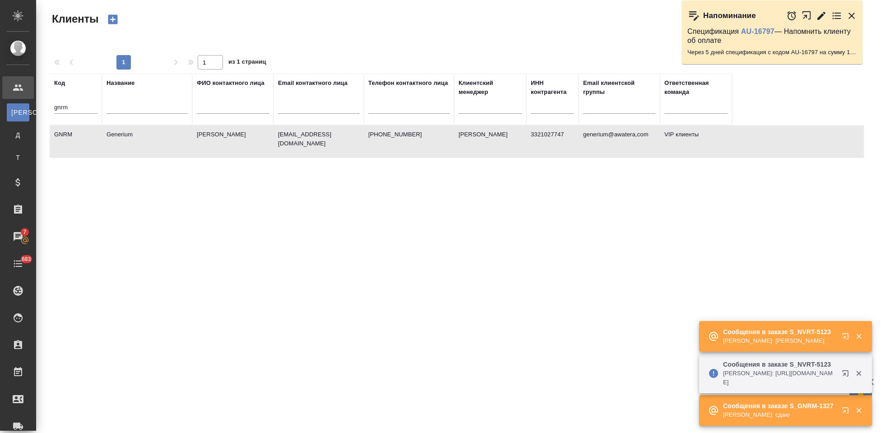
select select "RU"
click at [845, 337] on icon "button" at bounding box center [846, 336] width 6 height 6
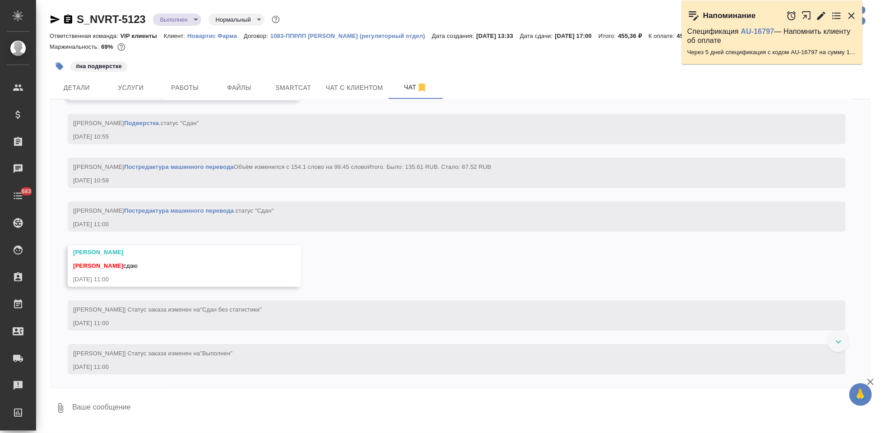
scroll to position [3672, 0]
click at [176, 406] on textarea at bounding box center [471, 408] width 800 height 31
type textarea "спасибо"
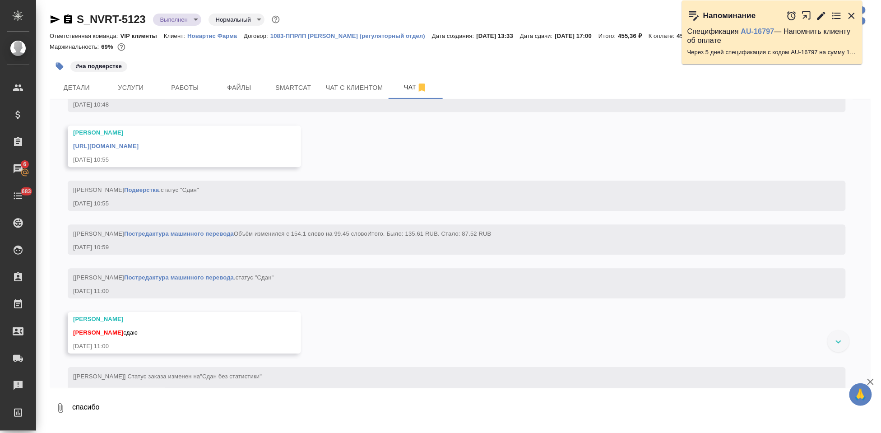
scroll to position [3559, 0]
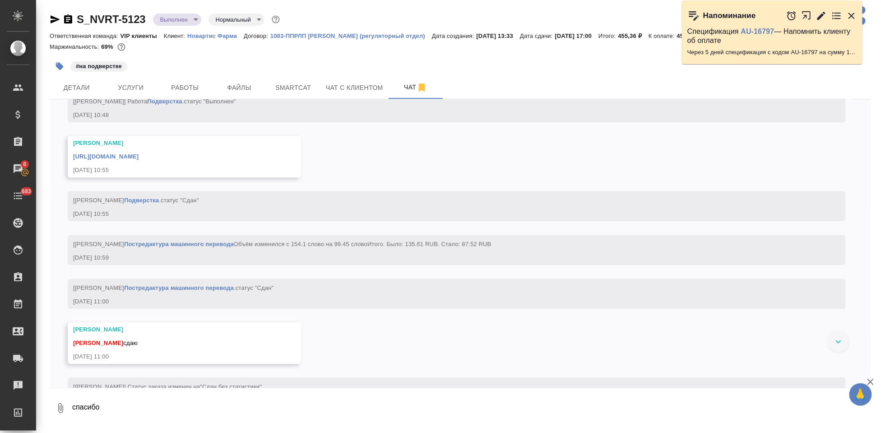
click at [256, 161] on div "https://drive.awatera.com/apps/files/files/10059910?dir=/Shares/Novartos_Pharma…" at bounding box center [171, 155] width 196 height 11
click at [139, 160] on link "https://drive.awatera.com/apps/files/files/10059910?dir=/Shares/Novartos_Pharma…" at bounding box center [105, 156] width 65 height 7
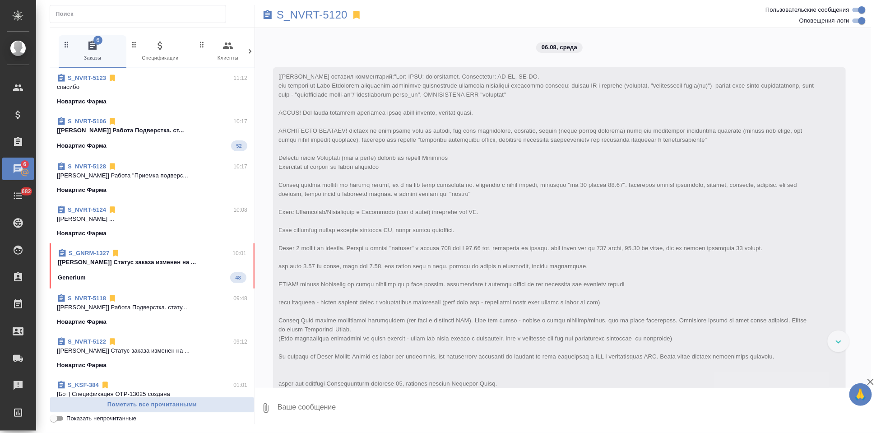
scroll to position [3395, 0]
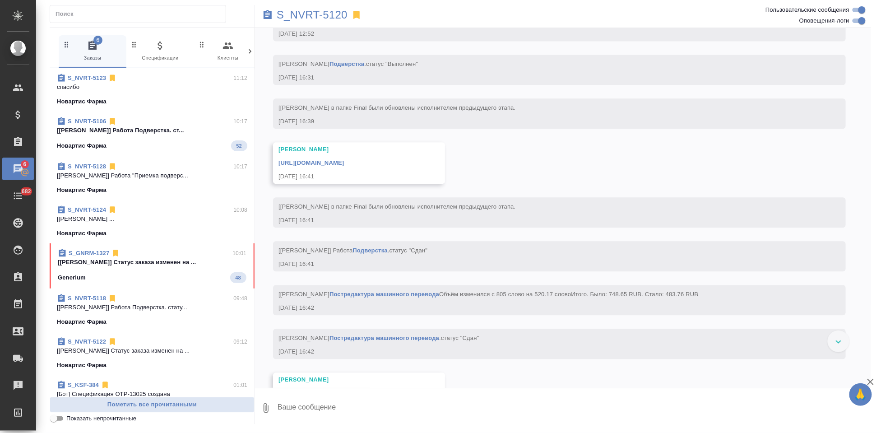
click at [168, 271] on span "S_GNRM-1327 10:01 [[PERSON_NAME]] Статус заказа изменен на ... Generium 48" at bounding box center [152, 266] width 189 height 34
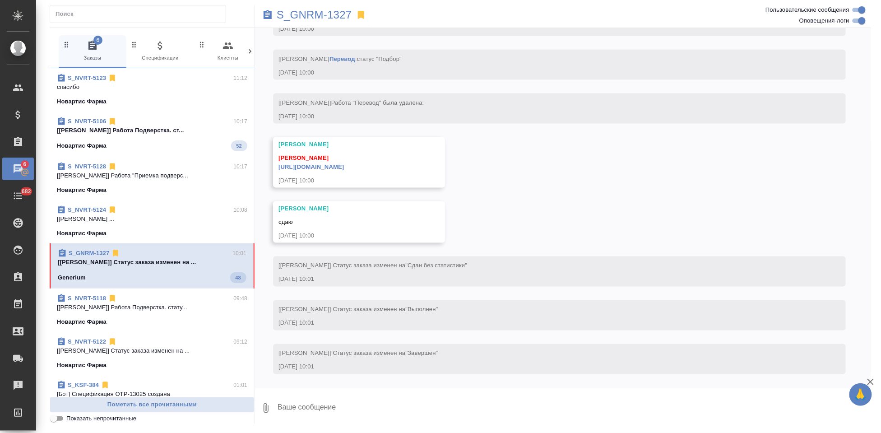
scroll to position [4504, 0]
click at [333, 403] on textarea at bounding box center [574, 408] width 595 height 31
type textarea "спасибо поймала"
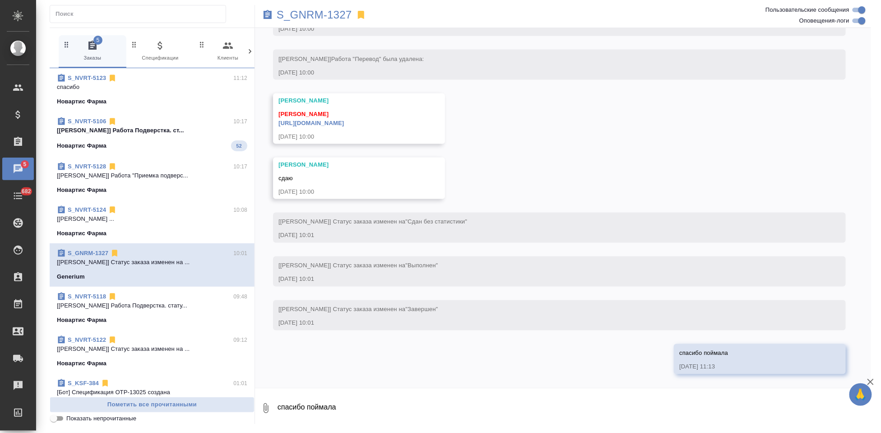
scroll to position [4548, 0]
click at [344, 123] on link "https://drive.awatera.com/apps/files/files/10059761?dir=/Shares/Generium/Orders…" at bounding box center [311, 123] width 65 height 7
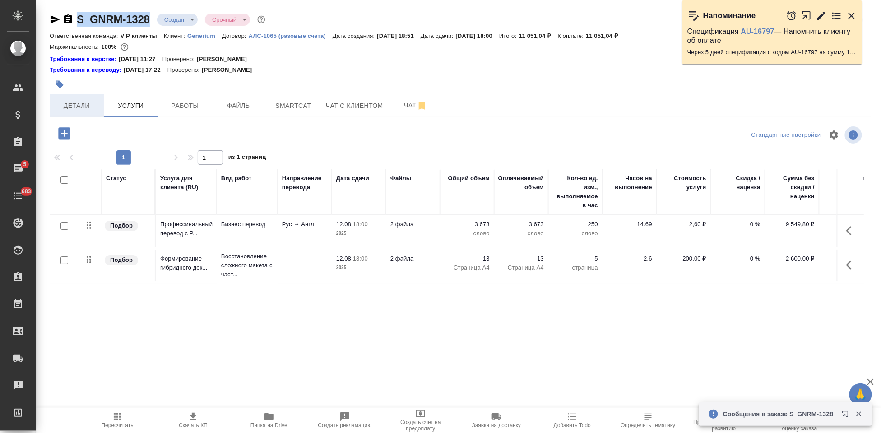
click at [98, 99] on button "Детали" at bounding box center [77, 105] width 54 height 23
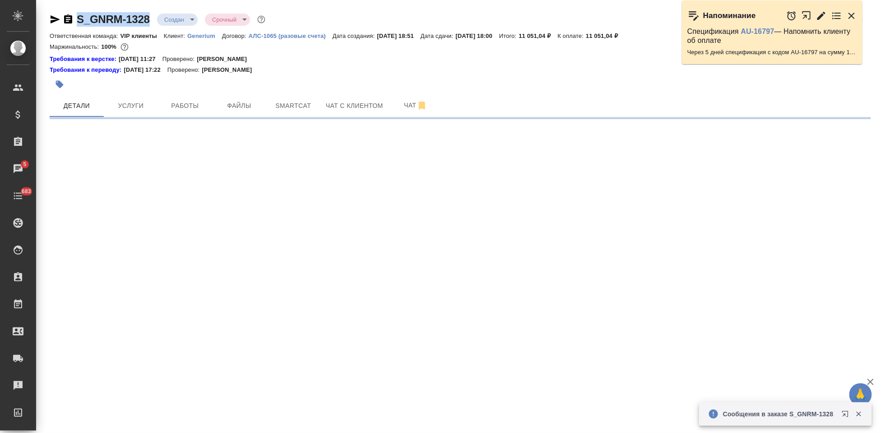
select select "RU"
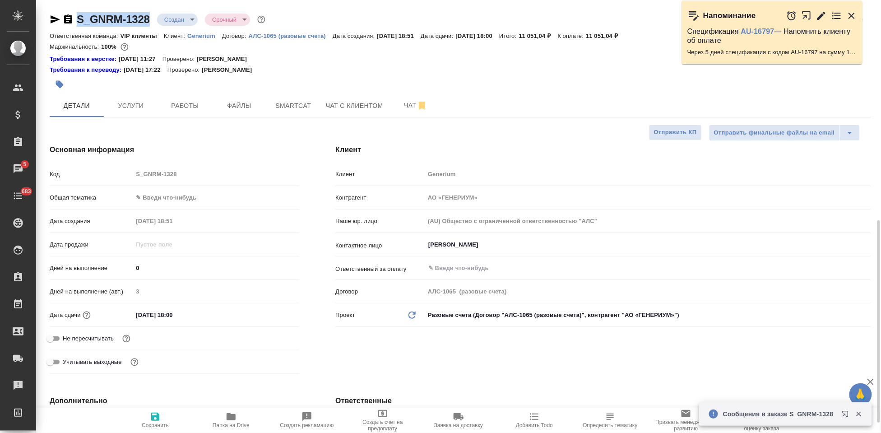
type textarea "x"
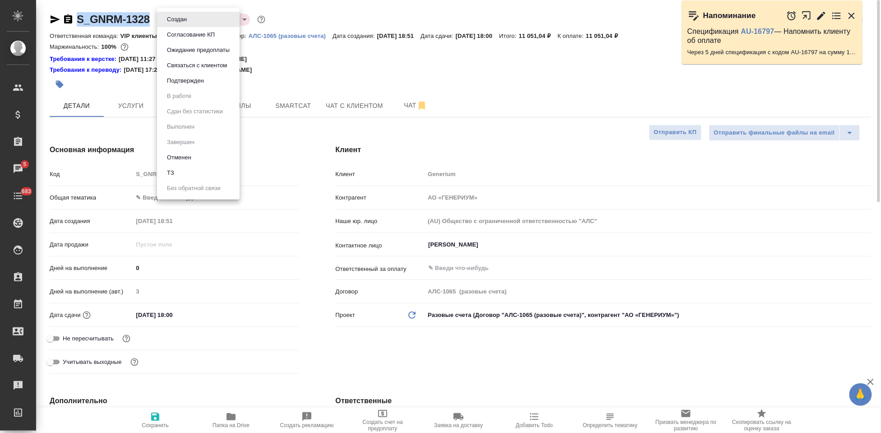
click at [188, 21] on body "🙏 .cls-1 fill:#fff; AWATERA Kabargina Anna Клиенты Спецификации Заказы 5 Чаты 6…" at bounding box center [440, 216] width 881 height 433
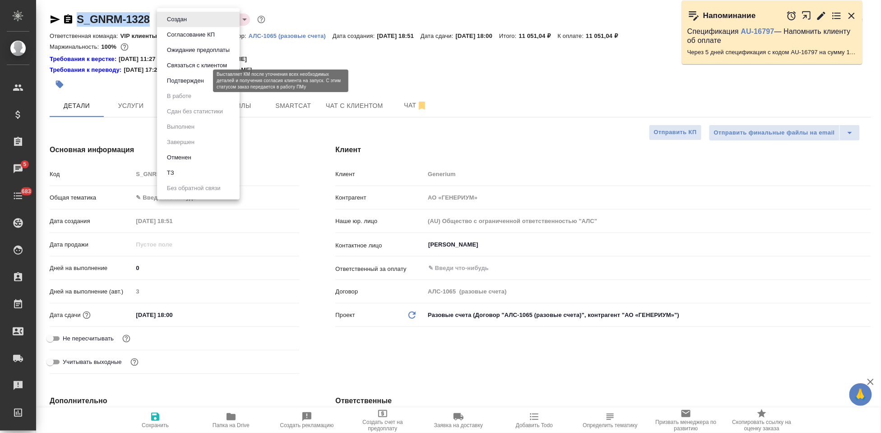
click at [180, 84] on button "Подтвержден" at bounding box center [185, 81] width 42 height 10
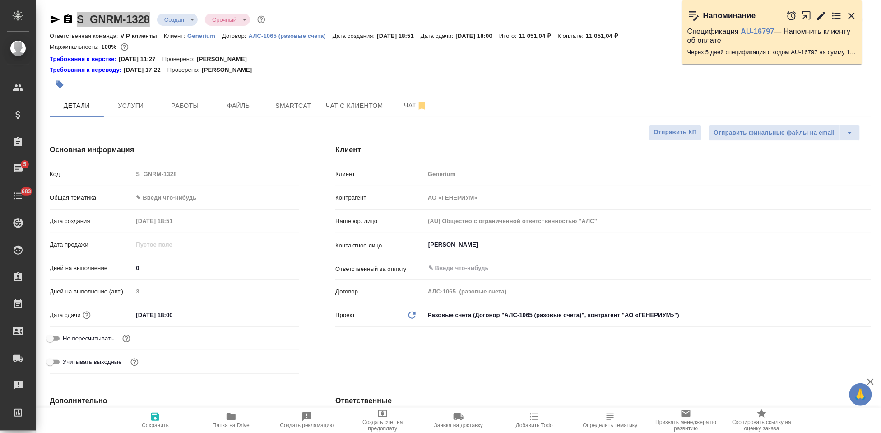
type textarea "x"
select select "RU"
type textarea "x"
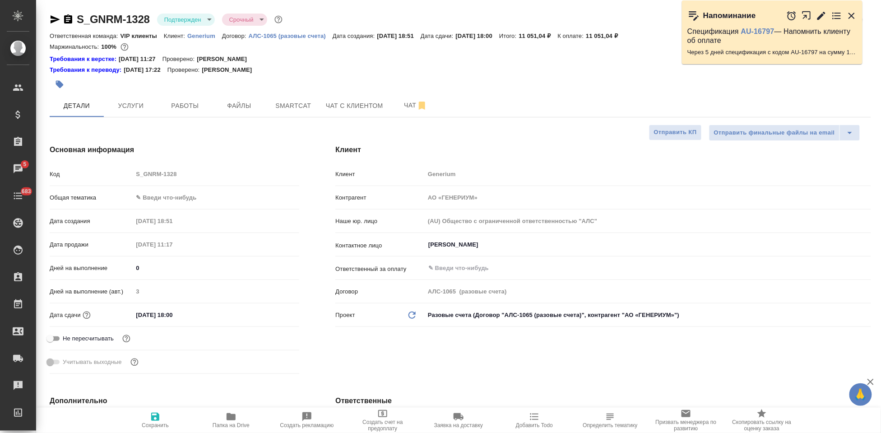
type textarea "x"
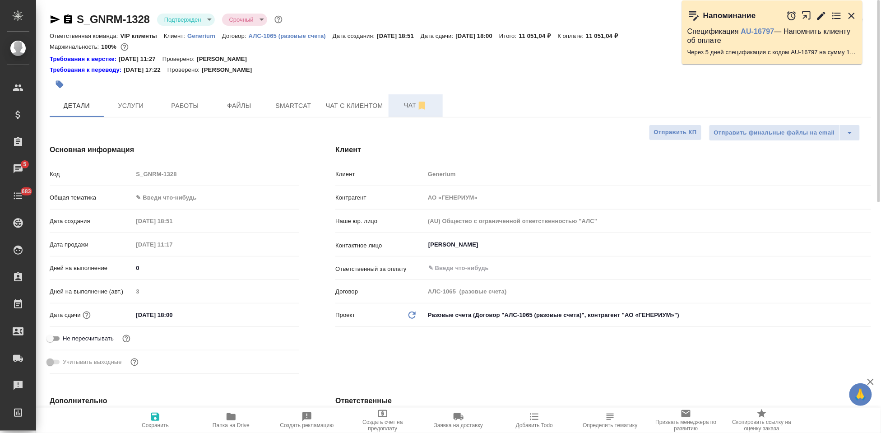
click at [404, 102] on span "Чат" at bounding box center [415, 105] width 43 height 11
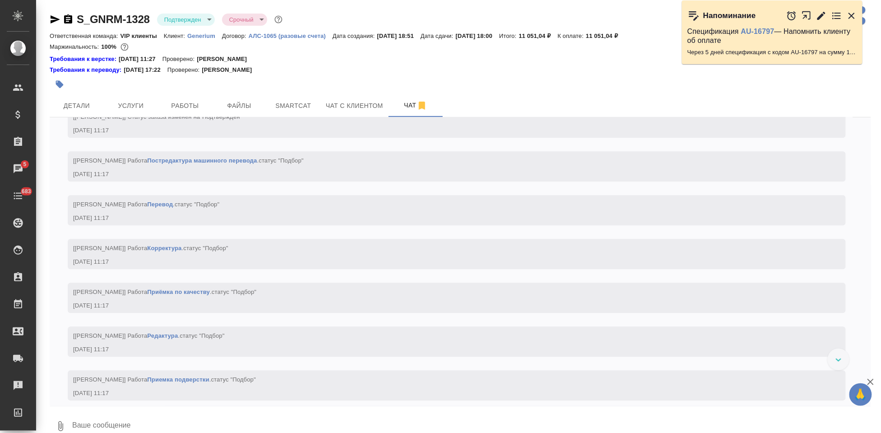
click at [179, 422] on textarea at bounding box center [471, 426] width 800 height 31
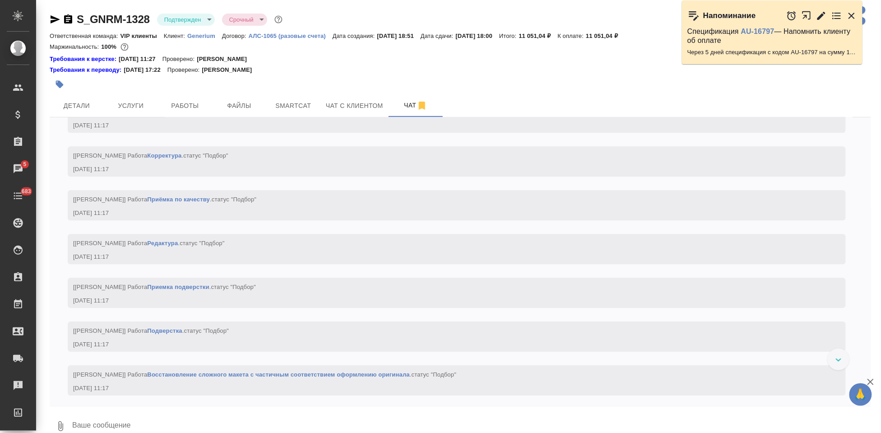
type textarea "2"
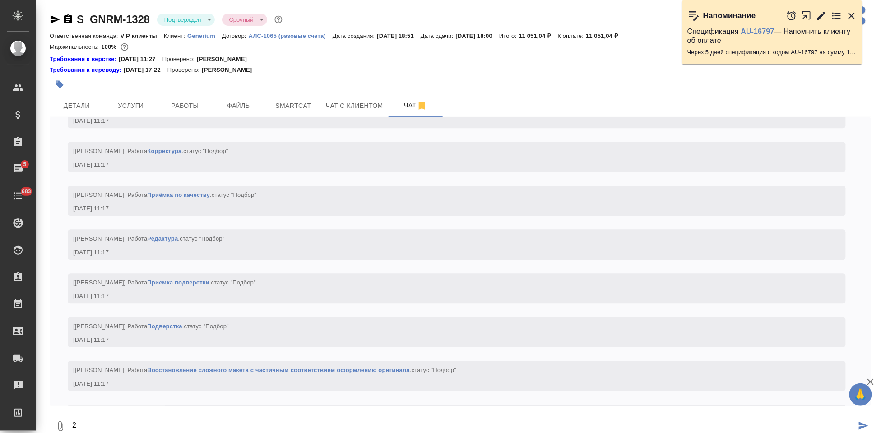
scroll to position [999, 0]
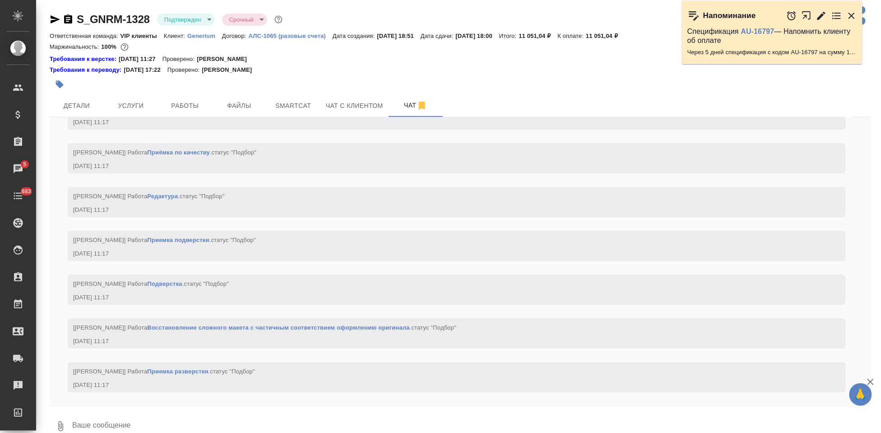
type textarea """
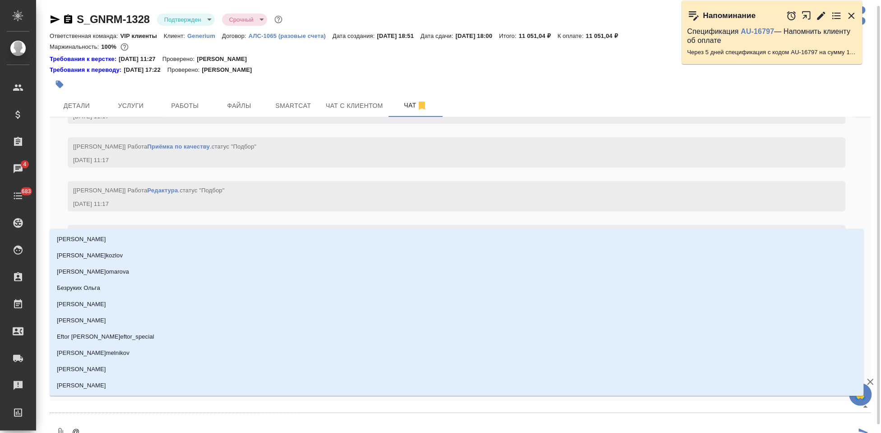
scroll to position [3, 0]
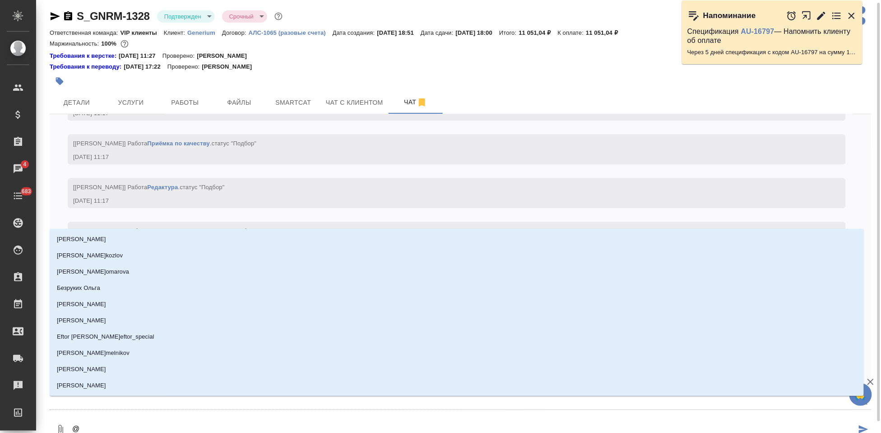
type textarea "@г"
type input "г"
type textarea "@гр"
type input "гр"
type textarea "@граб"
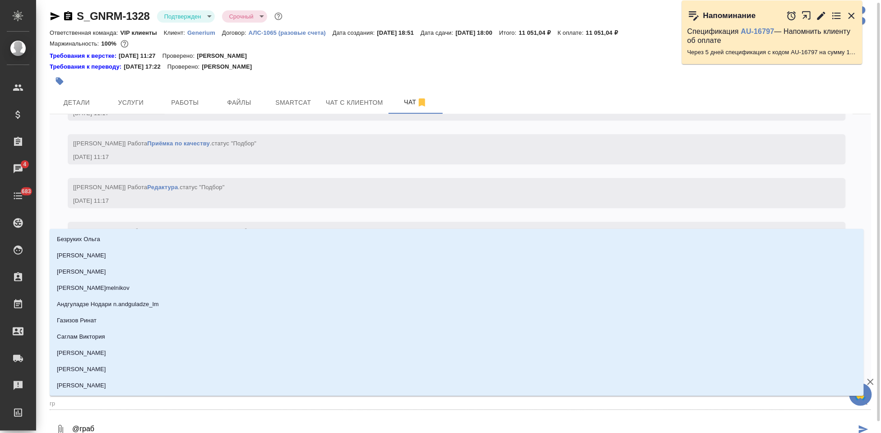
type input "граб"
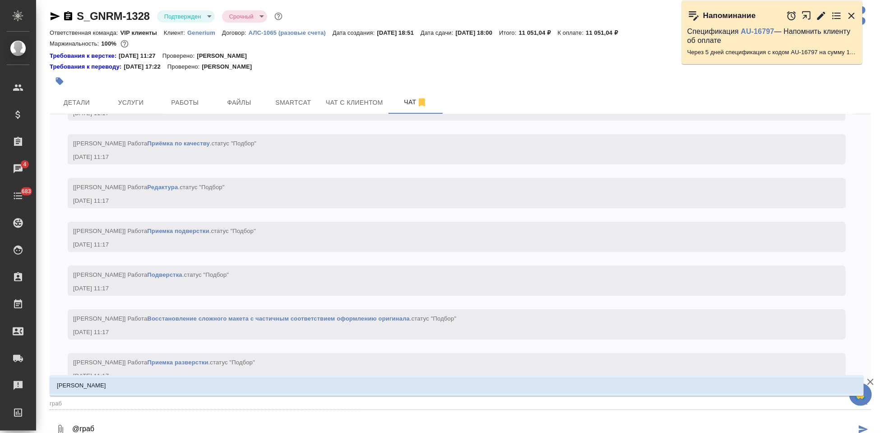
click at [116, 385] on li "[PERSON_NAME]" at bounding box center [457, 385] width 815 height 16
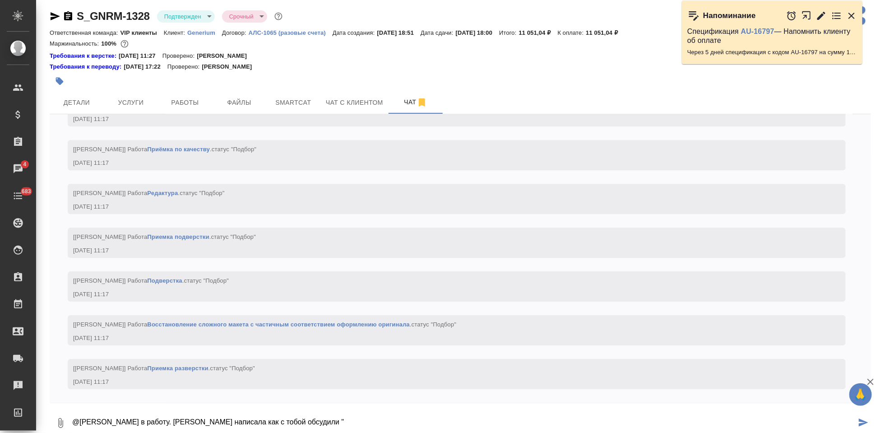
paste textarea "перевод пдф. Ворд файлы возьмем в помощь. Они сильно отличаются от пдф файлов, …"
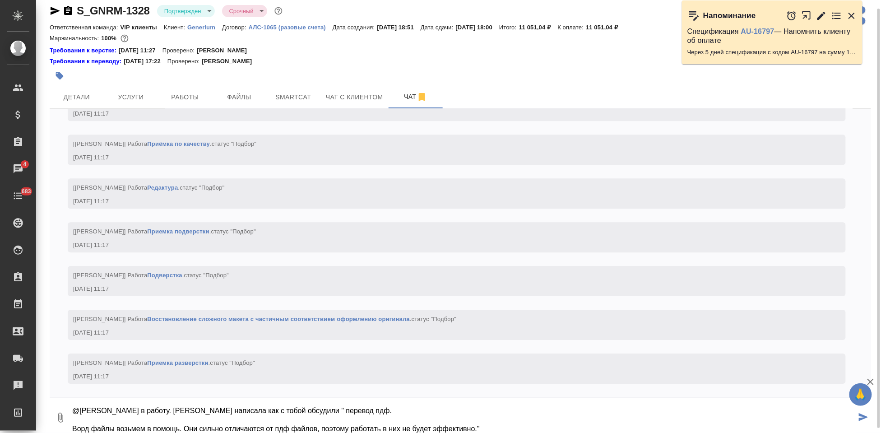
type textarea "@Грабко Мария в работу. клиенту написала как с тобой обсудили " перевод пдф. Во…"
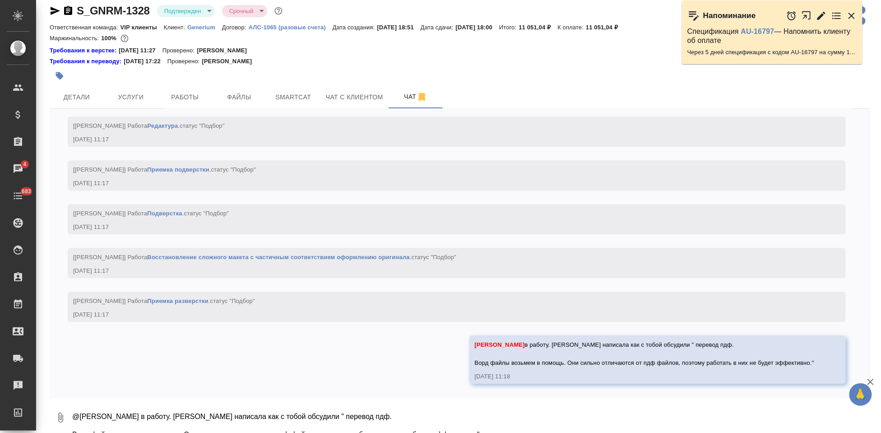
scroll to position [1061, 0]
click at [405, 410] on textarea "@Грабко Мария в работу. клиенту написала как с тобой обсудили " перевод пдф. Во…" at bounding box center [471, 417] width 800 height 31
type textarea "считала пдф с нуля"
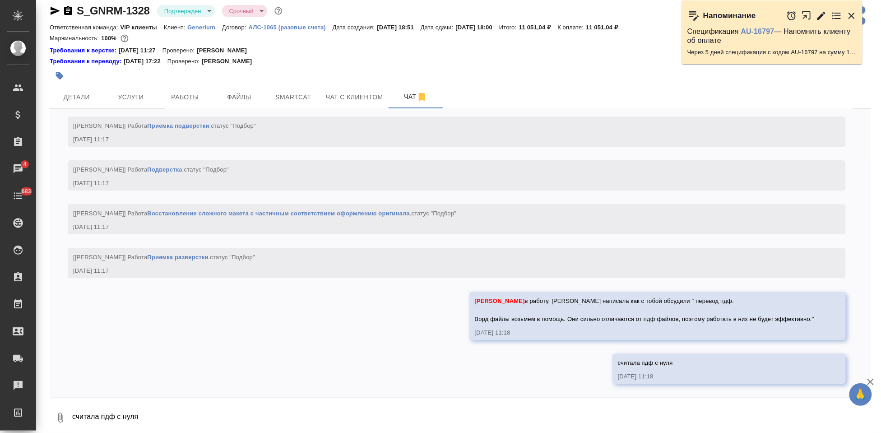
scroll to position [1105, 0]
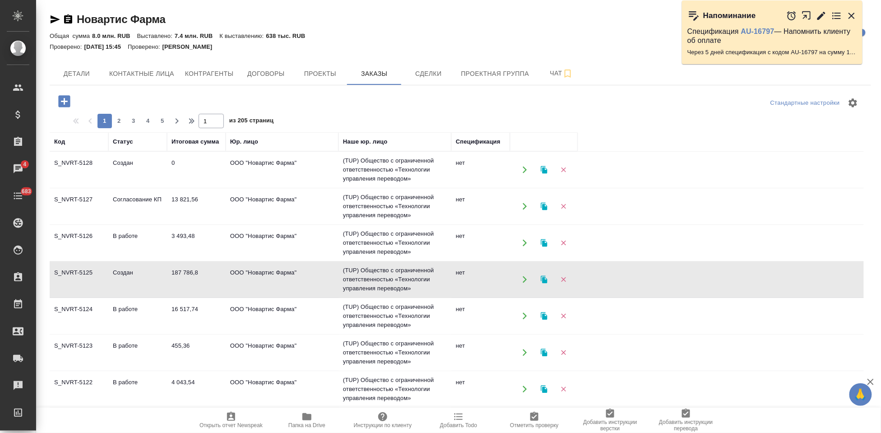
click at [134, 186] on td "Согласование КП" at bounding box center [137, 170] width 59 height 32
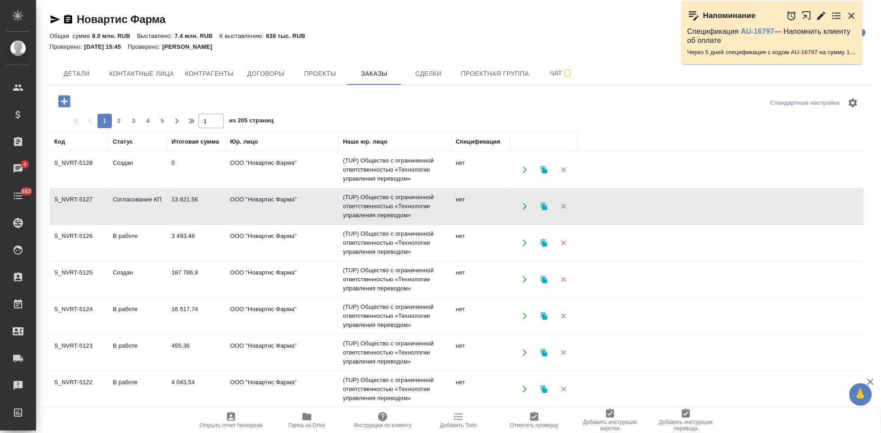
click at [134, 186] on td "Согласование КП" at bounding box center [137, 170] width 59 height 32
click at [67, 99] on icon "button" at bounding box center [64, 101] width 12 height 12
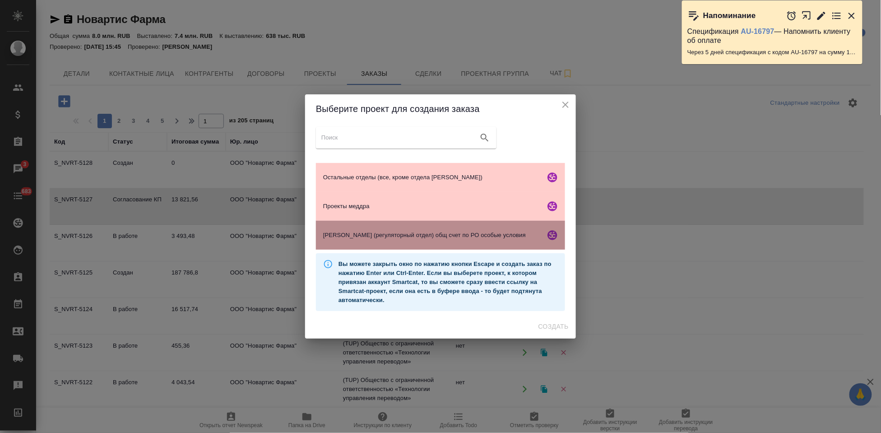
drag, startPoint x: 376, startPoint y: 230, endPoint x: 383, endPoint y: 236, distance: 9.3
click at [376, 230] on div "Гладкова (регуляторный отдел) общ счет по РО особые условия" at bounding box center [440, 235] width 249 height 29
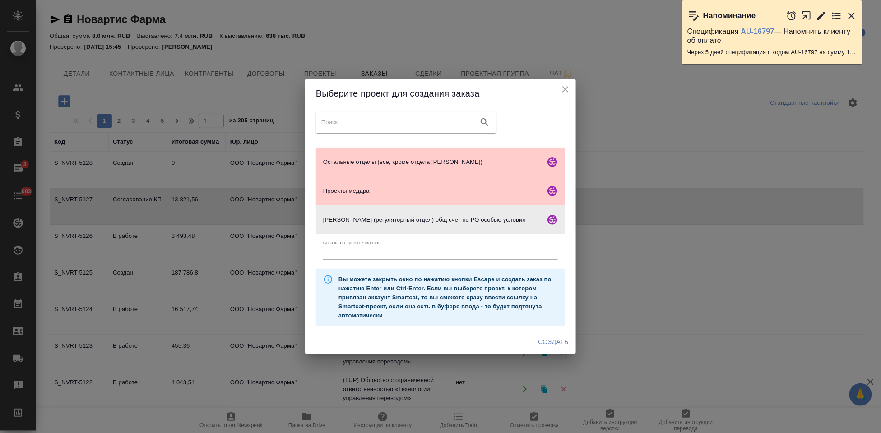
click at [551, 342] on span "Создать" at bounding box center [554, 341] width 30 height 11
click at [848, 13] on icon "button" at bounding box center [852, 15] width 11 height 11
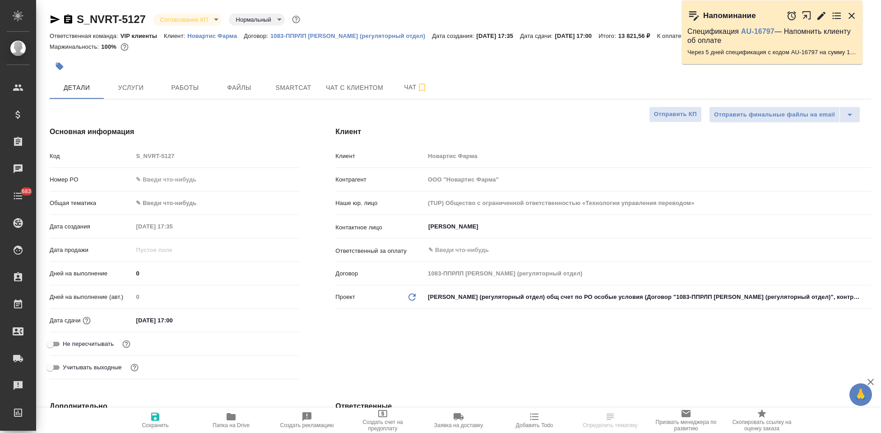
select select "RU"
click at [216, 19] on body "🙏 .cls-1 fill:#fff; AWATERA Kabargina Anna Клиенты Спецификации Заказы Чаты 683…" at bounding box center [440, 216] width 881 height 433
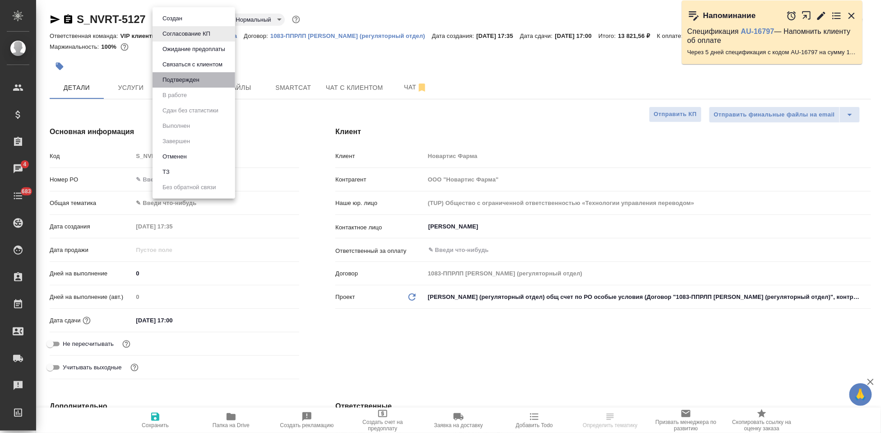
click at [207, 77] on li "Подтвержден" at bounding box center [194, 79] width 83 height 15
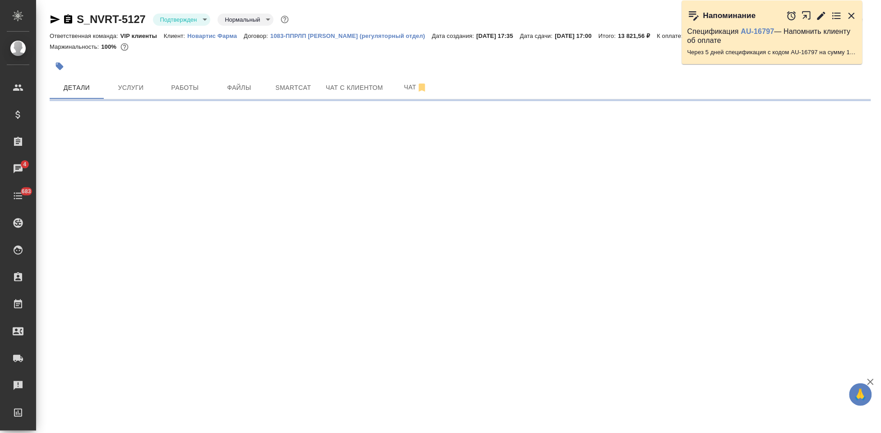
select select "RU"
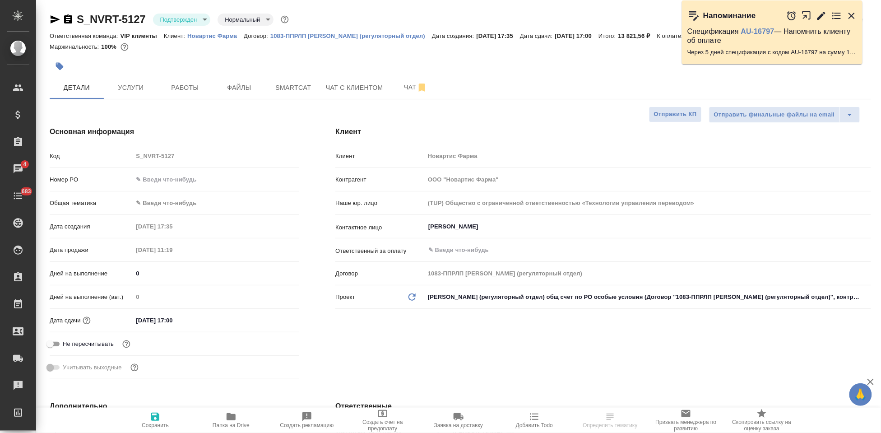
type textarea "x"
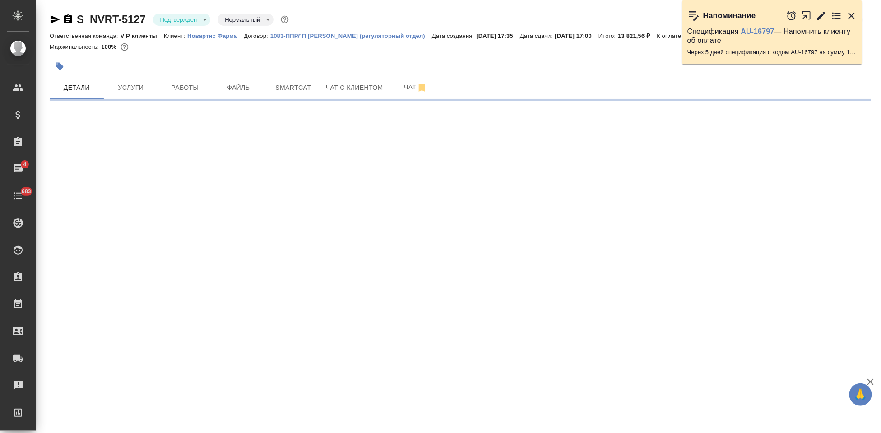
select select "RU"
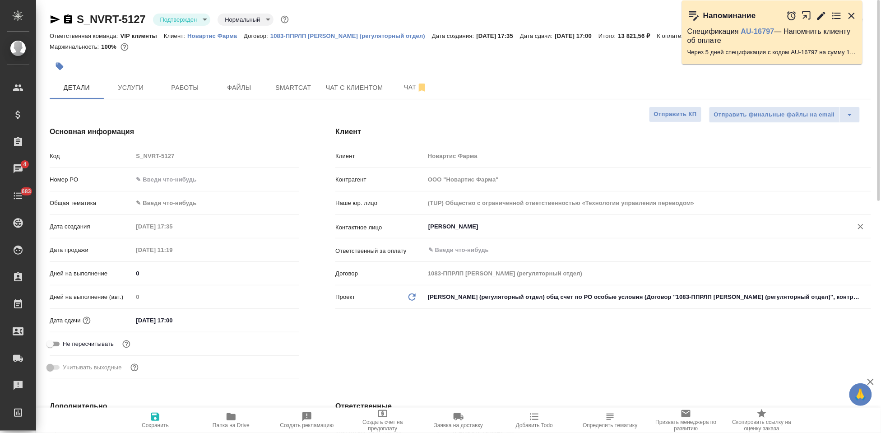
type textarea "x"
click at [401, 84] on span "Чат" at bounding box center [415, 87] width 43 height 11
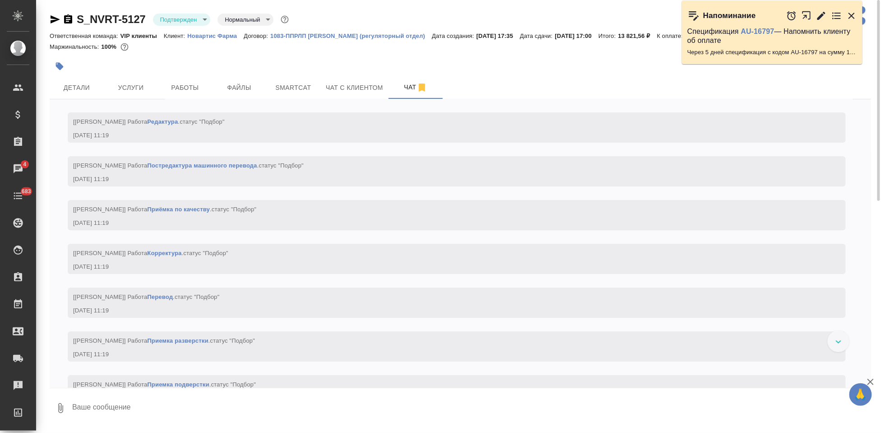
click at [146, 401] on textarea at bounding box center [471, 408] width 800 height 31
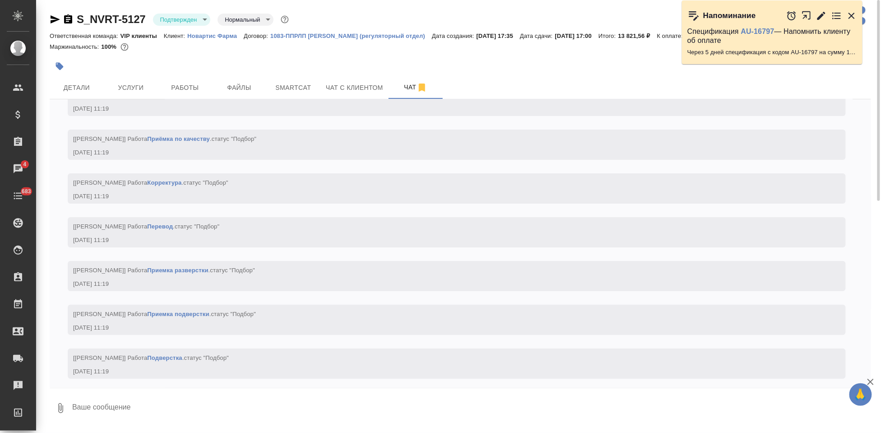
type textarea """
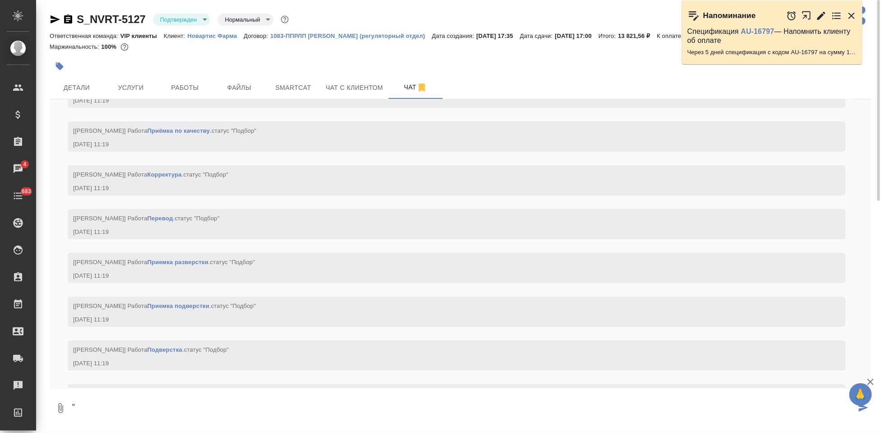
scroll to position [1338, 0]
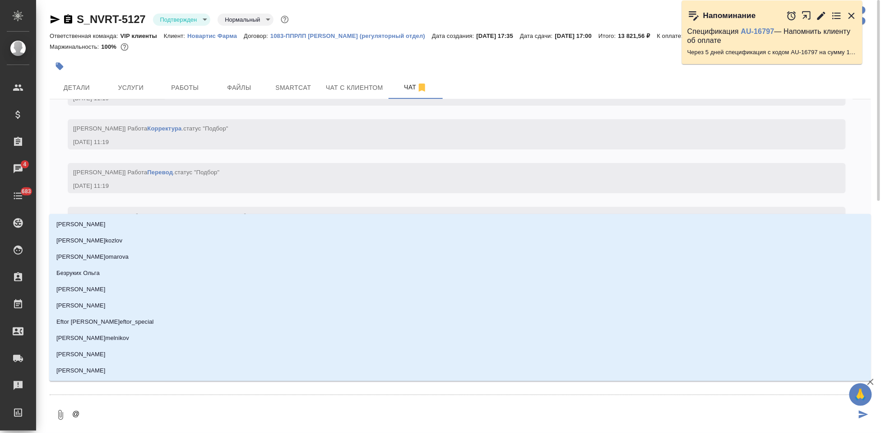
type textarea "@р"
type input "р"
type textarea "@"
type textarea "@г"
type input "г"
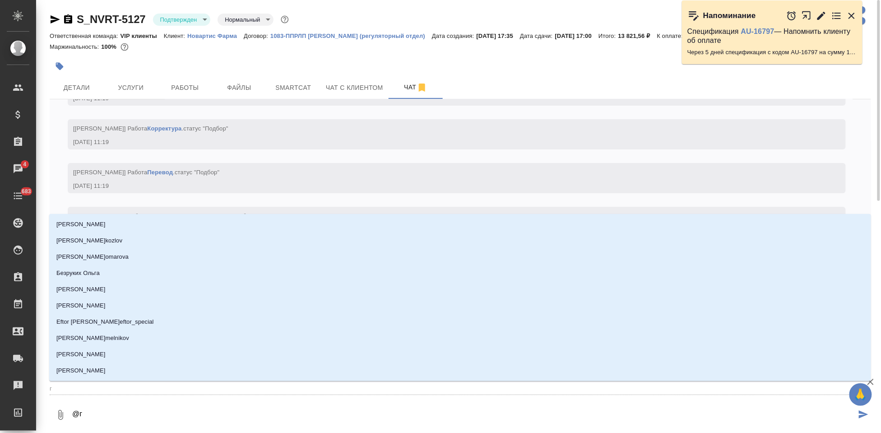
type textarea "@гр"
type input "гр"
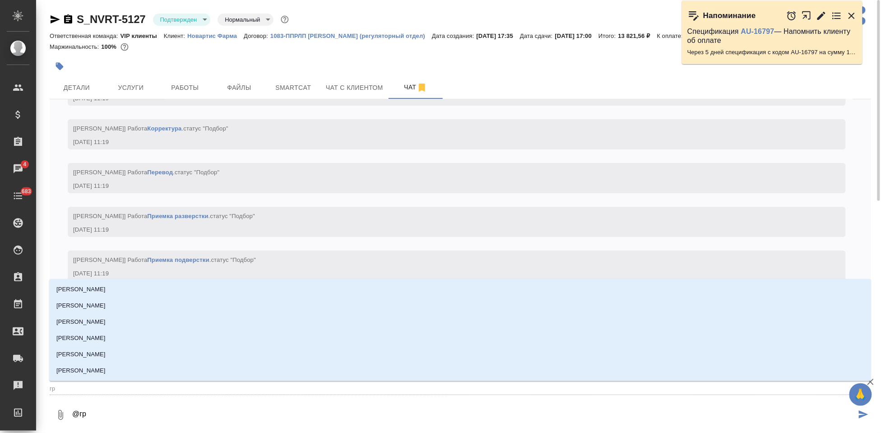
type textarea "@г"
type input "г"
type textarea "@га"
type input "га"
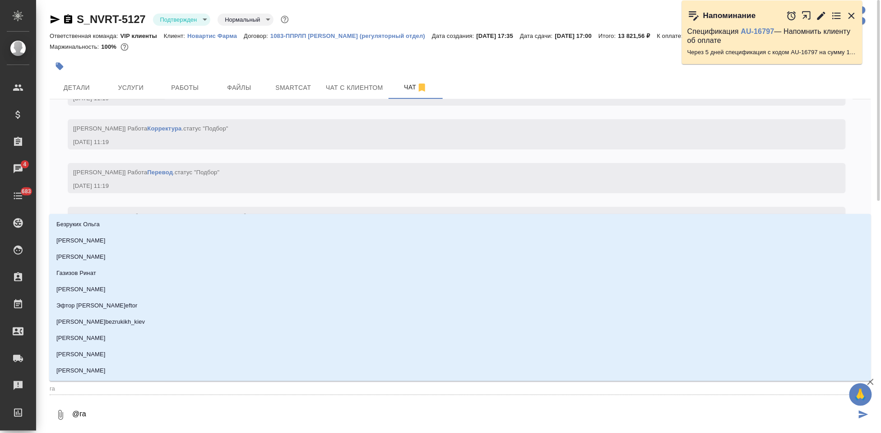
type textarea "@г"
type input "г"
type textarea "@гр"
type input "гр"
type textarea "@гра"
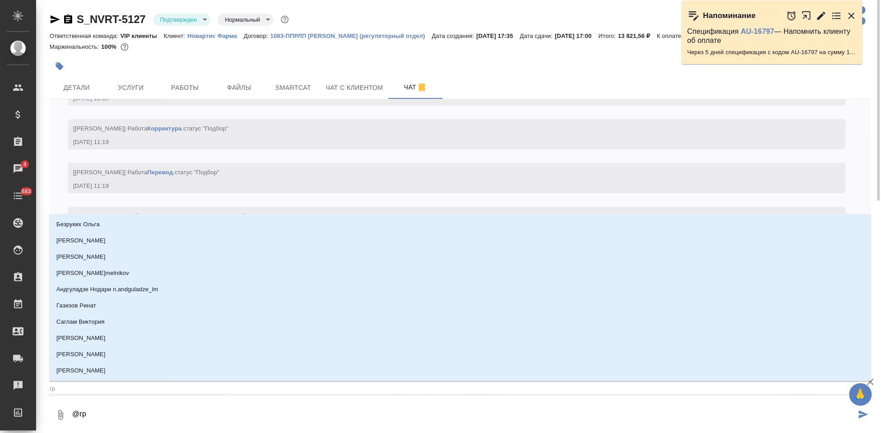
type input "гра"
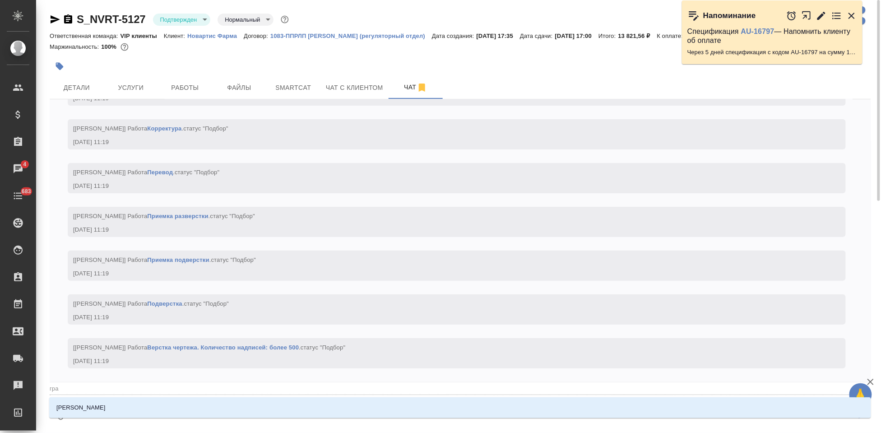
type textarea "@граб"
type input "граб"
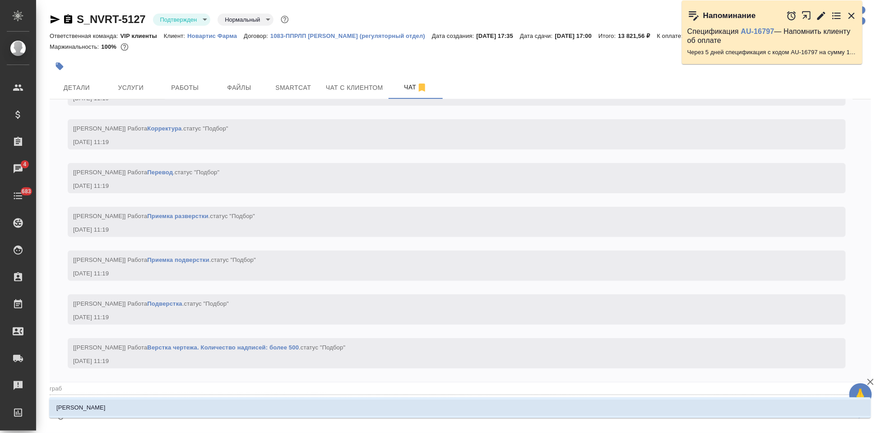
click at [133, 406] on li "[PERSON_NAME]" at bounding box center [460, 408] width 822 height 16
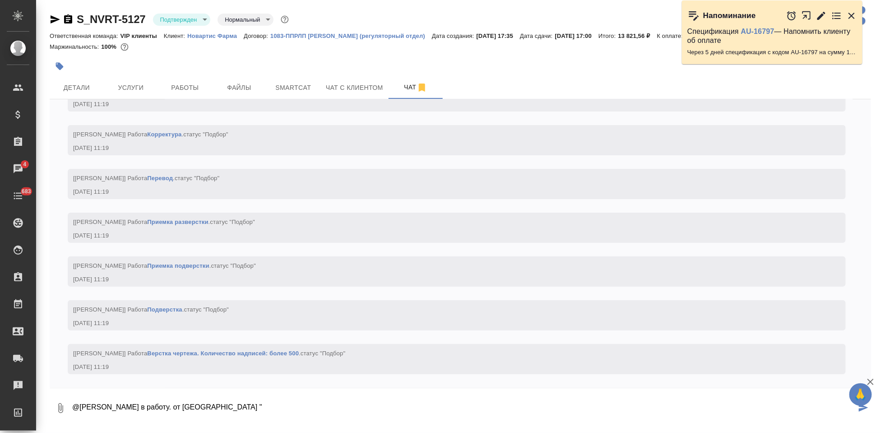
paste textarea "приступаем к работе, но делим большее количество переводчиков."
click at [172, 409] on textarea "@Грабко Мария в работу. от ладковой "приступаем к работе, но делим большее коли…" at bounding box center [463, 408] width 785 height 31
click at [169, 410] on textarea "@Грабко Мария в работу. от ладковой "приступаем к работе, но делим большее коли…" at bounding box center [463, 408] width 785 height 31
type textarea "@Грабко Мария в работу. от г ладковой "приступаем к работе, но делим большее ко…"
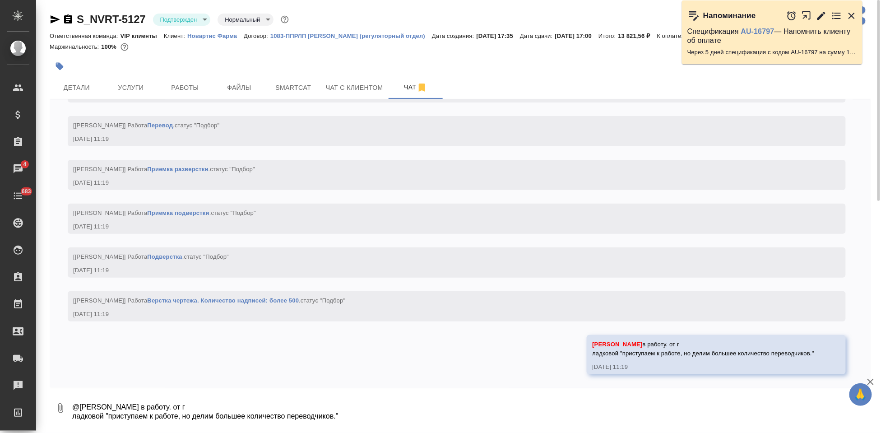
scroll to position [1391, 0]
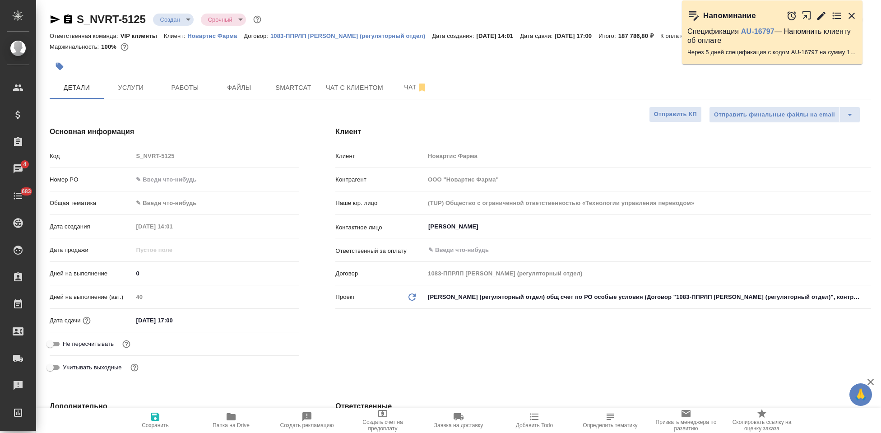
select select "RU"
click at [188, 20] on body "🙏 .cls-1 fill:#fff; AWATERA Kabargina [PERSON_NAME] Спецификации Заказы 4 Чаты …" at bounding box center [440, 216] width 881 height 433
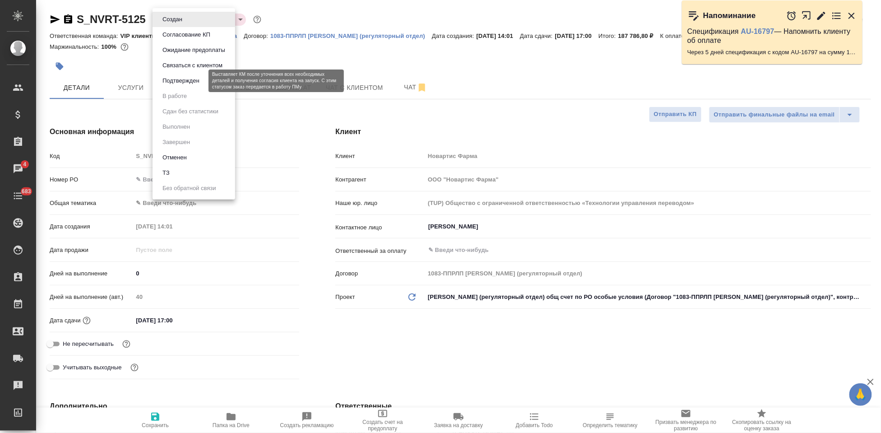
click at [182, 83] on button "Подтвержден" at bounding box center [181, 81] width 42 height 10
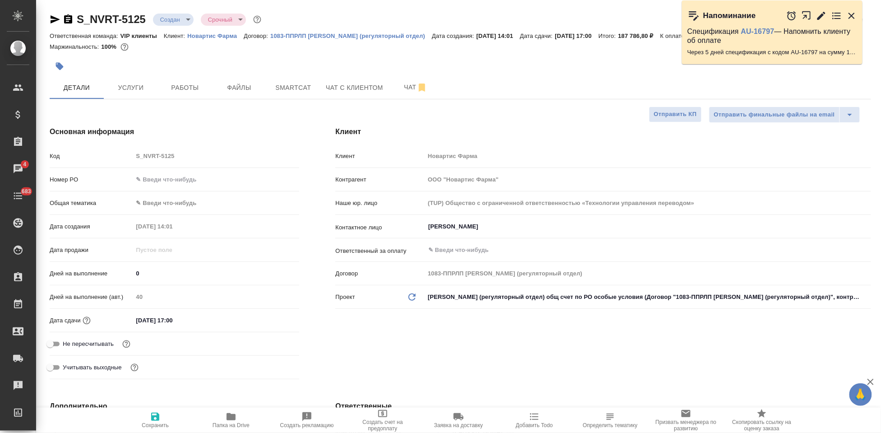
select select "RU"
type textarea "x"
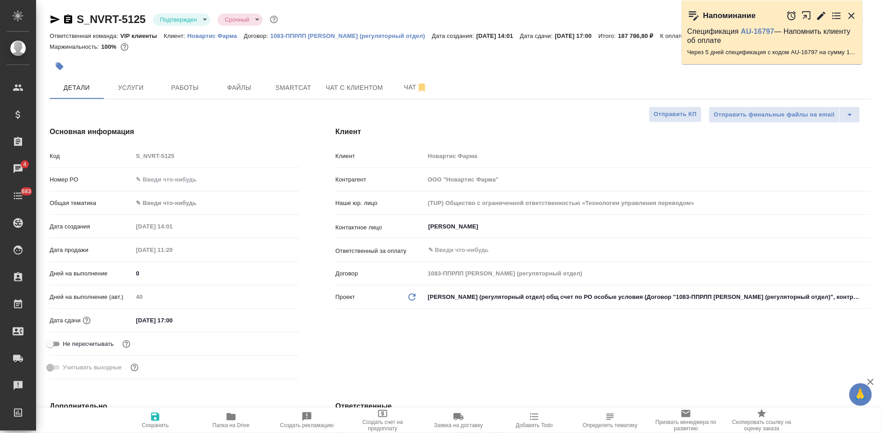
type textarea "x"
click at [406, 92] on span "Чат" at bounding box center [415, 87] width 43 height 11
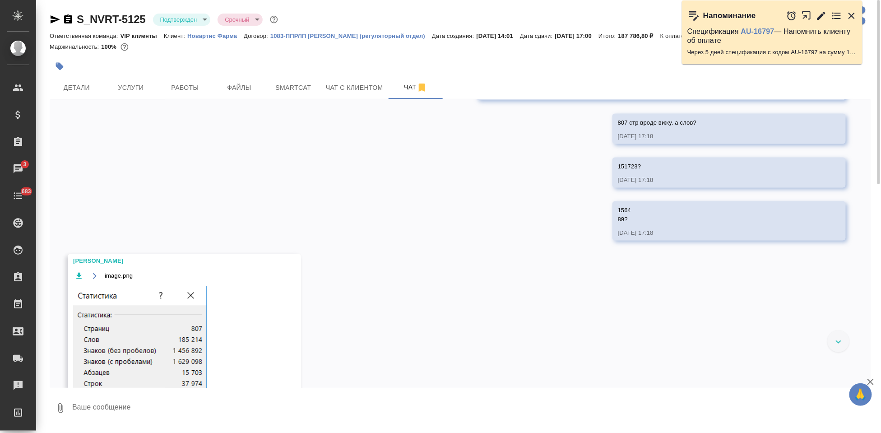
click at [157, 408] on textarea at bounding box center [471, 408] width 800 height 31
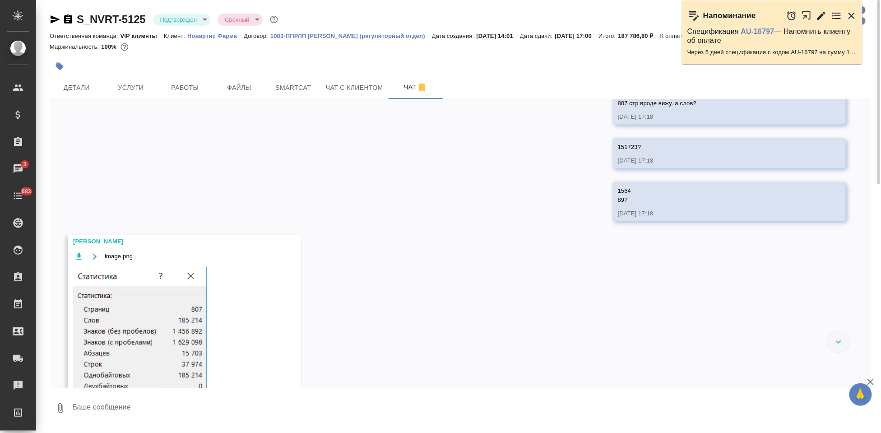
scroll to position [1998, 0]
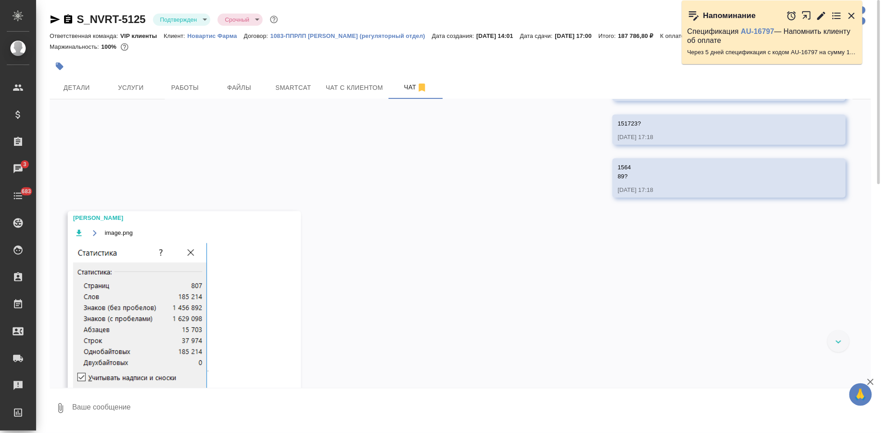
type textarea """
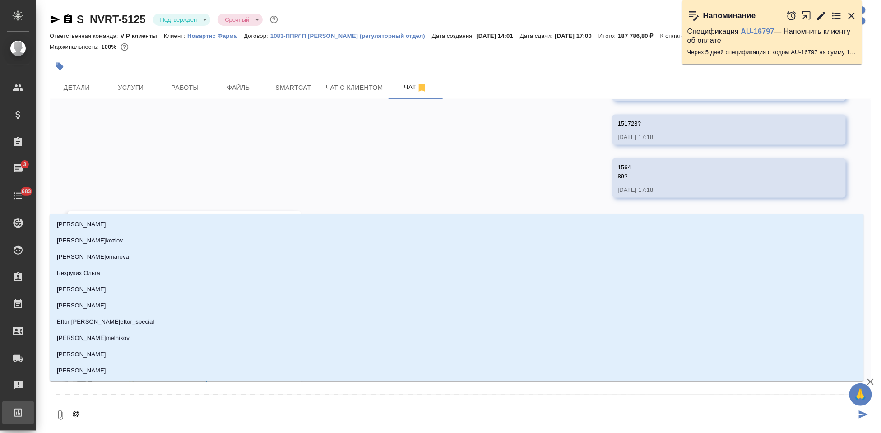
type textarea "@г"
type input "г"
type textarea "@гр"
type input "гр"
type textarea "@гра"
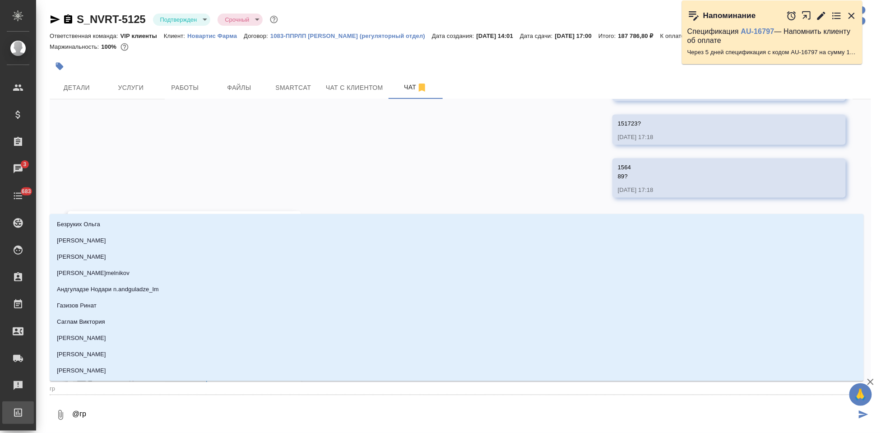
type input "гра"
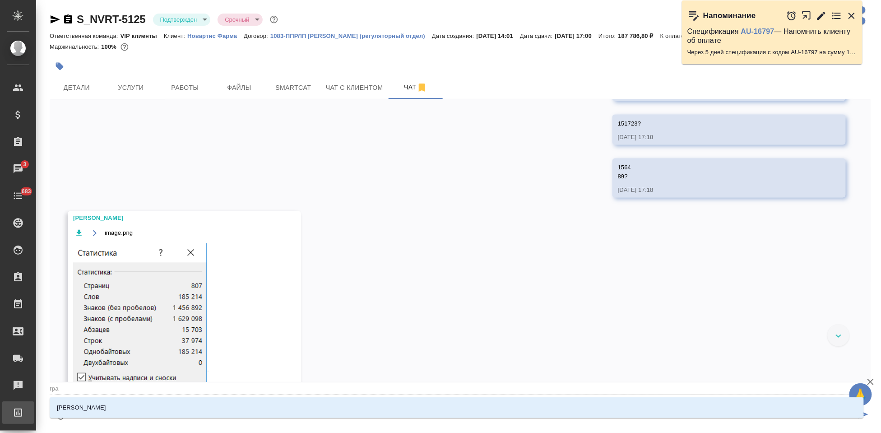
type textarea "@граб"
type input "граб"
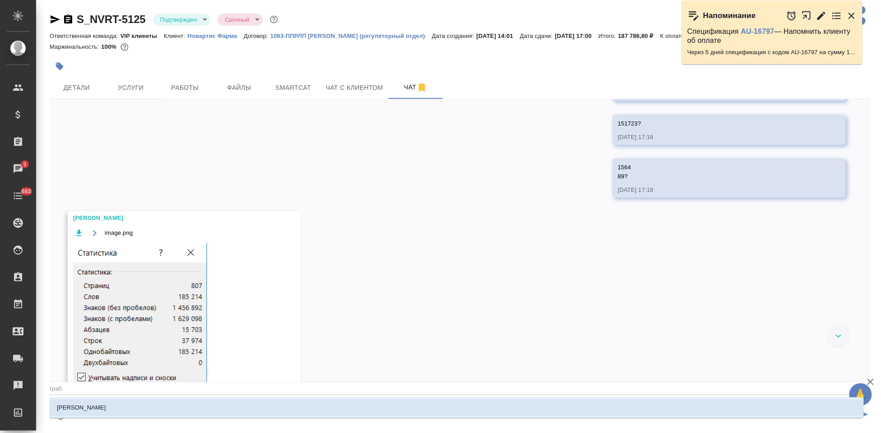
click at [140, 412] on li "[PERSON_NAME]" at bounding box center [457, 408] width 815 height 16
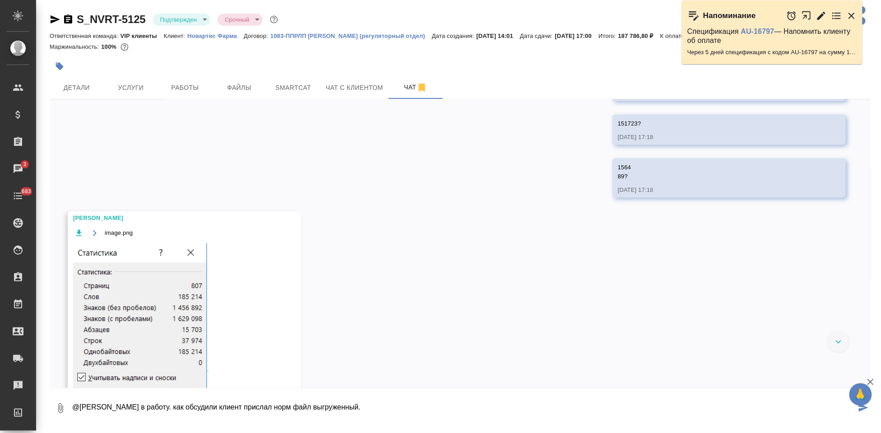
paste textarea "Посчитали вычитку для сравнения документов"
click at [388, 411] on textarea "@[PERSON_NAME] в работу. как обсудили клиент прислал норм файл выгруженный. Пос…" at bounding box center [463, 408] width 785 height 31
type textarea "@[PERSON_NAME] в работу. как обсудили клиент прислал норм файл выгруженный. Пос…"
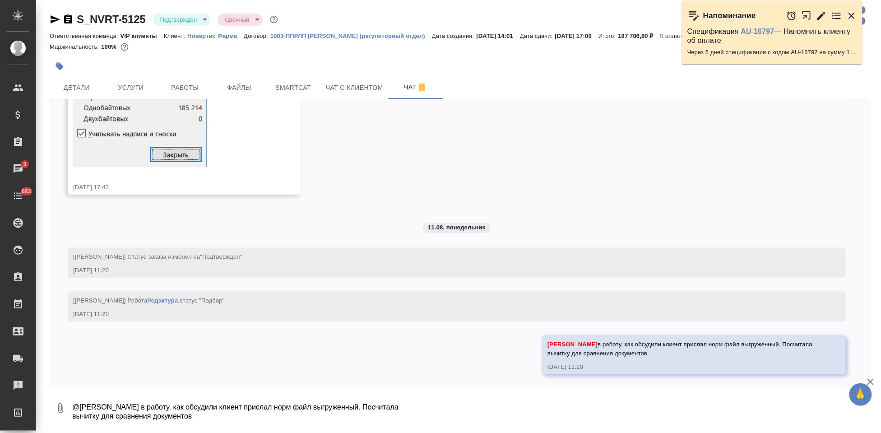
scroll to position [2250, 0]
click at [76, 88] on span "Детали" at bounding box center [76, 87] width 43 height 11
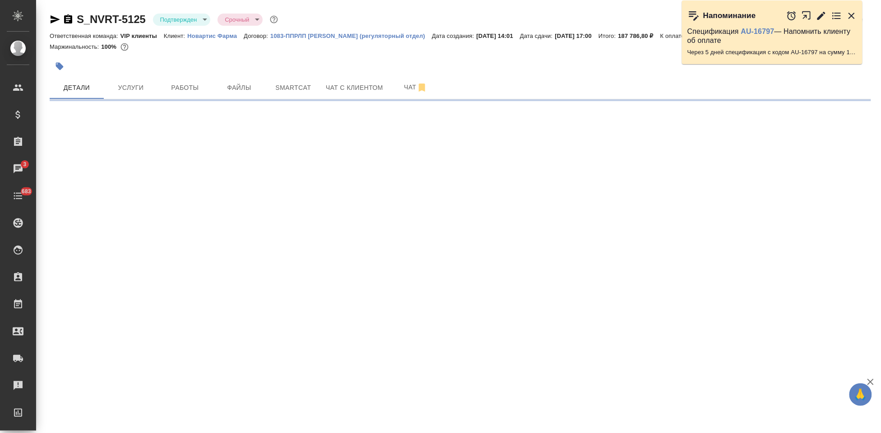
select select "RU"
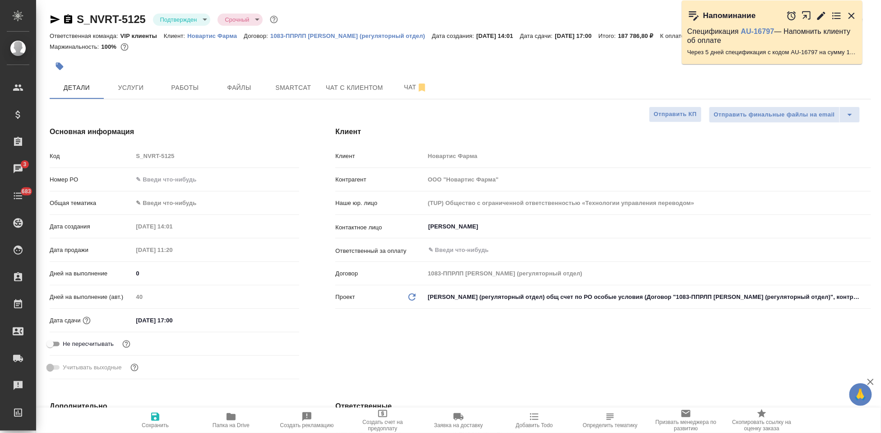
type textarea "x"
click at [851, 17] on icon "button" at bounding box center [852, 16] width 6 height 6
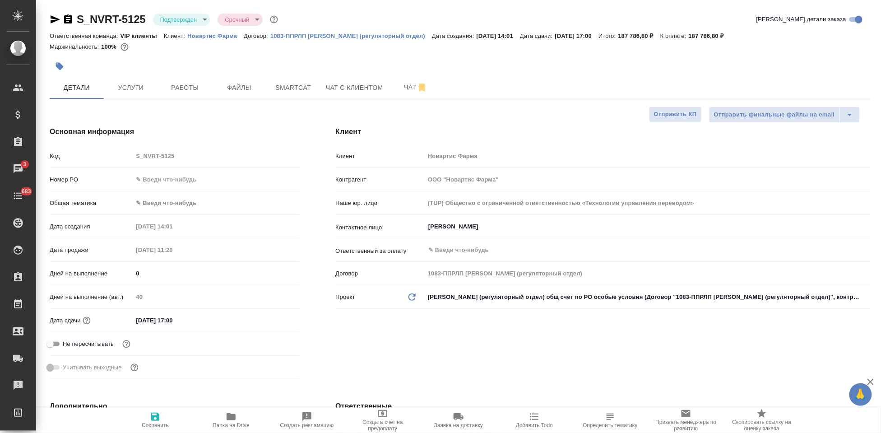
type textarea "x"
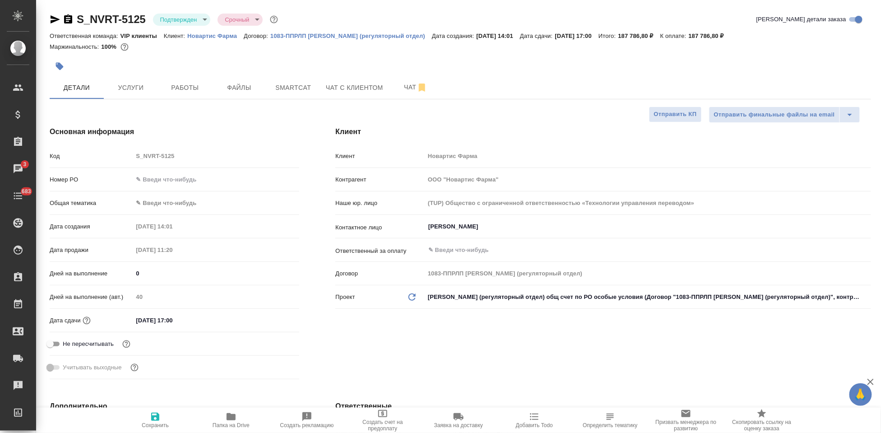
type textarea "x"
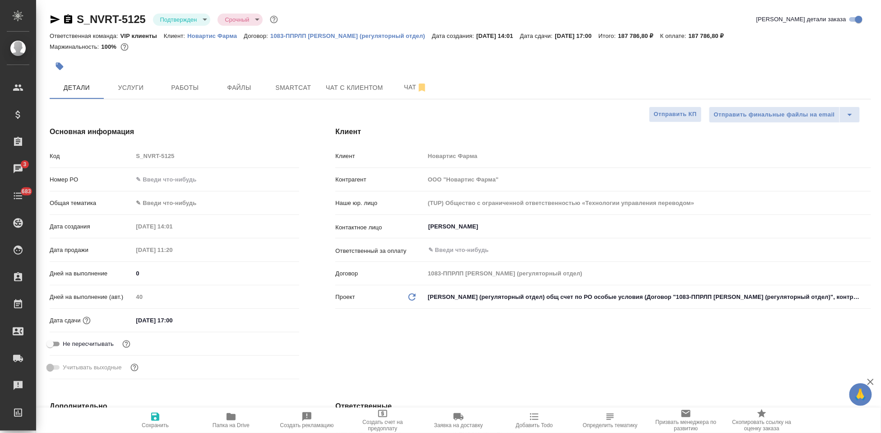
type textarea "x"
click at [223, 37] on p "Новартис Фарма" at bounding box center [215, 36] width 56 height 7
type textarea "x"
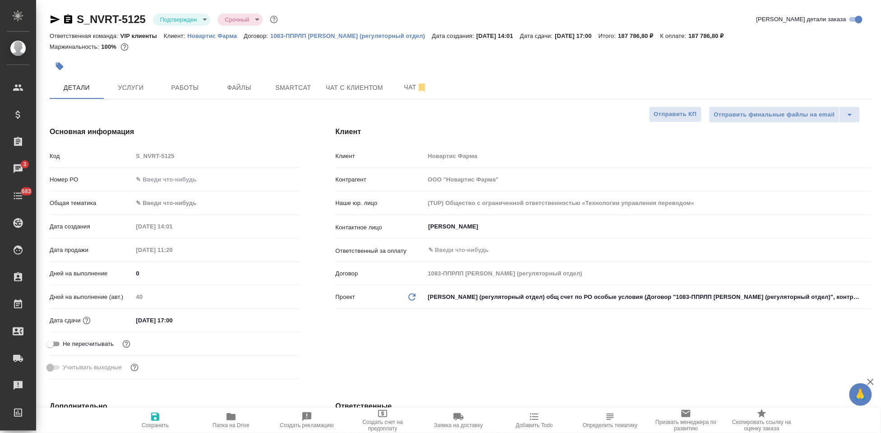
type textarea "x"
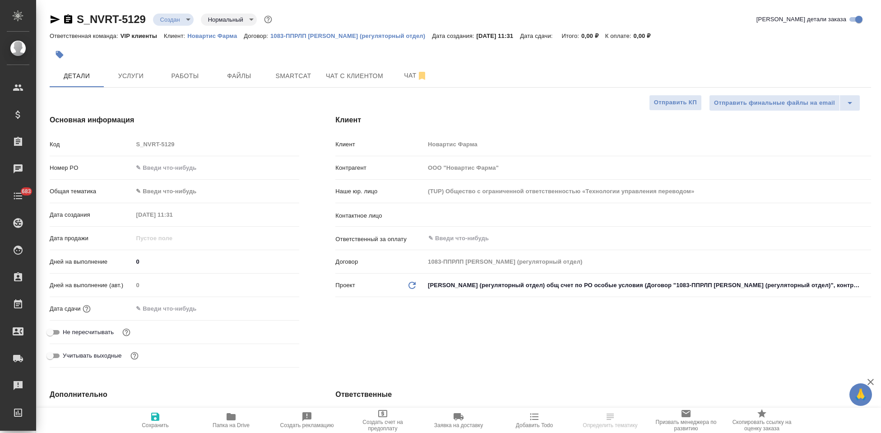
select select "RU"
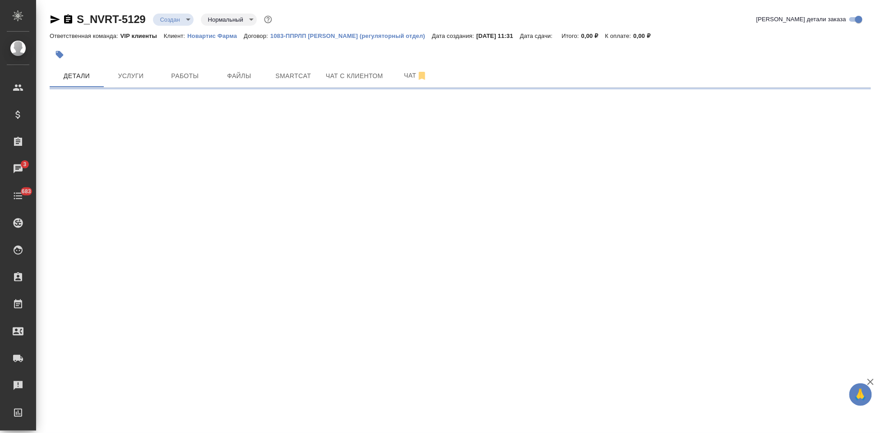
select select "RU"
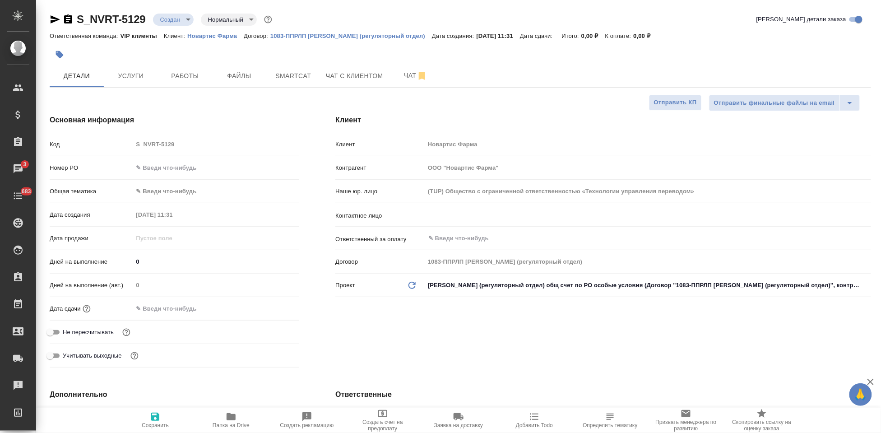
type textarea "x"
click at [486, 213] on input "text" at bounding box center [633, 215] width 411 height 11
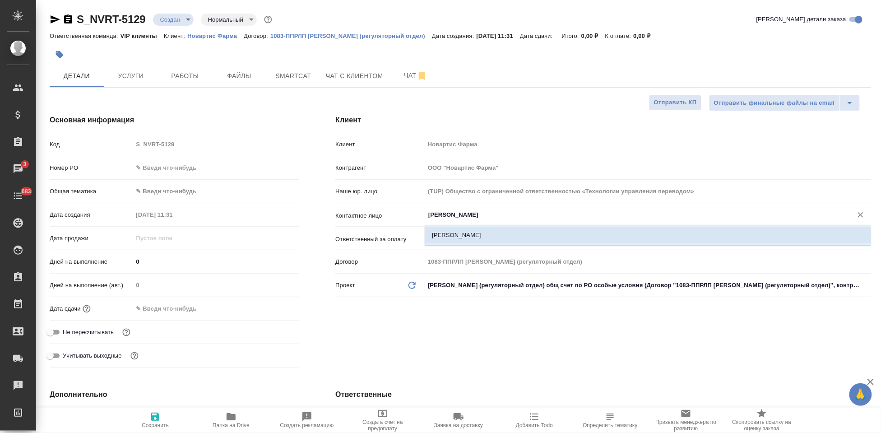
click at [505, 233] on li "Гладкова Анастасия" at bounding box center [648, 235] width 447 height 16
type input "Гладкова Анастасия"
type textarea "x"
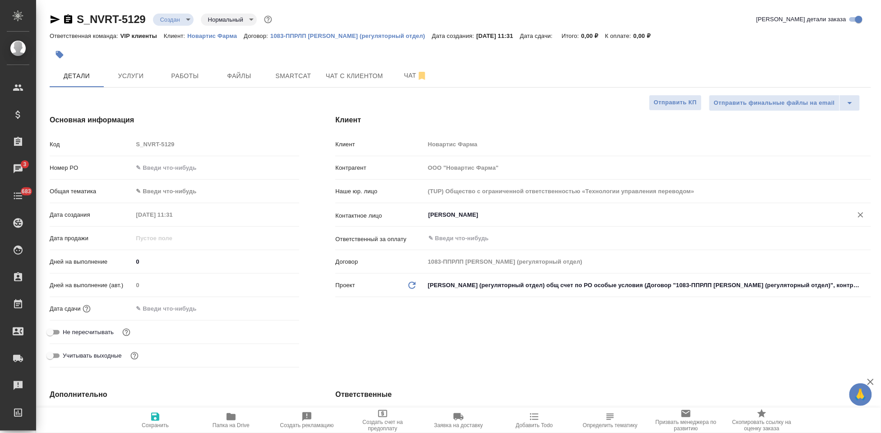
type input "Гладкова Анастасия"
click at [161, 426] on span "Сохранить" at bounding box center [155, 425] width 27 height 6
type textarea "x"
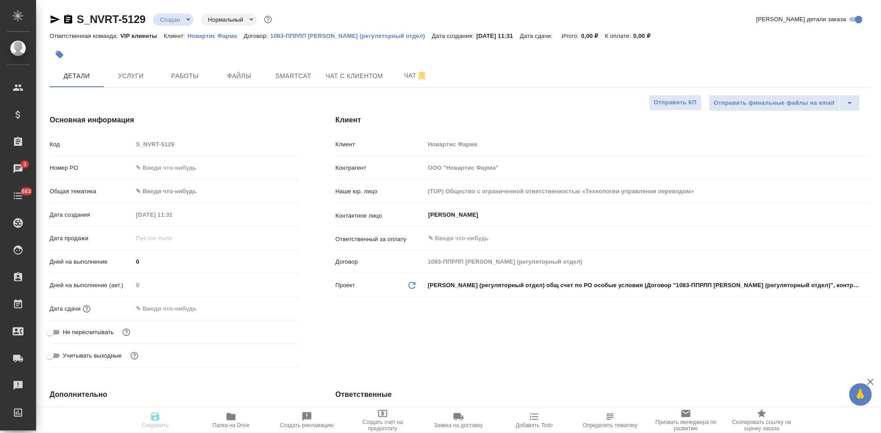
type textarea "x"
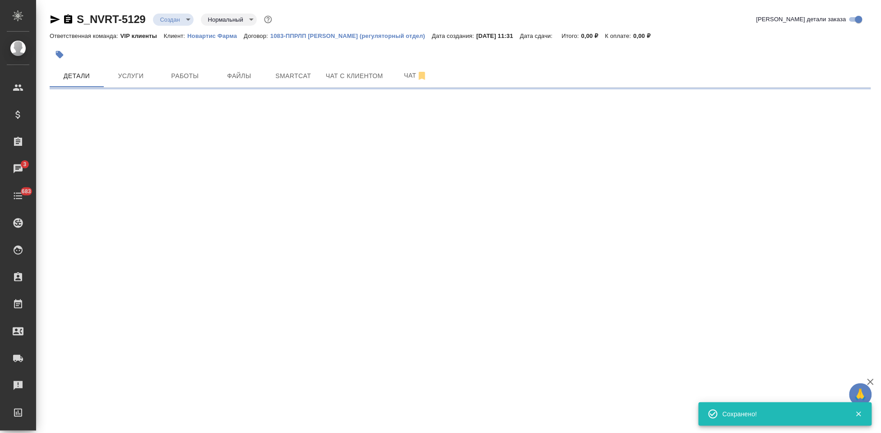
select select "RU"
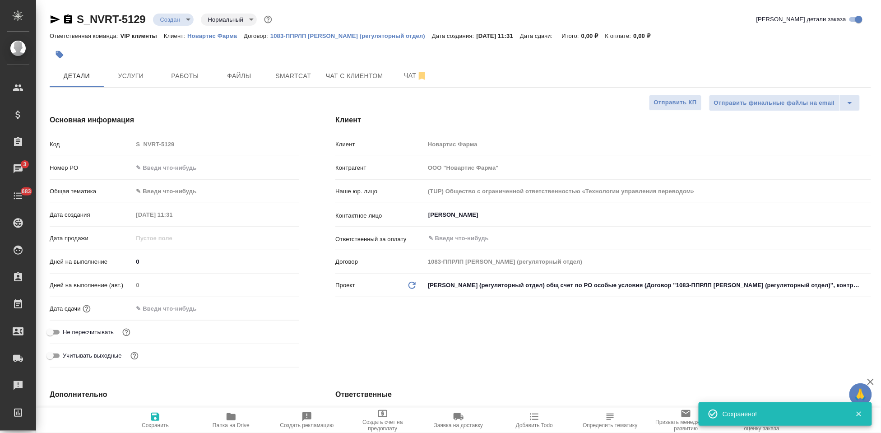
type textarea "x"
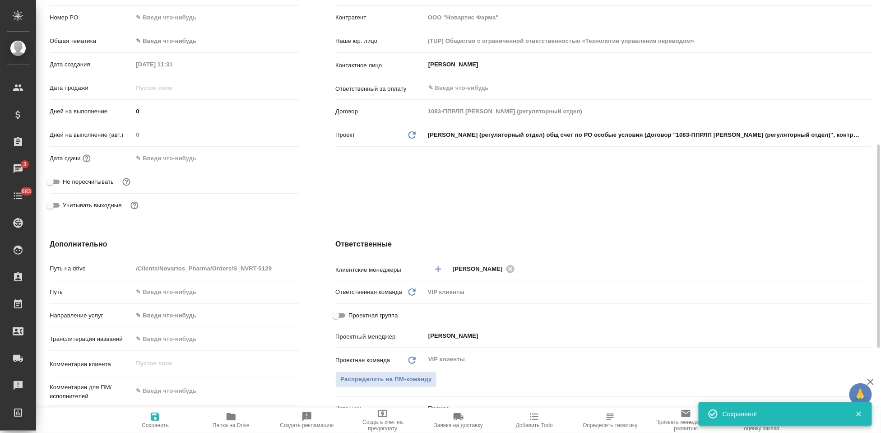
scroll to position [200, 0]
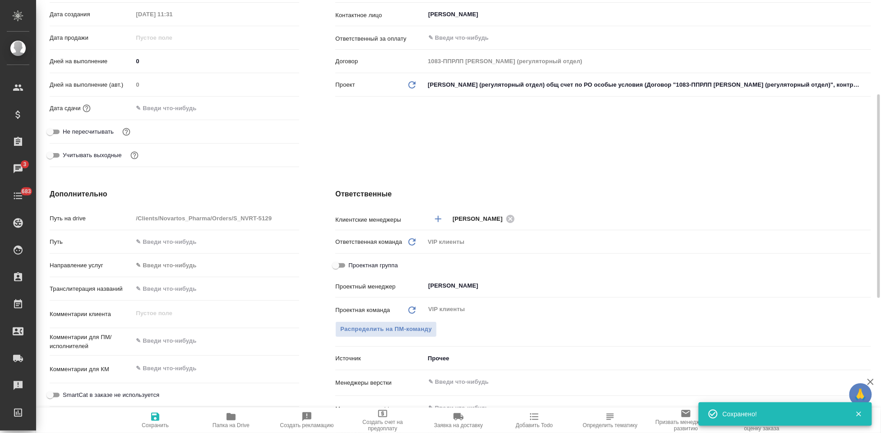
type textarea "x"
click at [174, 367] on textarea at bounding box center [216, 368] width 166 height 15
paste textarea "прошу принять в перевод, срок – завтра, 12 августа."
type textarea "прошу принять в перевод, срок – завтра, 12 августа."
type textarea "x"
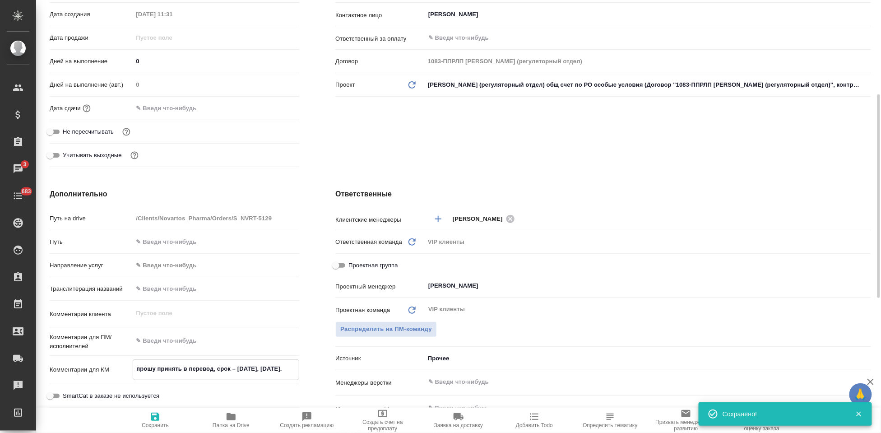
type textarea "x"
type textarea "прошу принять в перевод, срок – завтра, 12 августа."
type textarea "x"
click at [158, 416] on icon "button" at bounding box center [155, 417] width 8 height 8
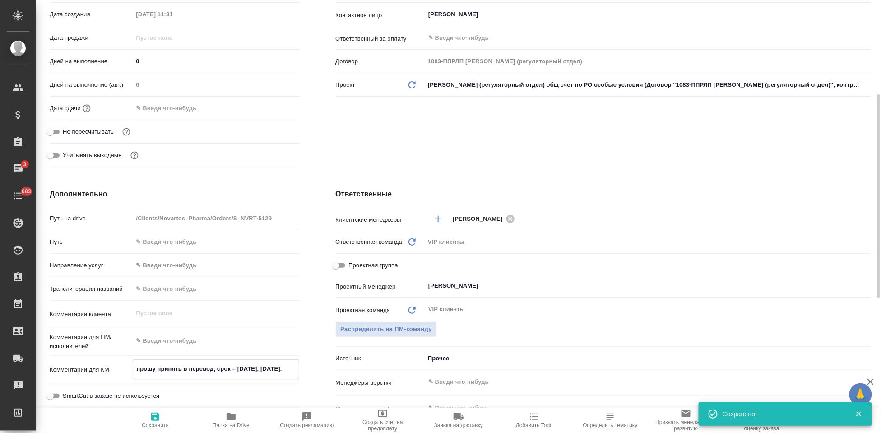
type textarea "x"
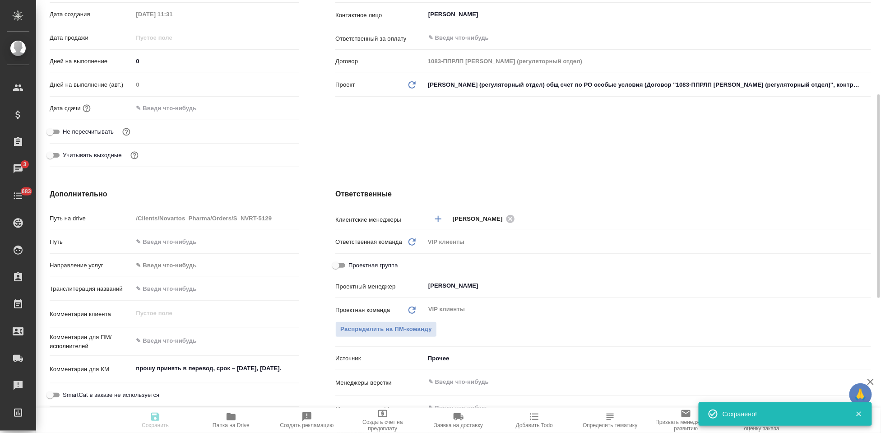
type textarea "x"
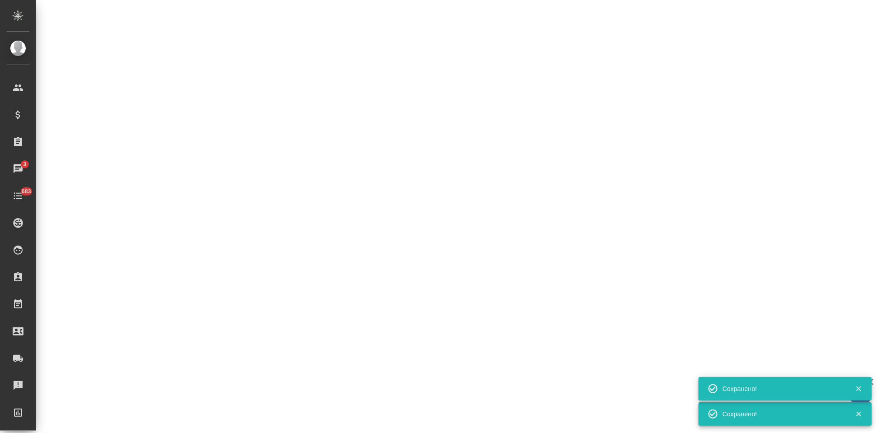
select select "RU"
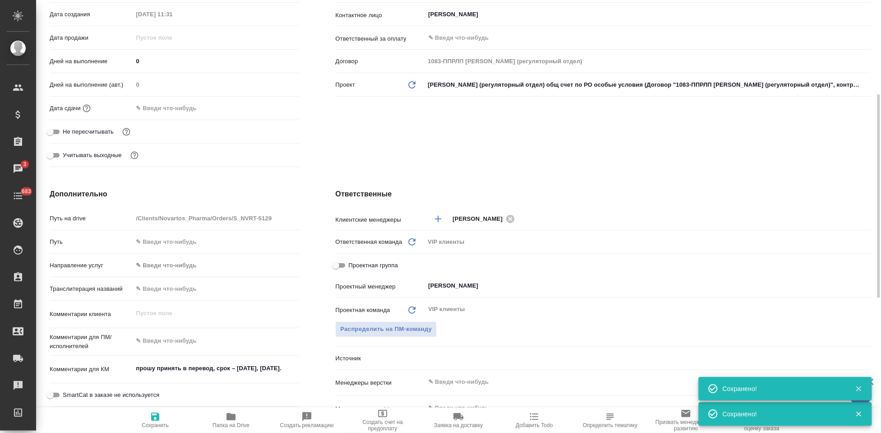
type textarea "x"
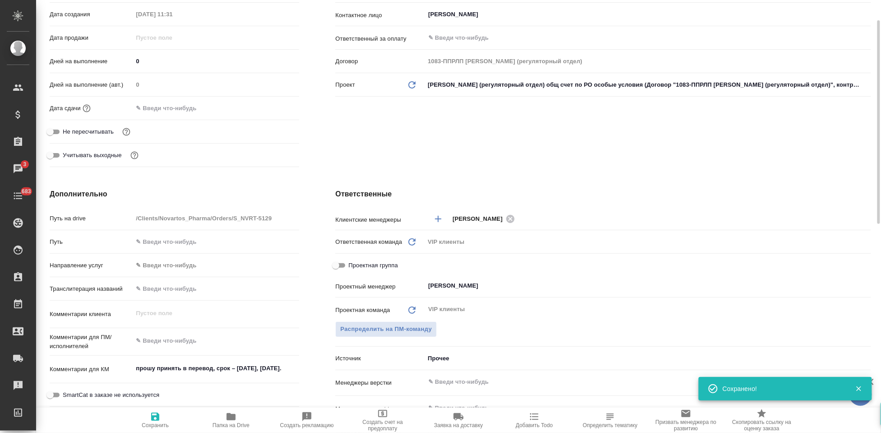
scroll to position [50, 0]
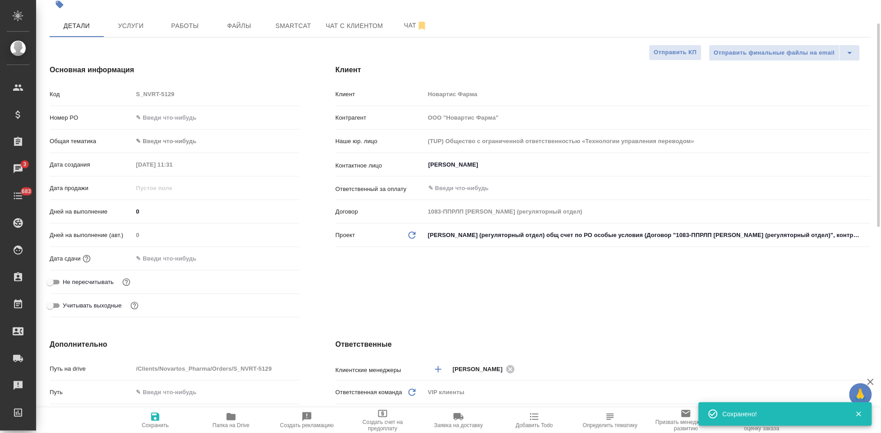
click at [160, 259] on input "text" at bounding box center [172, 258] width 79 height 13
click at [275, 260] on icon "button" at bounding box center [273, 258] width 11 height 11
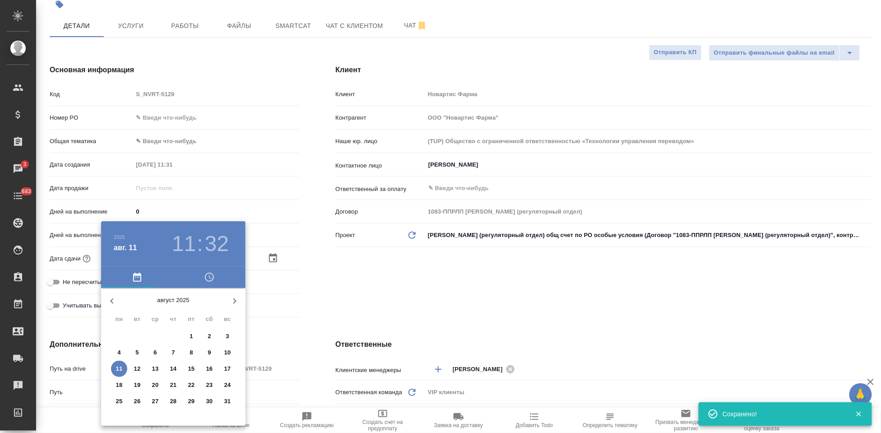
click at [138, 369] on p "12" at bounding box center [137, 368] width 7 height 9
type input "12.08.2025 11:32"
type textarea "x"
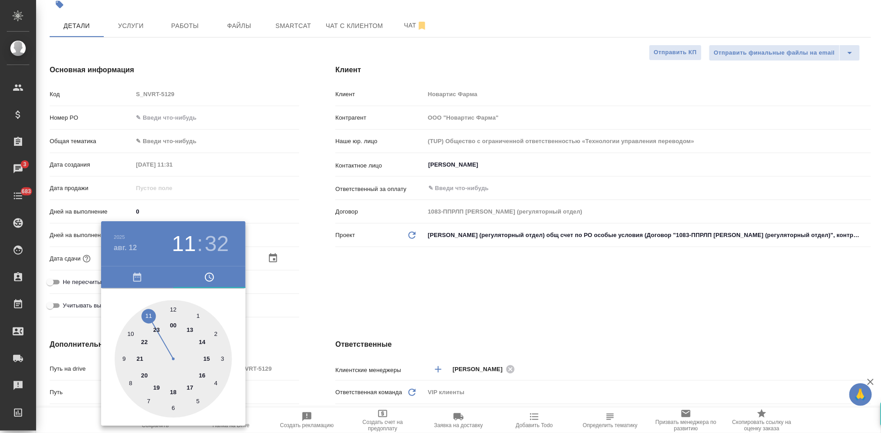
type input "12.08.2025 19:32"
type textarea "x"
type input "12.08.2025 18:32"
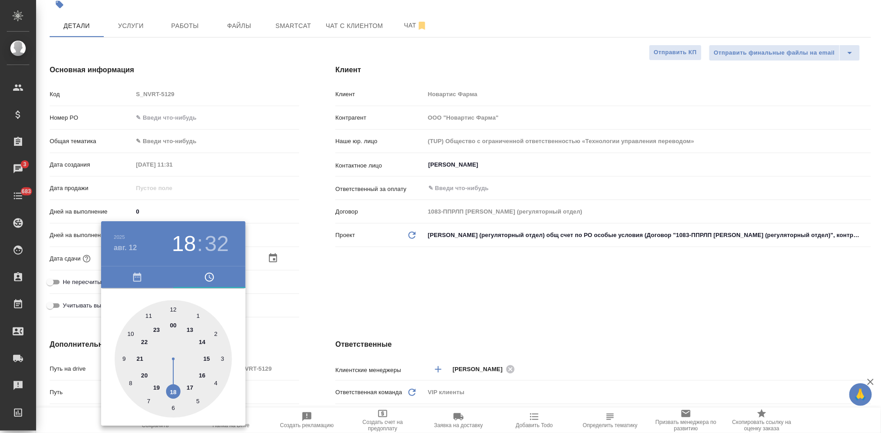
type textarea "x"
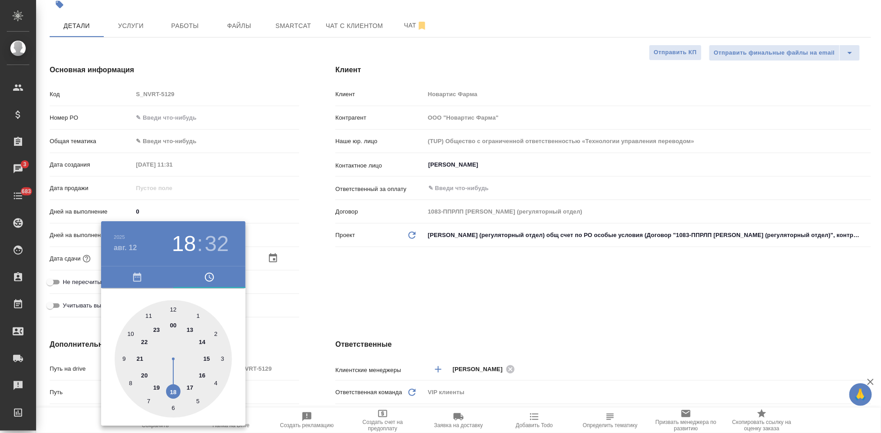
type textarea "x"
type input "12.08.2025 17:32"
type textarea "x"
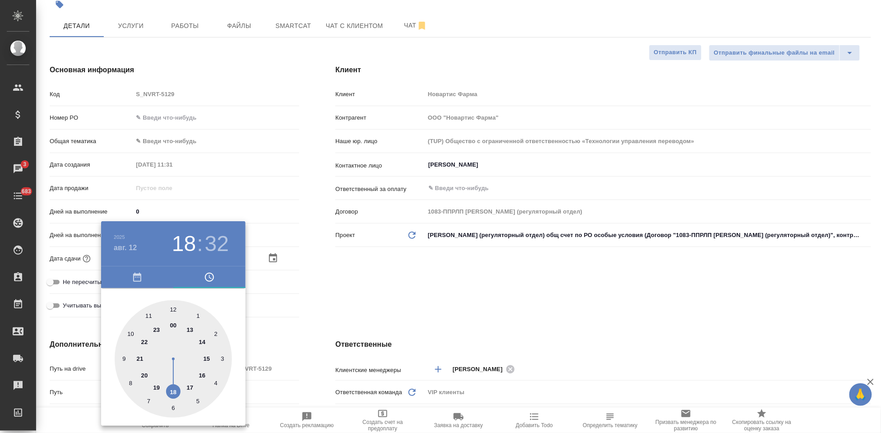
type textarea "x"
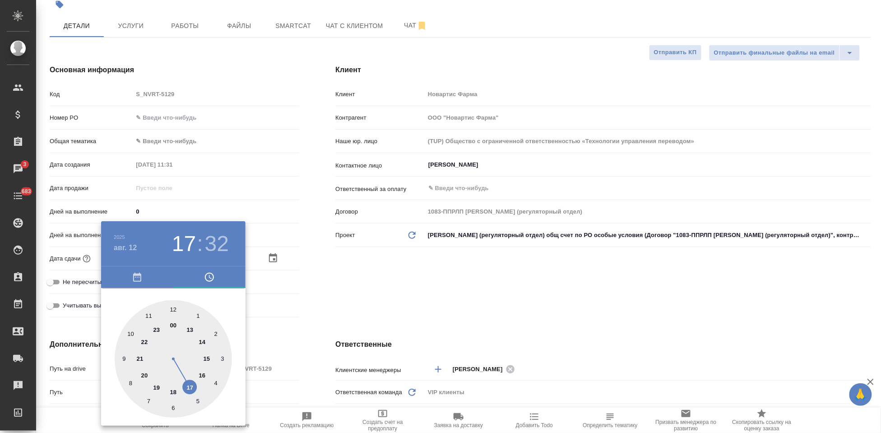
type textarea "x"
drag, startPoint x: 166, startPoint y: 381, endPoint x: 184, endPoint y: 373, distance: 19.2
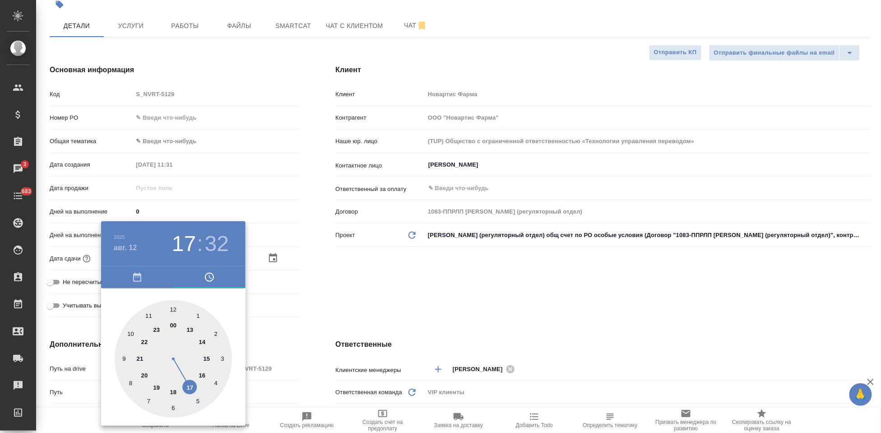
click at [184, 373] on div at bounding box center [173, 358] width 117 height 117
type textarea "x"
type input "12.08.2025 17:59"
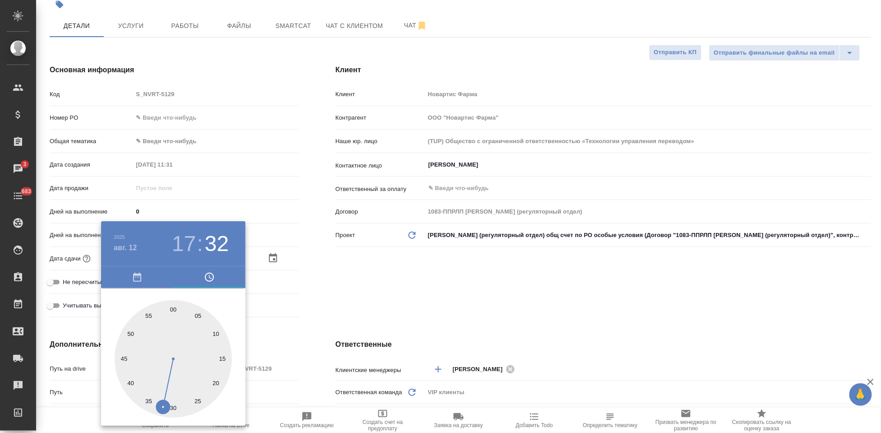
type textarea "x"
type input "12.08.2025 17:00"
type textarea "x"
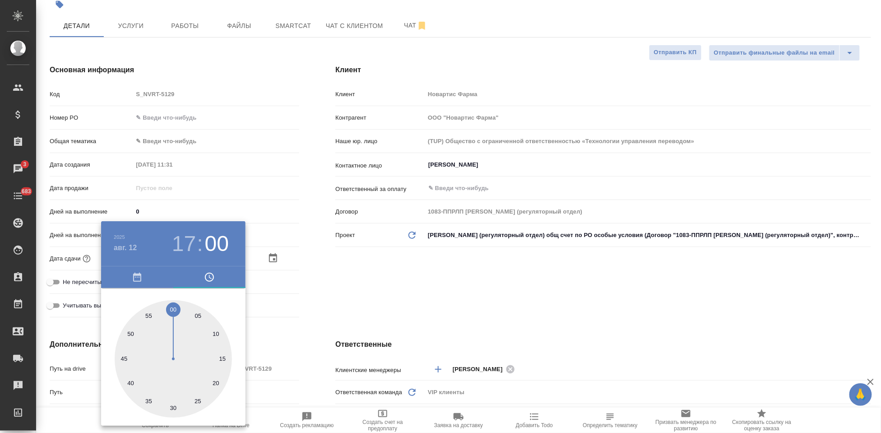
type textarea "x"
drag, startPoint x: 167, startPoint y: 356, endPoint x: 175, endPoint y: 321, distance: 36.0
click at [175, 321] on div at bounding box center [173, 358] width 117 height 117
type textarea "x"
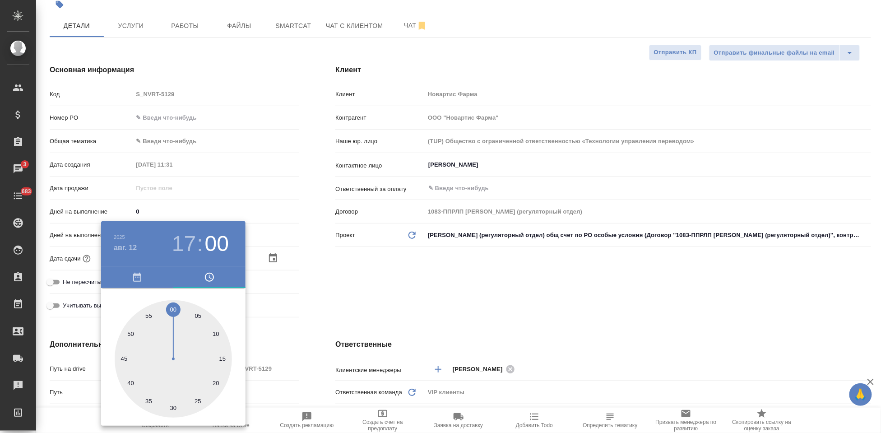
type textarea "x"
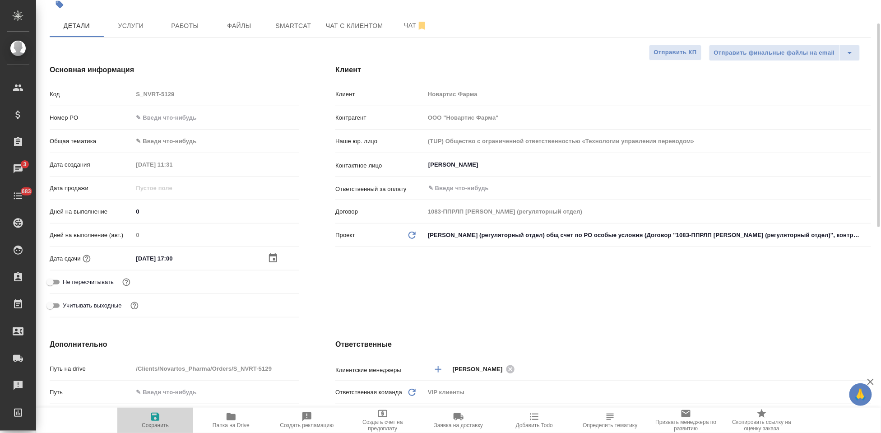
click at [159, 416] on icon "button" at bounding box center [155, 417] width 8 height 8
type textarea "x"
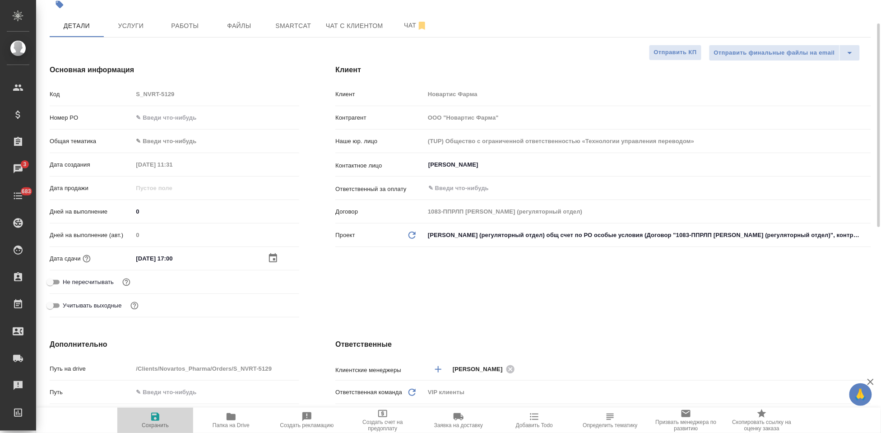
type textarea "x"
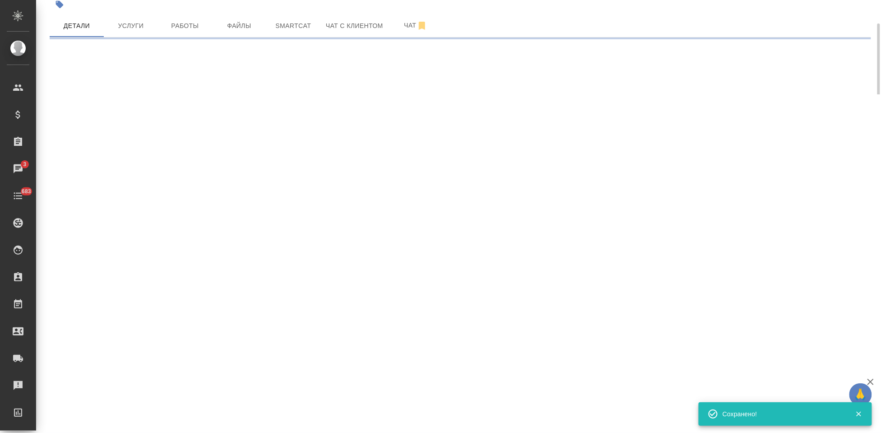
select select "RU"
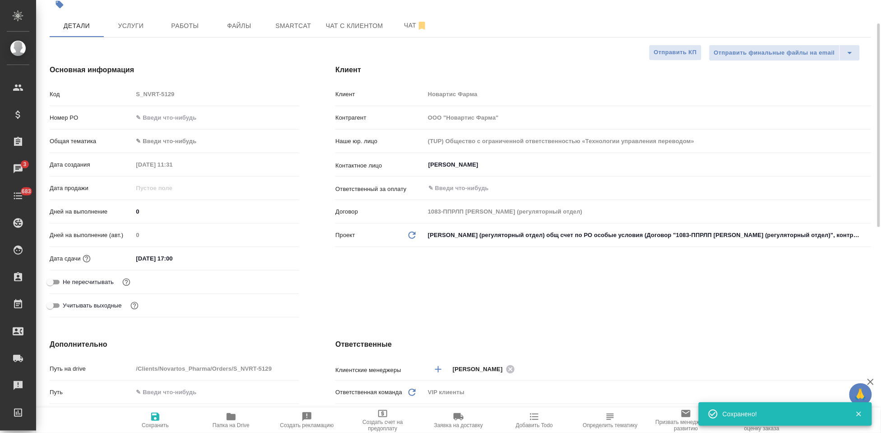
type textarea "x"
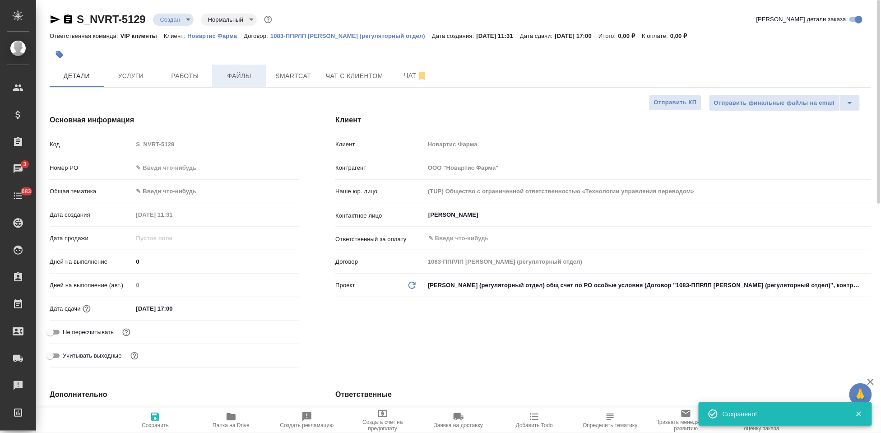
click at [240, 76] on span "Файлы" at bounding box center [239, 75] width 43 height 11
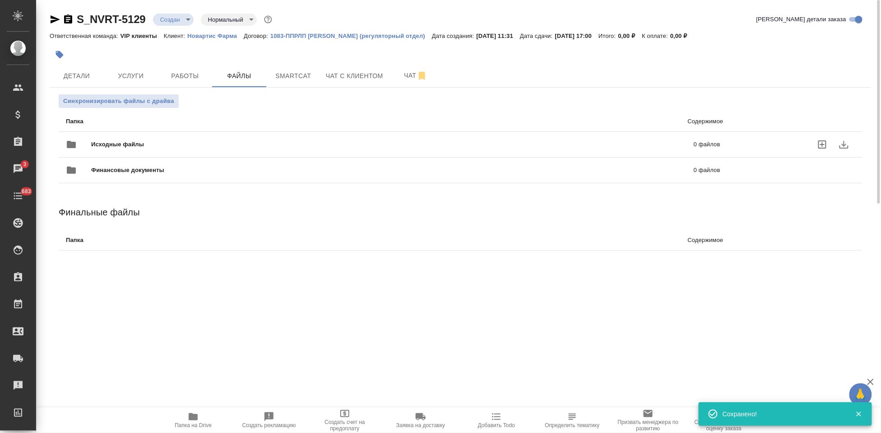
click at [817, 144] on label "uploadFiles" at bounding box center [823, 145] width 22 height 22
click at [0, 0] on input "uploadFiles" at bounding box center [0, 0] width 0 height 0
click at [186, 19] on body "🙏 .cls-1 fill:#fff; AWATERA Kabargina Anna Клиенты Спецификации Заказы 3 Чаты 6…" at bounding box center [440, 216] width 881 height 433
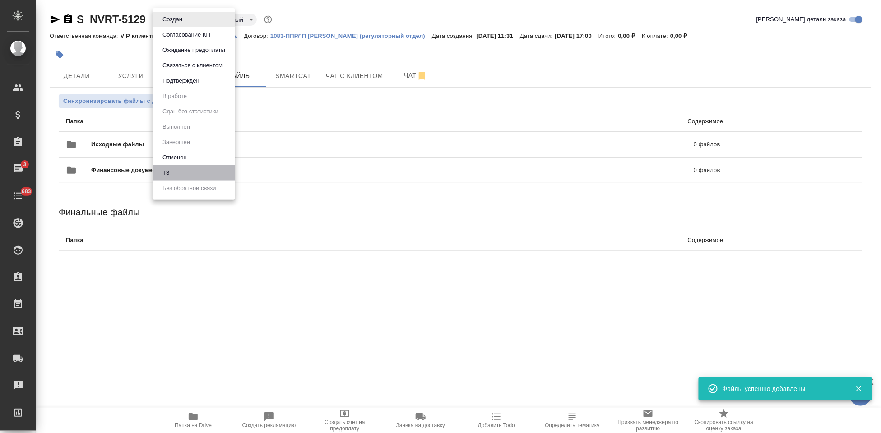
click at [178, 168] on li "ТЗ" at bounding box center [194, 172] width 83 height 15
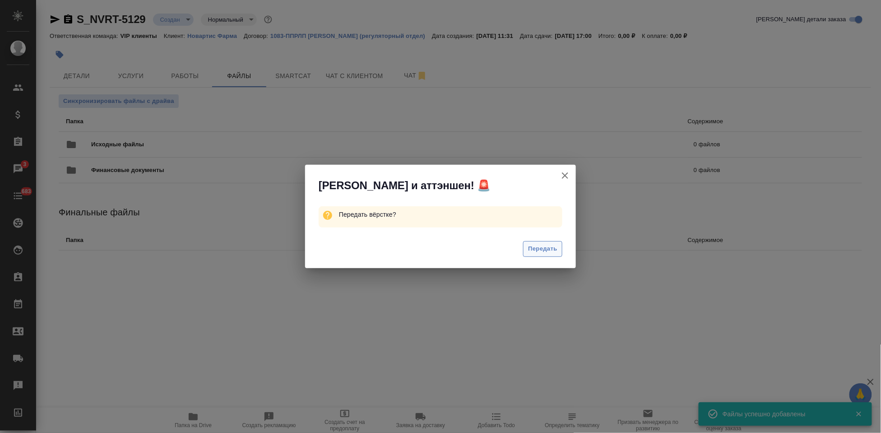
click at [546, 253] on span "Передать" at bounding box center [542, 249] width 29 height 10
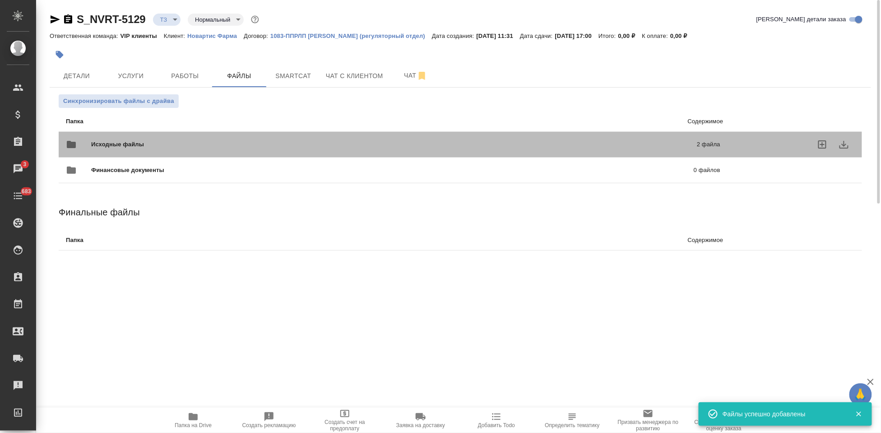
click at [672, 149] on p "2 файла" at bounding box center [571, 144] width 300 height 9
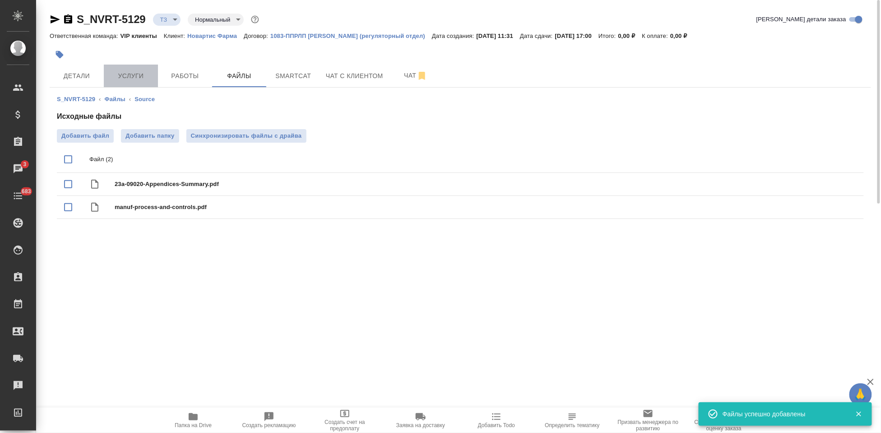
click at [145, 83] on button "Услуги" at bounding box center [131, 76] width 54 height 23
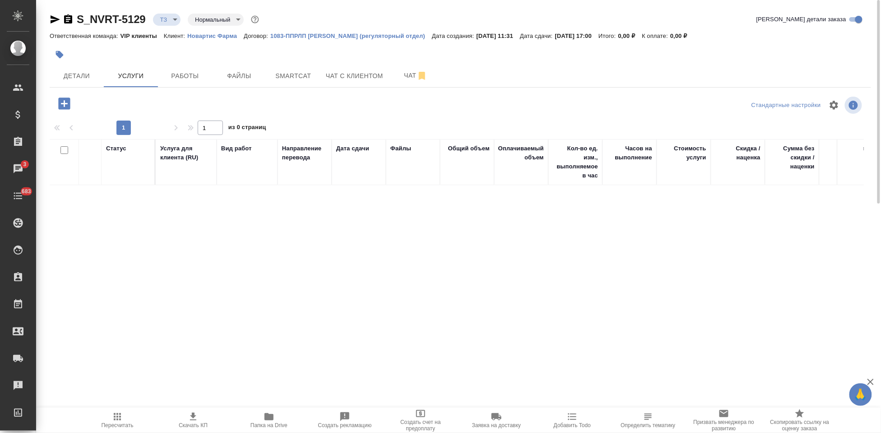
click at [65, 106] on icon "button" at bounding box center [64, 104] width 12 height 12
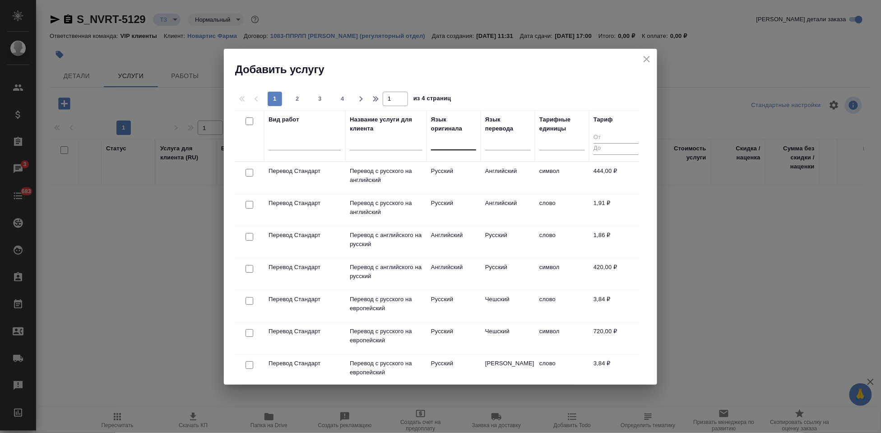
click at [456, 149] on div at bounding box center [453, 141] width 45 height 17
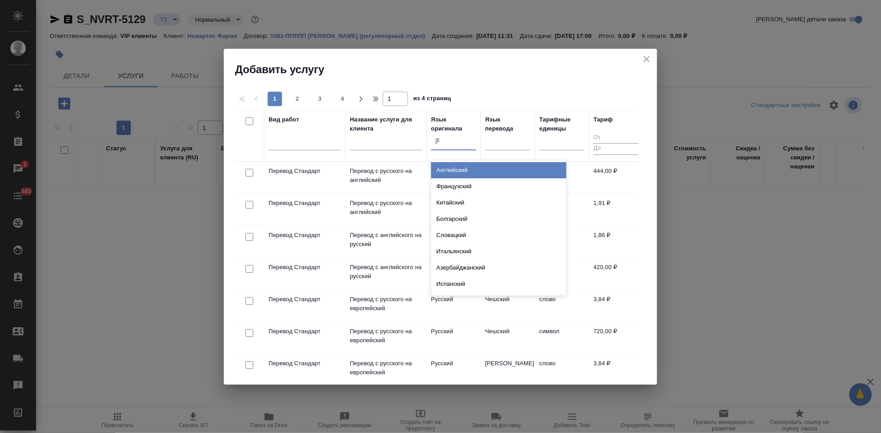
type input "а"
click at [458, 175] on div "Английский" at bounding box center [498, 170] width 135 height 16
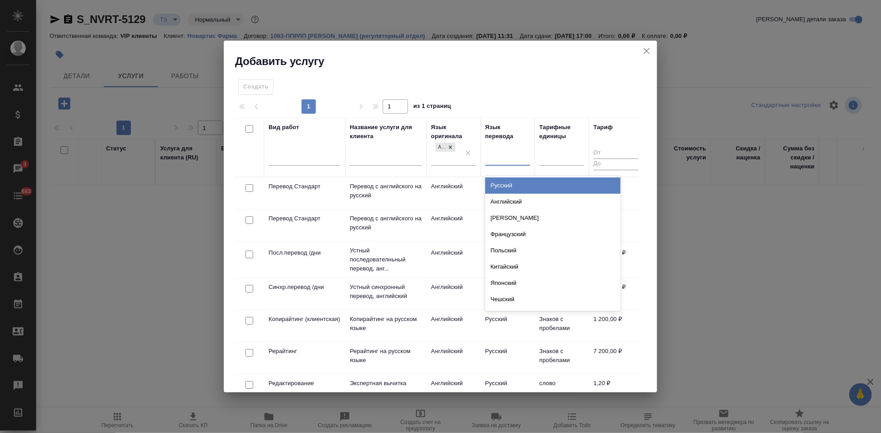
click at [497, 158] on div at bounding box center [507, 156] width 45 height 13
type input "рус"
click at [511, 182] on div "Русский" at bounding box center [552, 185] width 135 height 16
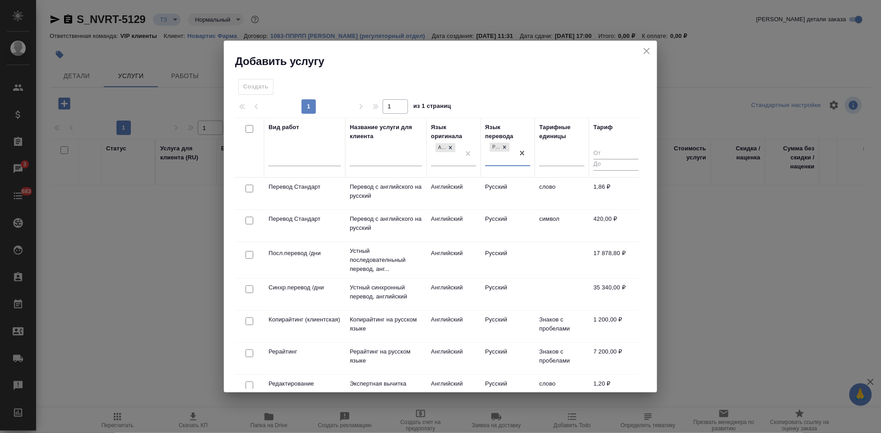
click at [470, 189] on td "Английский" at bounding box center [454, 194] width 54 height 32
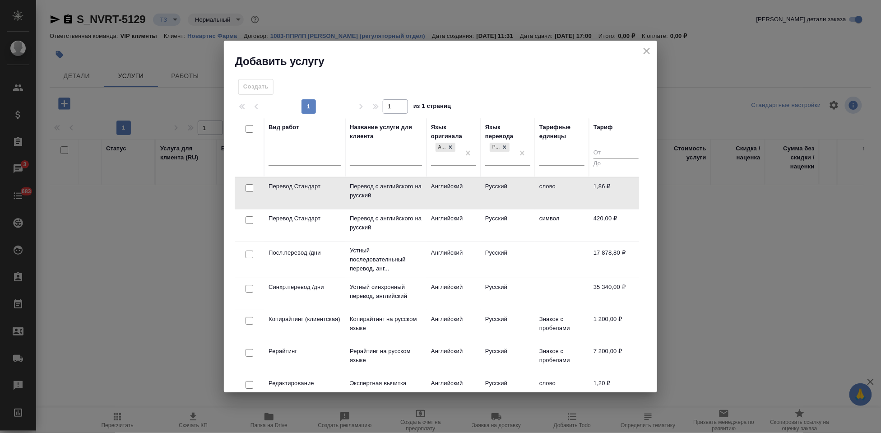
click at [470, 189] on td "Английский" at bounding box center [454, 193] width 54 height 32
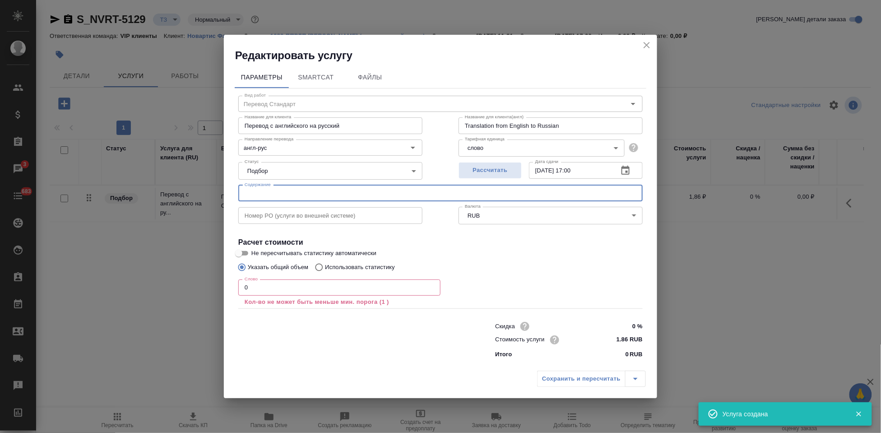
click at [284, 194] on input "text" at bounding box center [440, 193] width 405 height 16
paste input "for trans RTT1851 p33 23а"
type input "for trans RTT1851 p33 23а"
click at [275, 293] on input "0" at bounding box center [339, 287] width 202 height 16
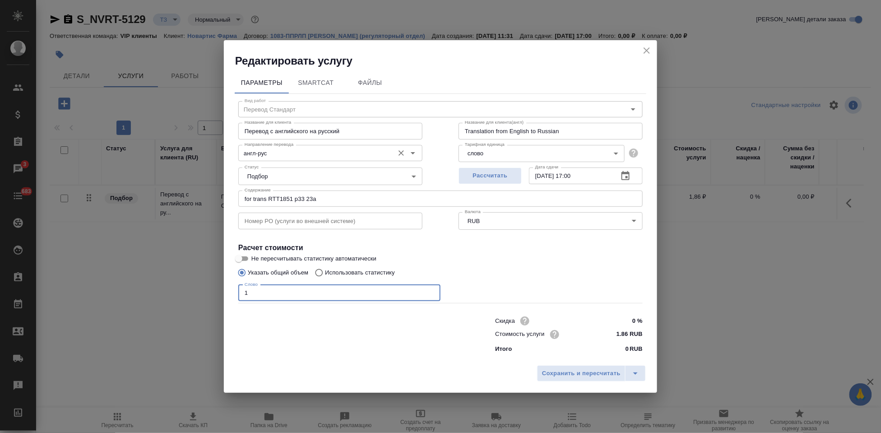
type input "1"
click at [285, 156] on input "англ-рус" at bounding box center [315, 153] width 149 height 11
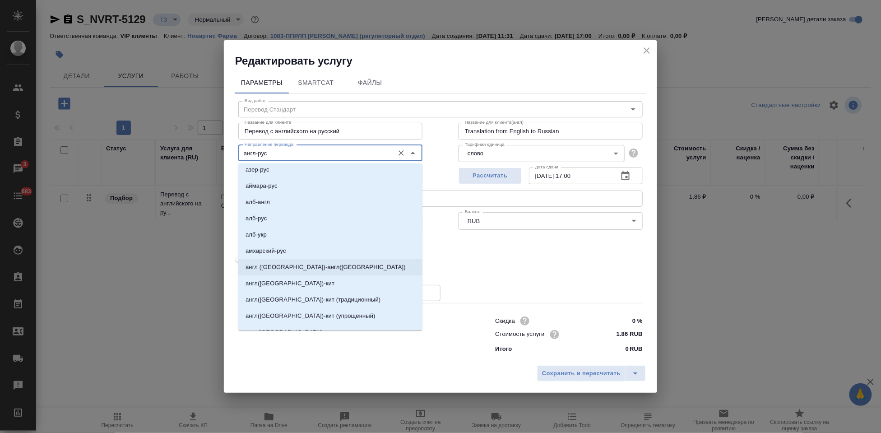
scroll to position [200, 0]
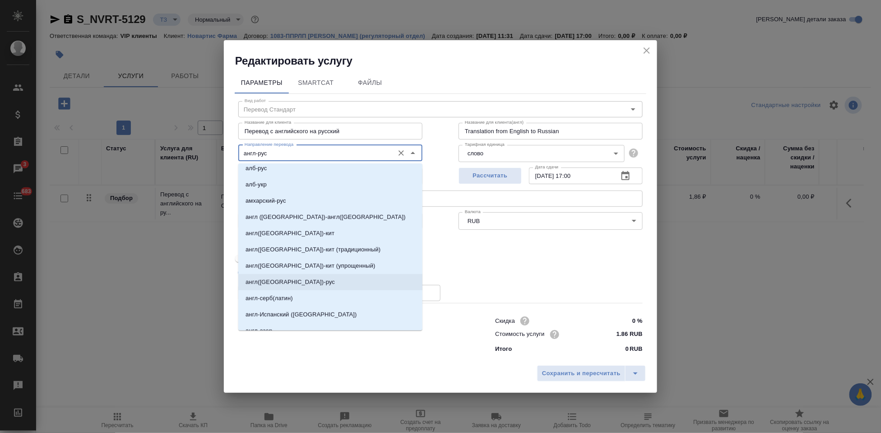
click at [284, 284] on p "англ(США)-рус" at bounding box center [290, 282] width 89 height 9
type input "англ(США)-рус"
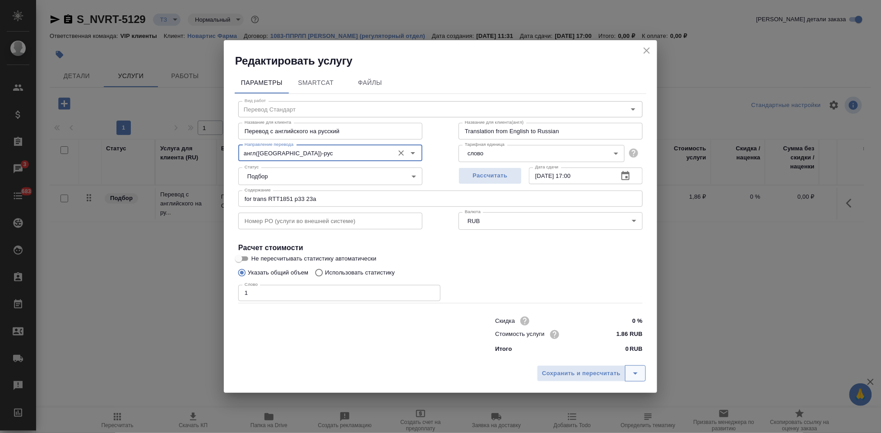
click at [634, 372] on icon "split button" at bounding box center [635, 373] width 11 height 11
click at [587, 352] on li "Сохранить" at bounding box center [593, 354] width 109 height 14
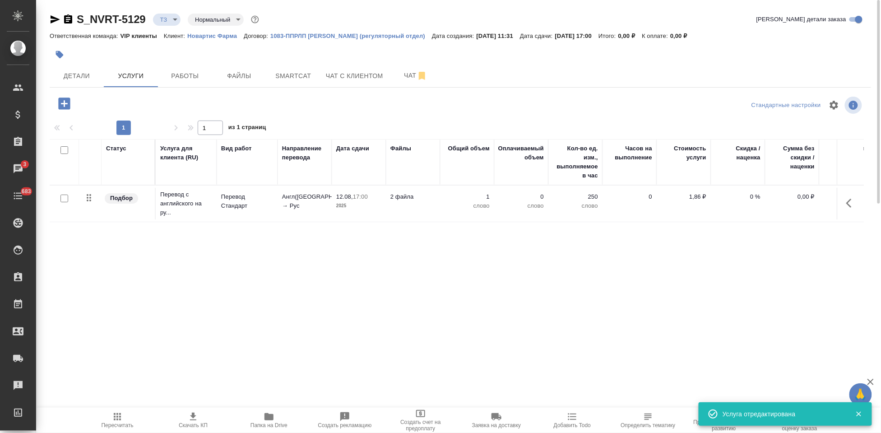
click at [65, 197] on input "checkbox" at bounding box center [65, 199] width 8 height 8
checkbox input "true"
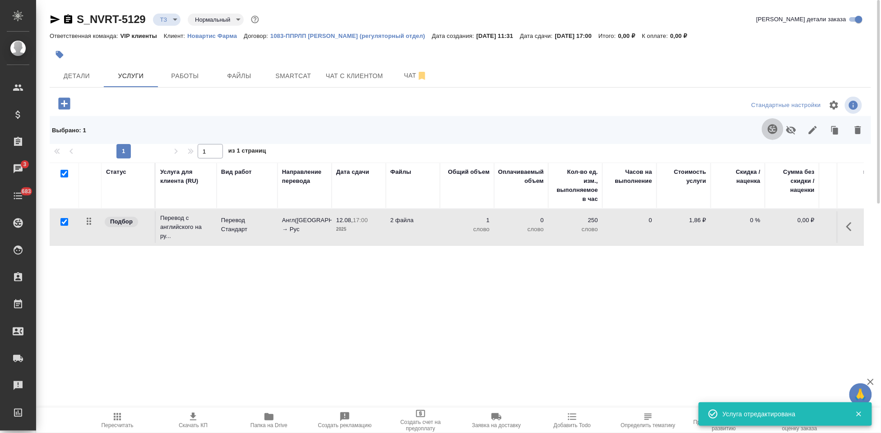
click at [775, 131] on icon "button" at bounding box center [773, 129] width 11 height 11
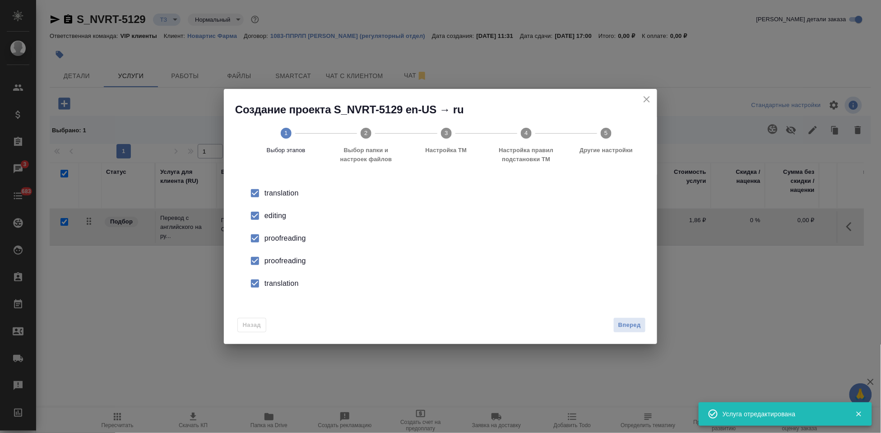
click at [267, 218] on div "editing" at bounding box center [450, 215] width 371 height 11
click at [260, 262] on input "checkbox" at bounding box center [255, 260] width 19 height 19
click at [260, 278] on input "checkbox" at bounding box center [255, 283] width 19 height 19
click at [625, 331] on button "Вперед" at bounding box center [630, 325] width 33 height 16
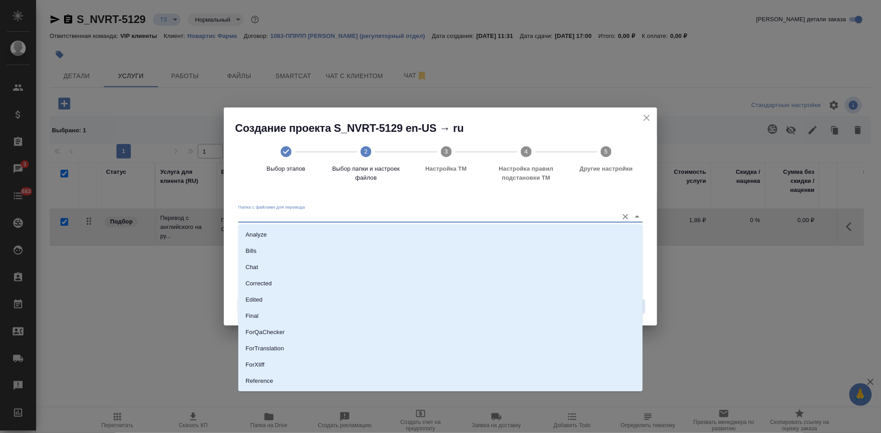
click at [570, 219] on input "Папка с файлами для перевода" at bounding box center [426, 216] width 376 height 11
click at [307, 351] on li "Source" at bounding box center [440, 351] width 405 height 16
type input "Source"
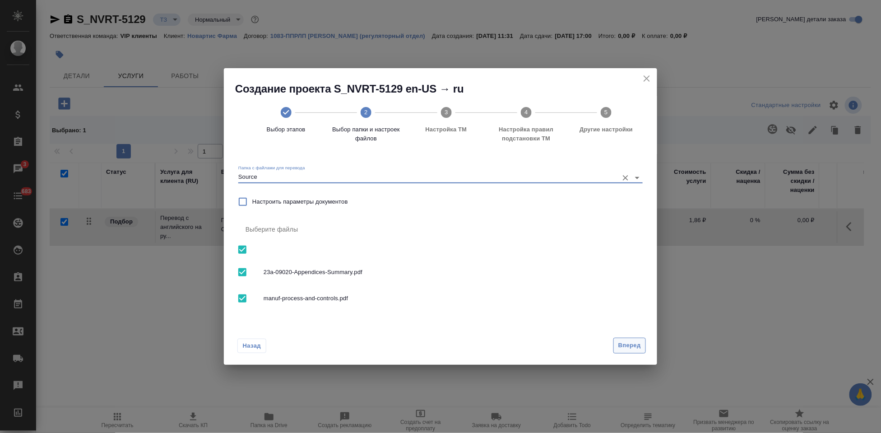
click at [629, 344] on span "Вперед" at bounding box center [630, 345] width 23 height 10
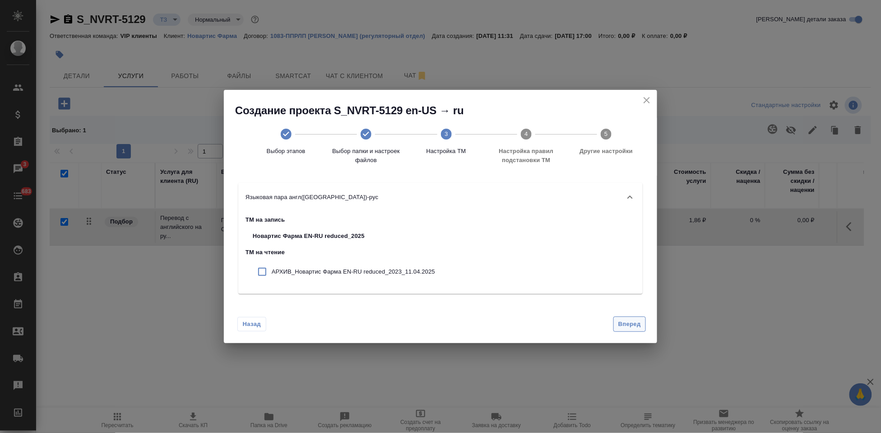
click at [624, 324] on span "Вперед" at bounding box center [630, 324] width 23 height 10
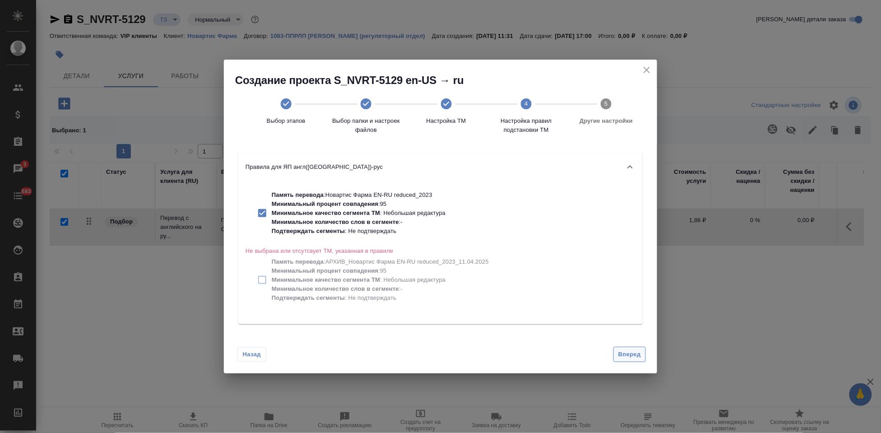
click at [624, 356] on span "Вперед" at bounding box center [630, 354] width 23 height 10
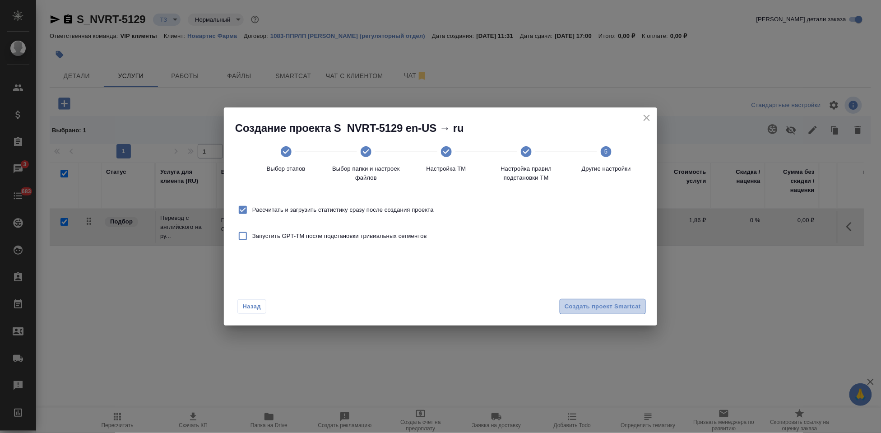
click at [619, 310] on span "Создать проект Smartcat" at bounding box center [603, 307] width 76 height 10
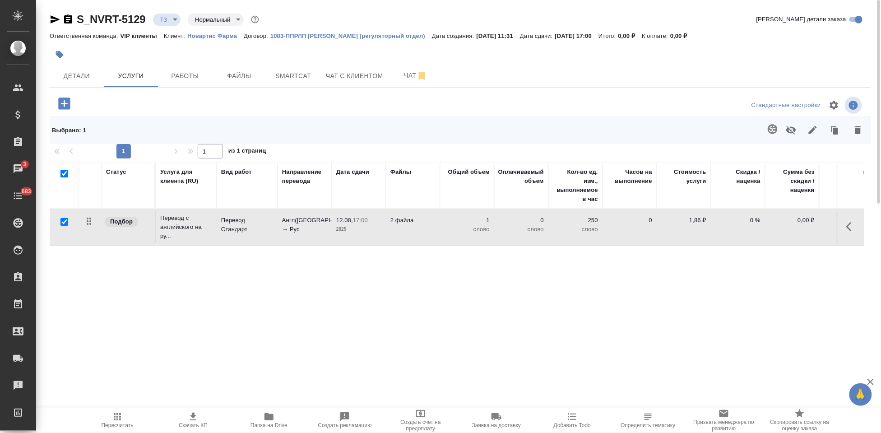
click at [67, 105] on icon "button" at bounding box center [64, 104] width 12 height 12
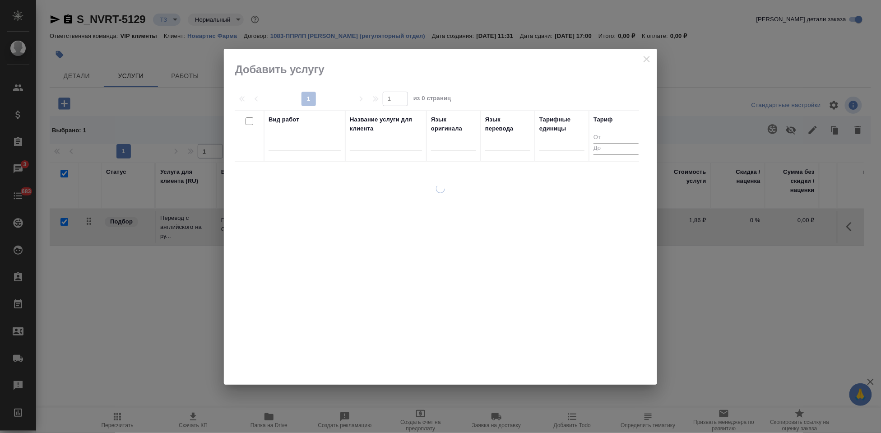
click at [376, 152] on div at bounding box center [386, 145] width 72 height 22
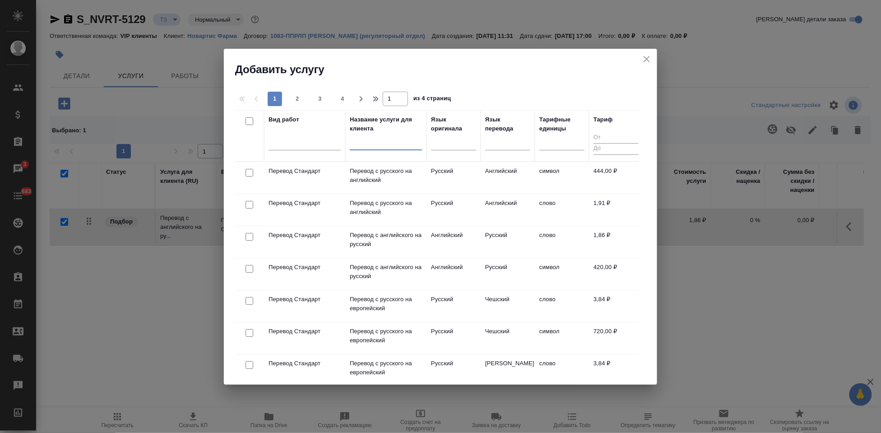
click at [377, 147] on input "text" at bounding box center [386, 144] width 72 height 11
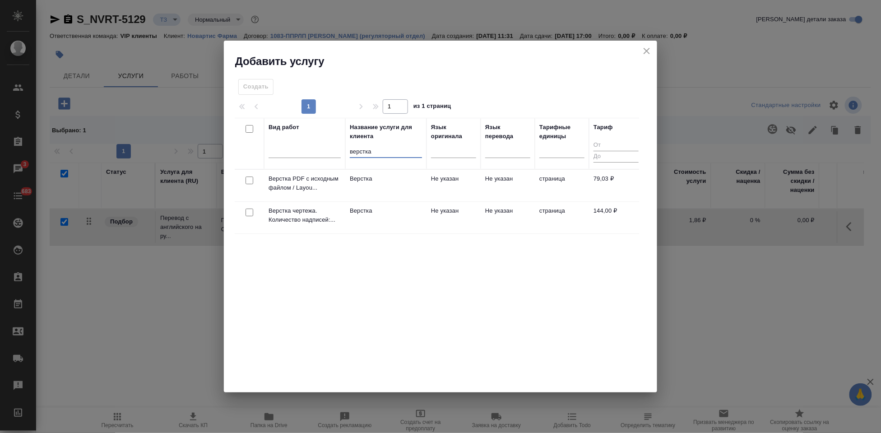
type input "верстка"
click at [437, 201] on td "Не указан" at bounding box center [454, 186] width 54 height 32
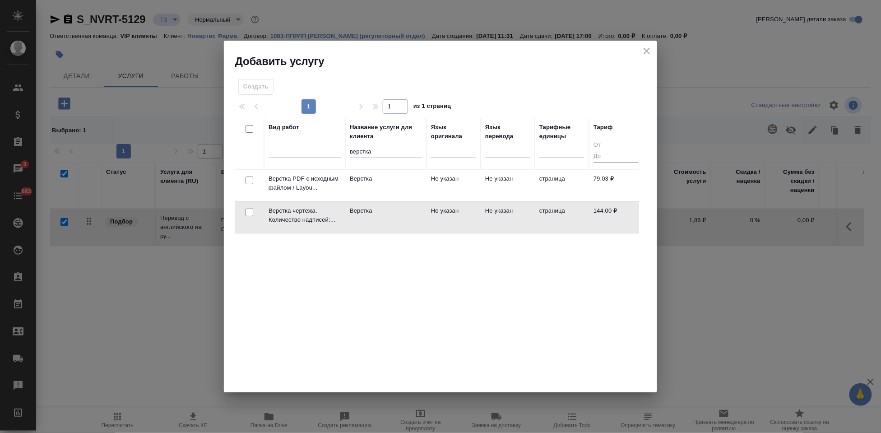
click at [437, 201] on td "Не указан" at bounding box center [454, 186] width 54 height 32
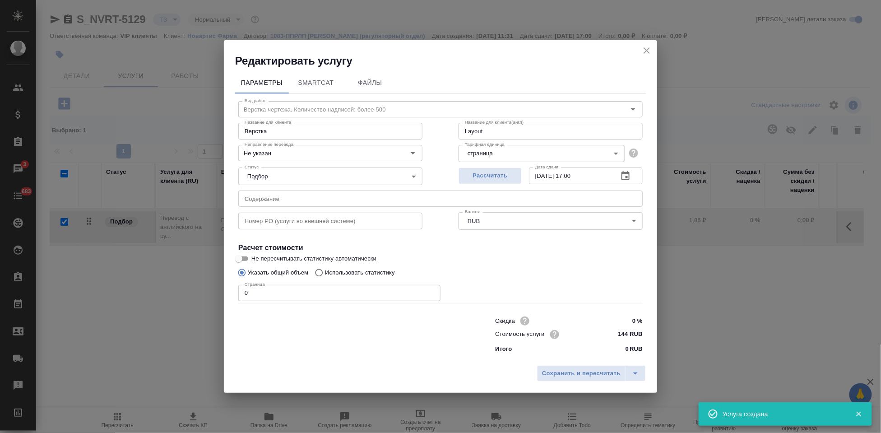
checkbox input "false"
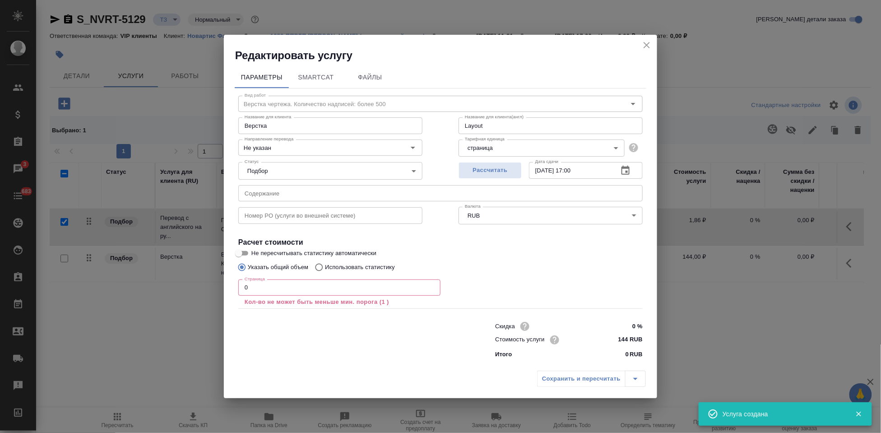
click at [272, 288] on input "0" at bounding box center [339, 287] width 202 height 16
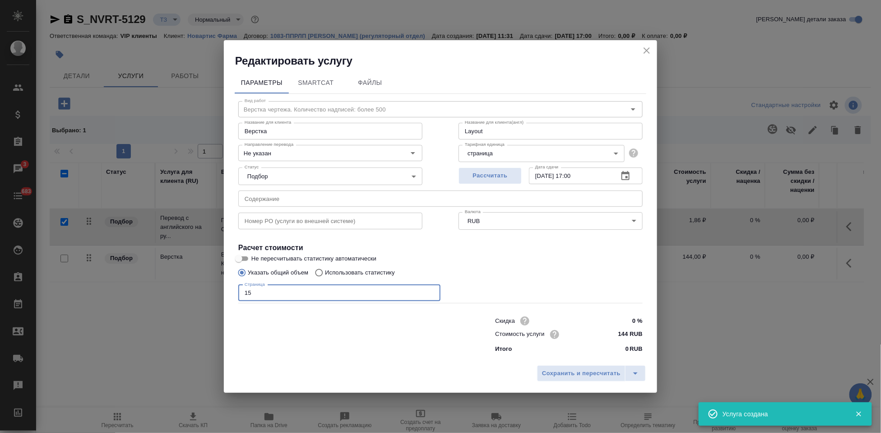
type input "15"
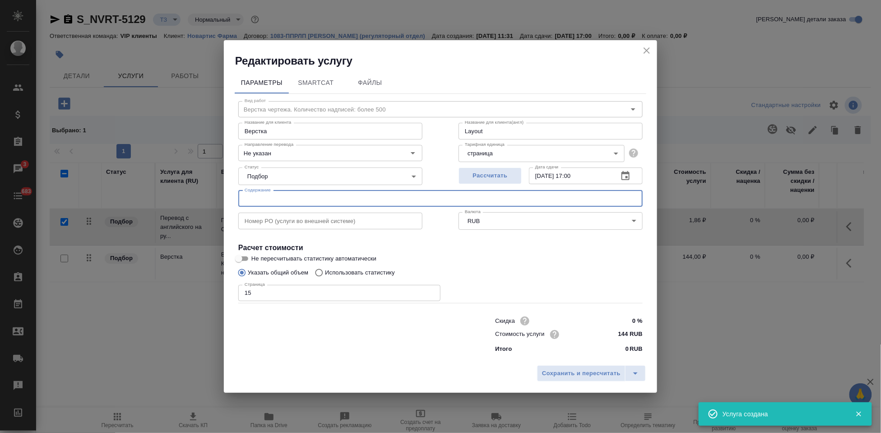
click at [321, 197] on input "text" at bounding box center [440, 199] width 405 height 16
paste input "for trans RTT1851 p33 23а"
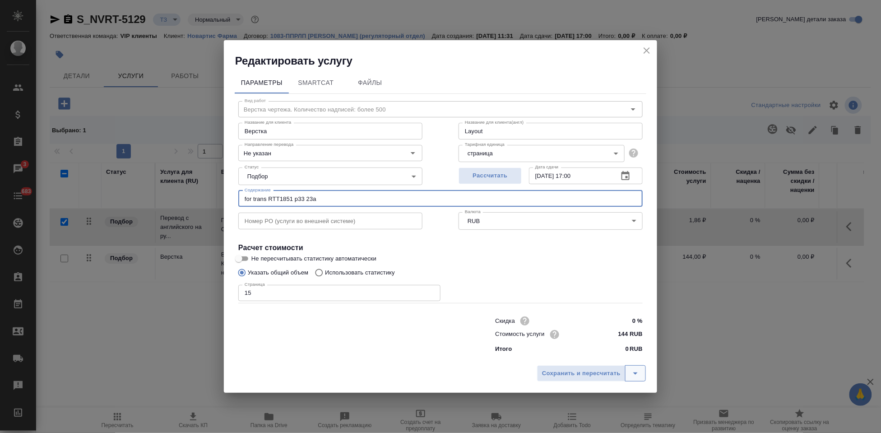
type input "for trans RTT1851 p33 23а"
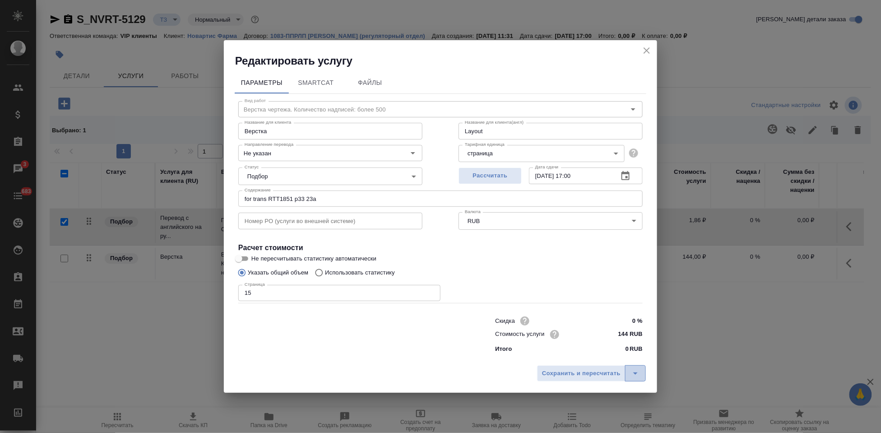
click at [632, 372] on icon "split button" at bounding box center [635, 373] width 11 height 11
click at [593, 351] on li "Сохранить" at bounding box center [593, 354] width 109 height 14
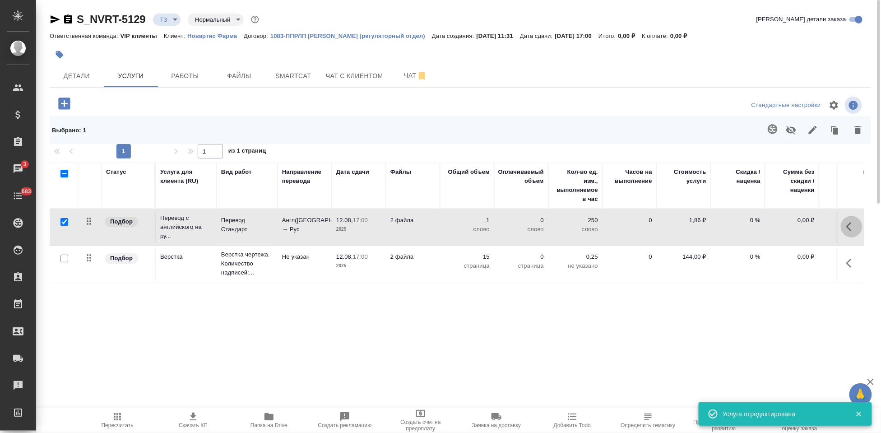
click at [848, 226] on icon "button" at bounding box center [849, 226] width 5 height 9
click at [802, 228] on icon "button" at bounding box center [801, 226] width 11 height 11
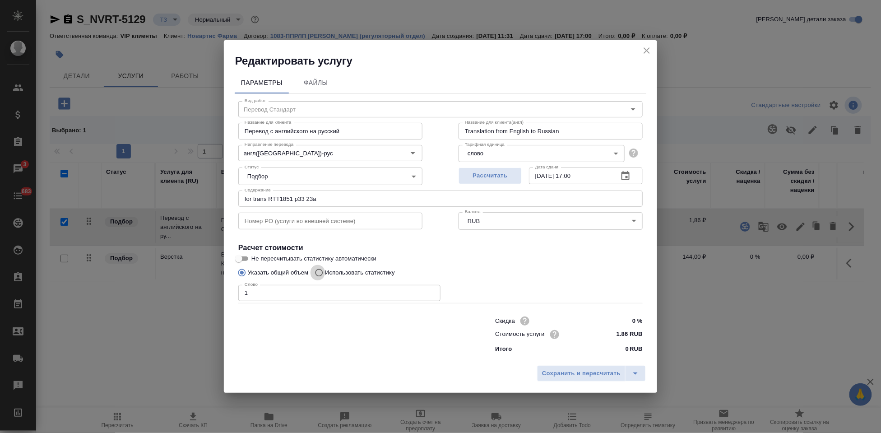
click at [320, 275] on input "Использовать статистику" at bounding box center [318, 272] width 14 height 17
radio input "true"
radio input "false"
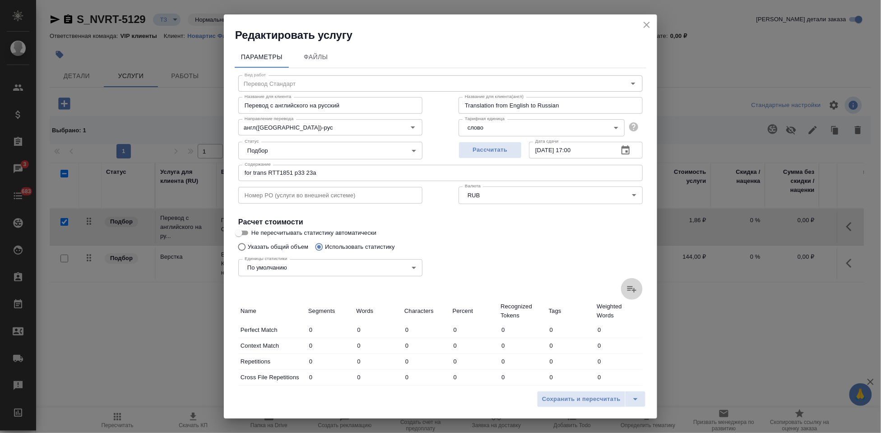
click at [627, 291] on icon at bounding box center [632, 289] width 11 height 11
click at [0, 0] on input "file" at bounding box center [0, 0] width 0 height 0
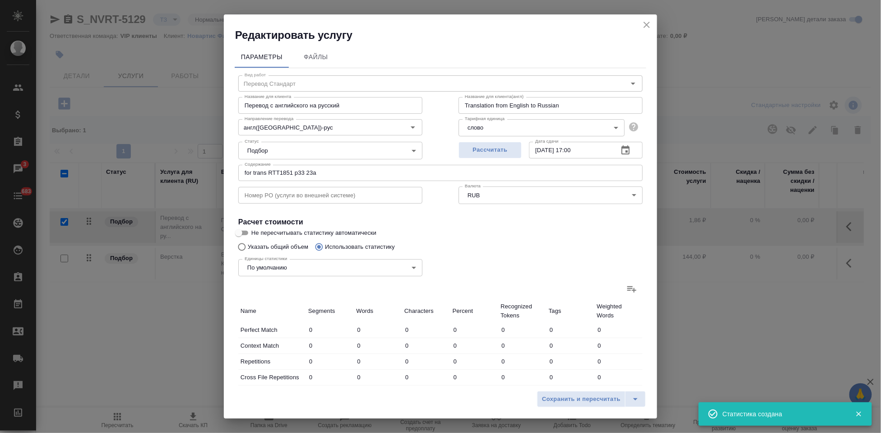
type input "173"
type input "780"
type input "4991"
type input "15"
type input "39"
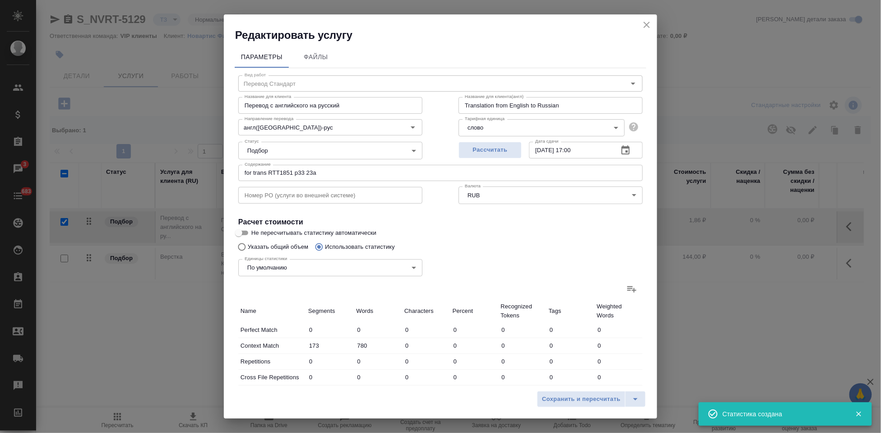
type input "297"
type input "176"
type input "860"
type input "5401"
type input "31"
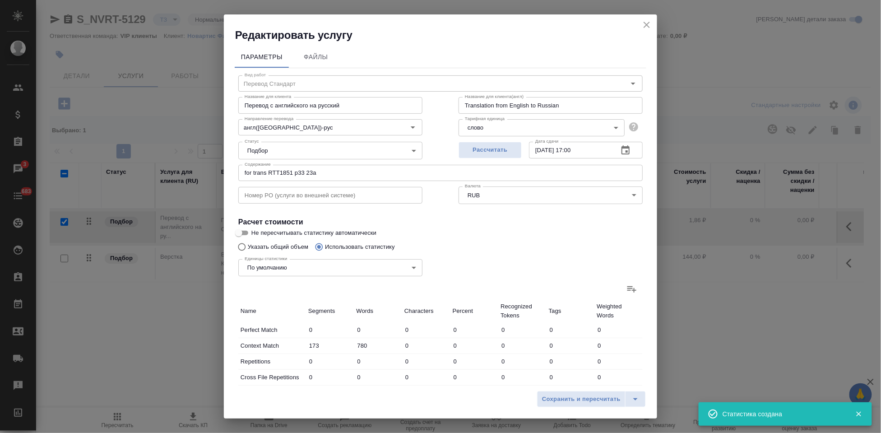
type input "396"
type input "2511"
type input "38"
type input "511"
type input "3322"
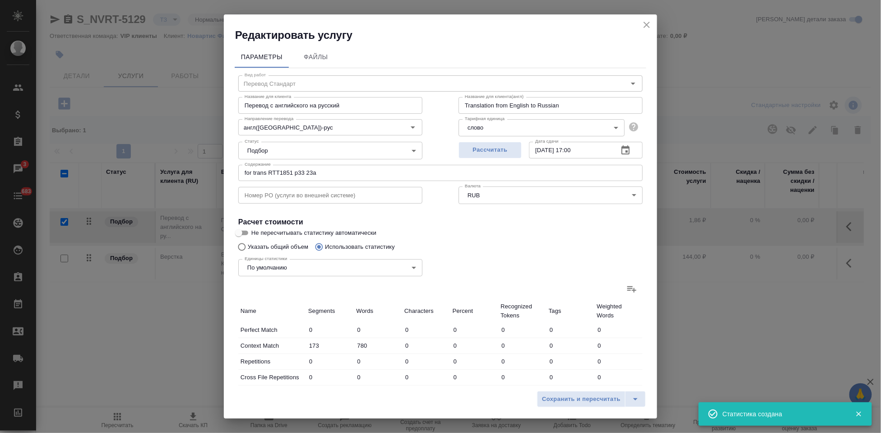
type input "24"
type input "133"
type input "789"
type input "55"
type input "623"
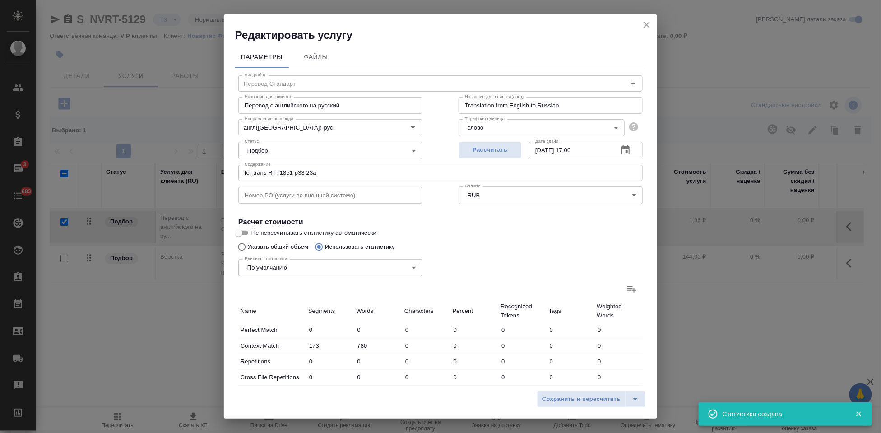
type input "4147"
type input "497"
type input "3303"
type input "21161"
type input "512"
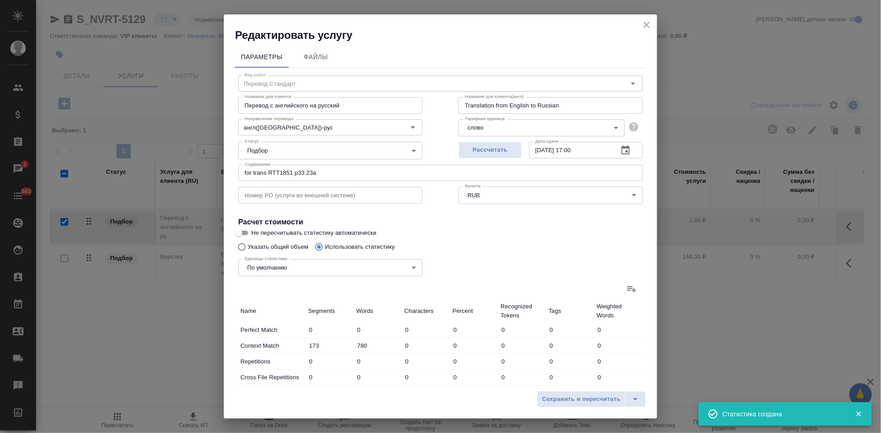
type input "3342"
type input "21458"
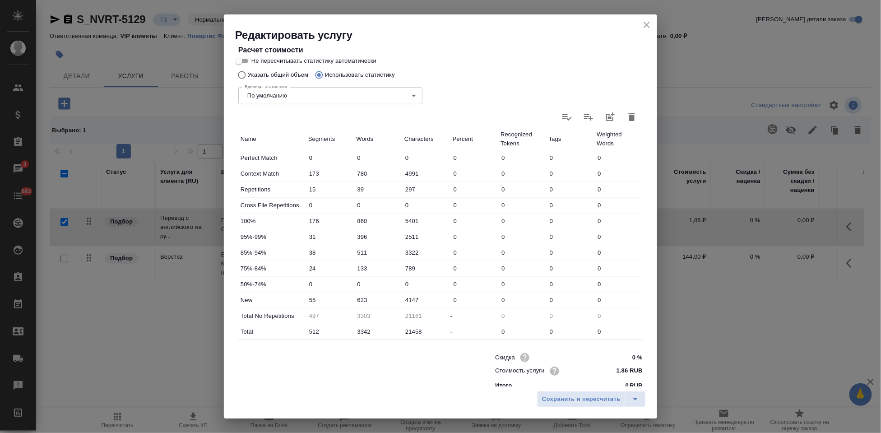
scroll to position [182, 0]
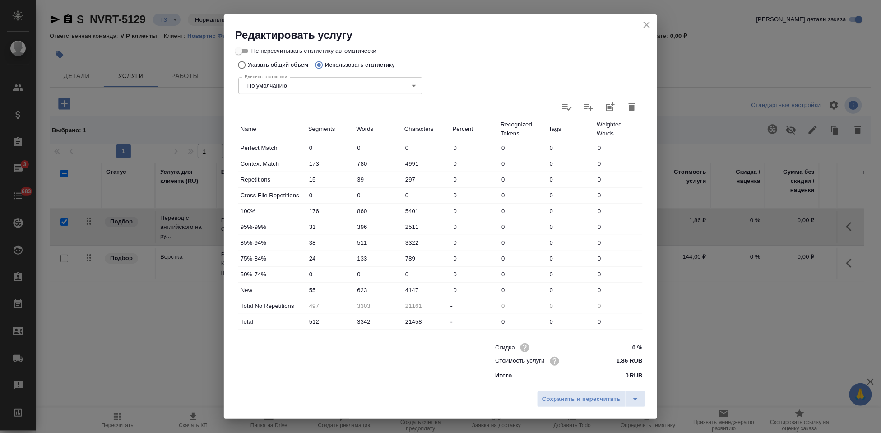
click at [359, 289] on input "623" at bounding box center [378, 290] width 48 height 13
type input "923"
click at [636, 399] on icon "split button" at bounding box center [635, 399] width 5 height 2
click at [564, 379] on li "Сохранить" at bounding box center [593, 380] width 109 height 14
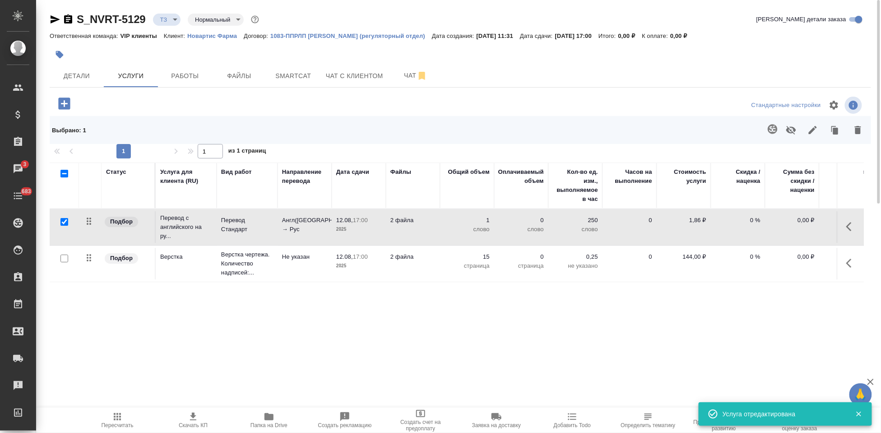
click at [121, 418] on icon "button" at bounding box center [117, 416] width 11 height 11
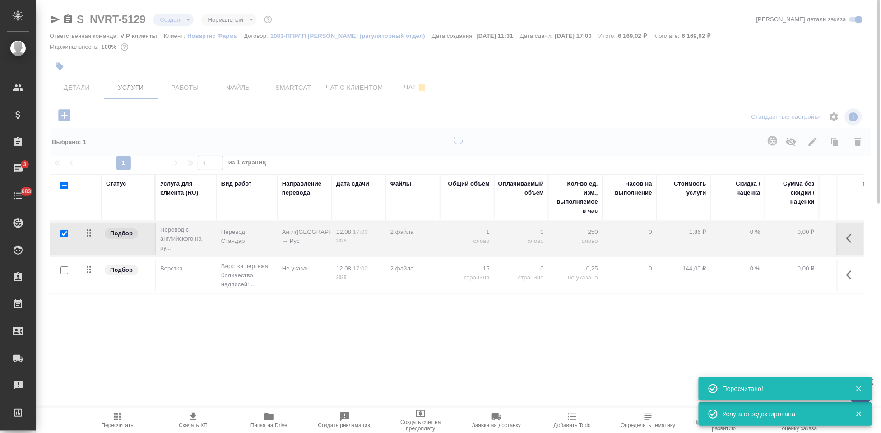
type input "new"
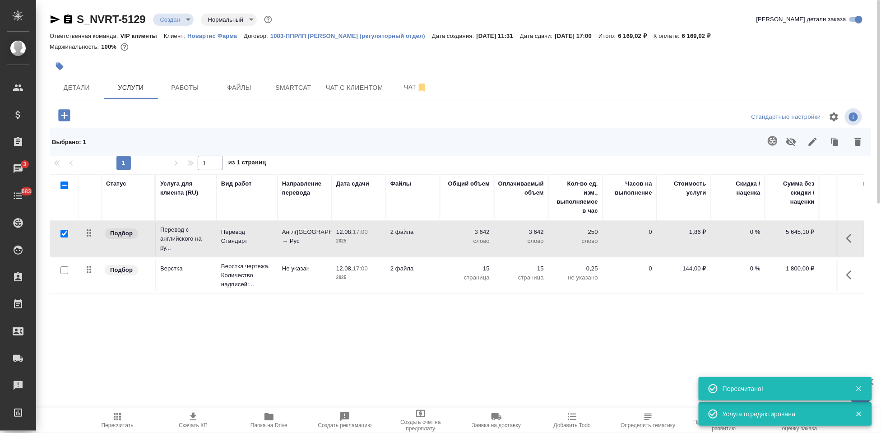
click at [194, 419] on icon "button" at bounding box center [193, 416] width 11 height 11
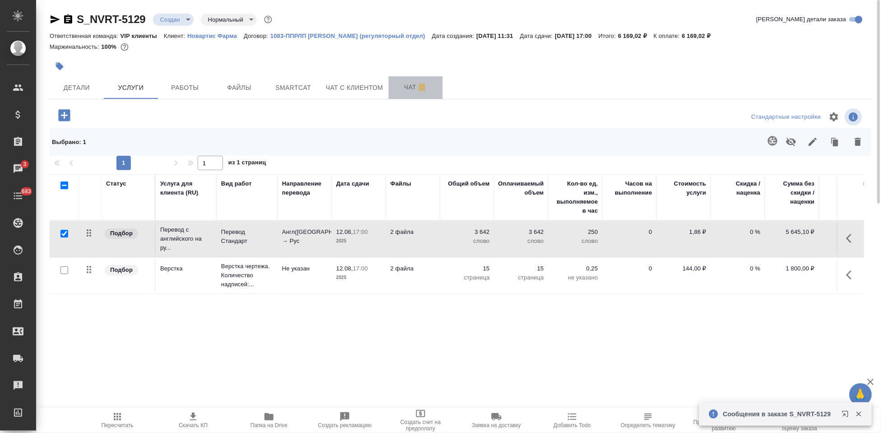
click at [404, 86] on span "Чат" at bounding box center [415, 87] width 43 height 11
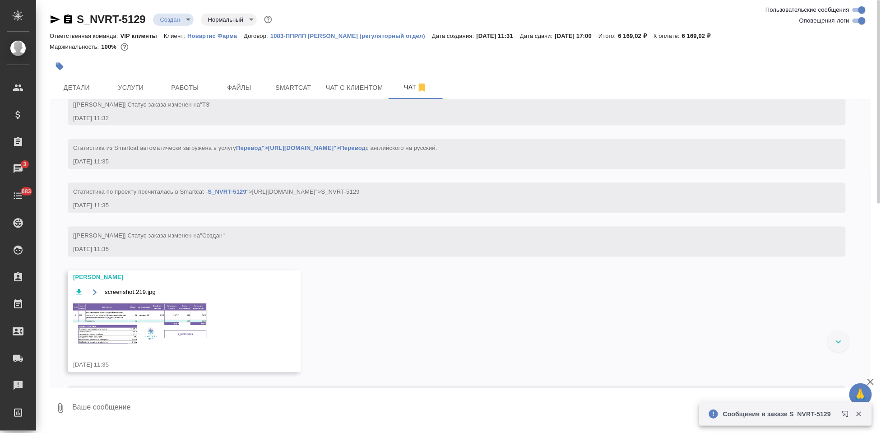
scroll to position [626, 0]
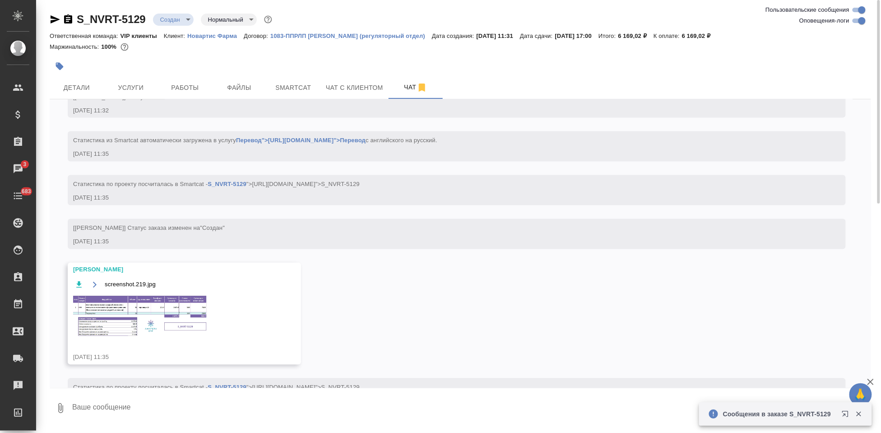
click at [183, 320] on img at bounding box center [140, 316] width 135 height 42
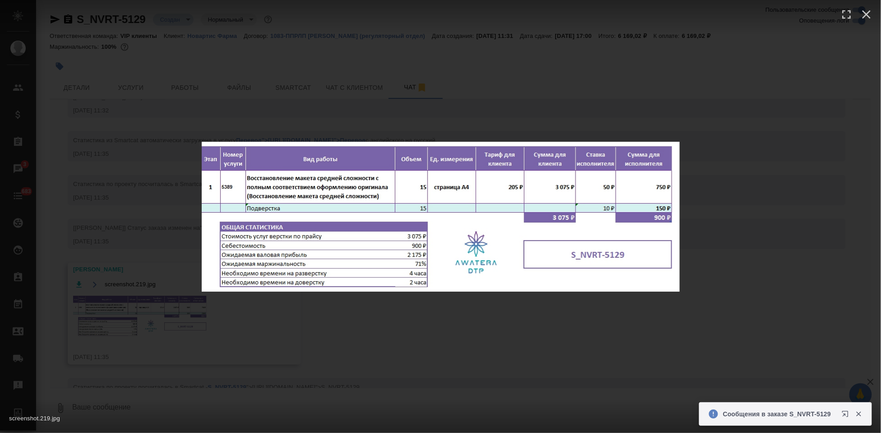
click at [484, 338] on div "screenshot.219.jpg 1 of 1" at bounding box center [440, 216] width 881 height 433
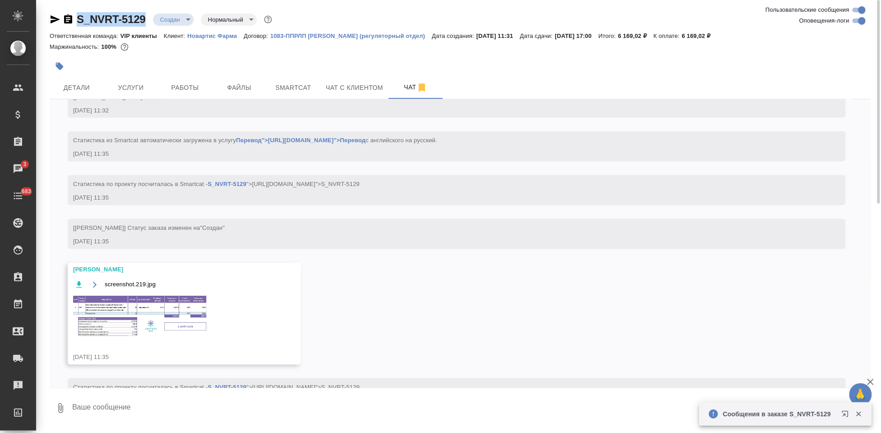
drag, startPoint x: 149, startPoint y: 23, endPoint x: 78, endPoint y: 23, distance: 70.9
click at [78, 23] on div "S_NVRT-5129 Создан new Нормальный normal" at bounding box center [162, 19] width 224 height 14
copy link "S_NVRT-5129"
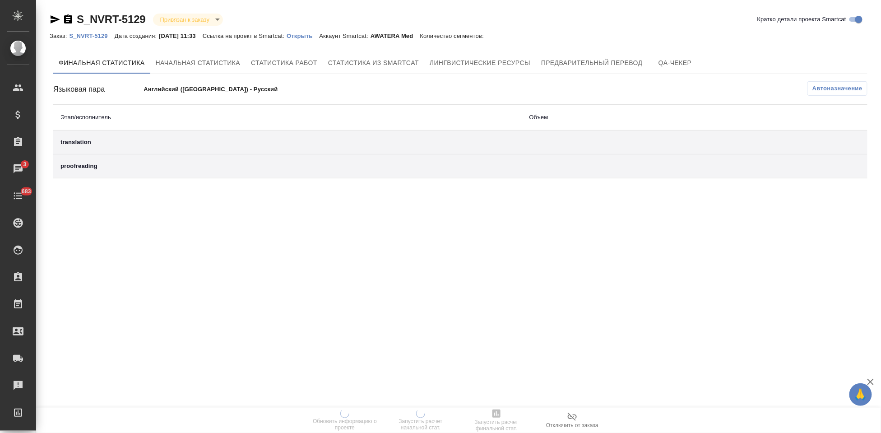
click at [318, 38] on p "Открыть" at bounding box center [303, 36] width 33 height 7
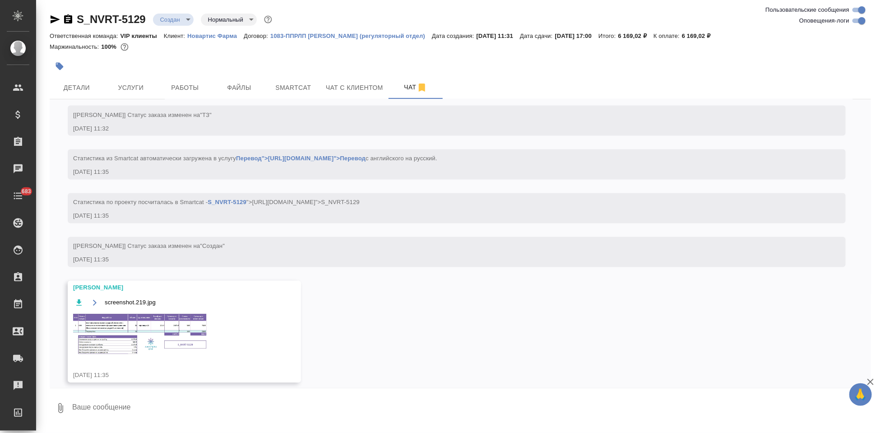
scroll to position [626, 0]
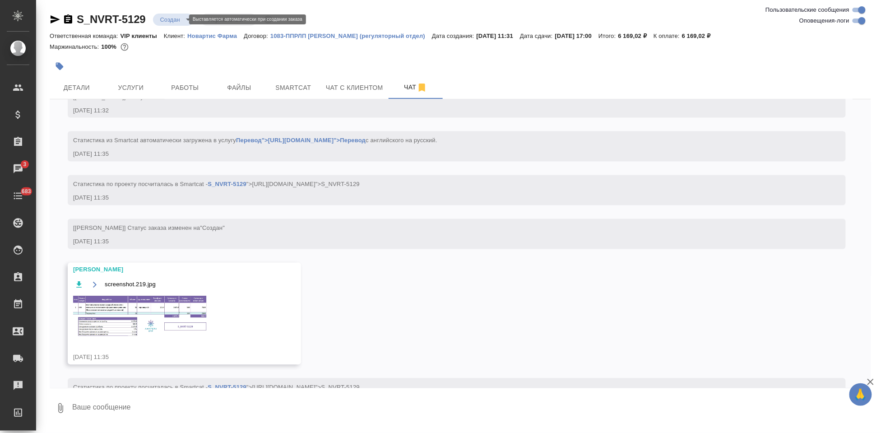
click at [179, 20] on body "🙏 .cls-1 fill:#fff; AWATERA Kabargina [PERSON_NAME] Спецификации Заказы 3 Чаты …" at bounding box center [440, 216] width 881 height 433
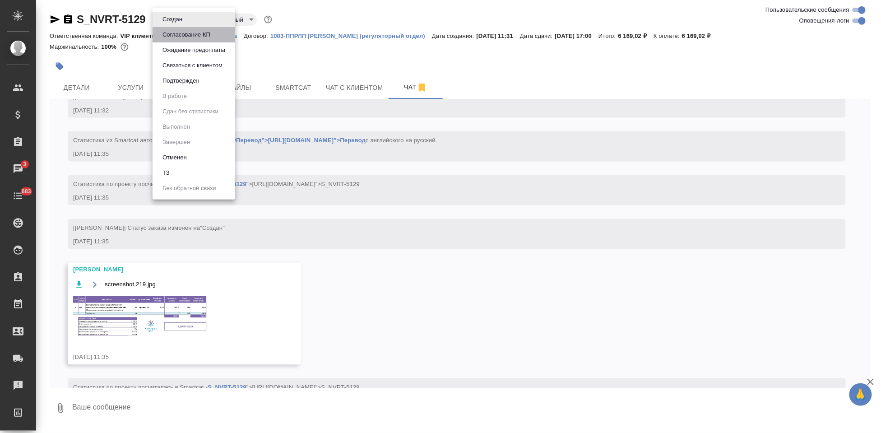
click at [185, 24] on button "Согласование КП" at bounding box center [172, 19] width 25 height 10
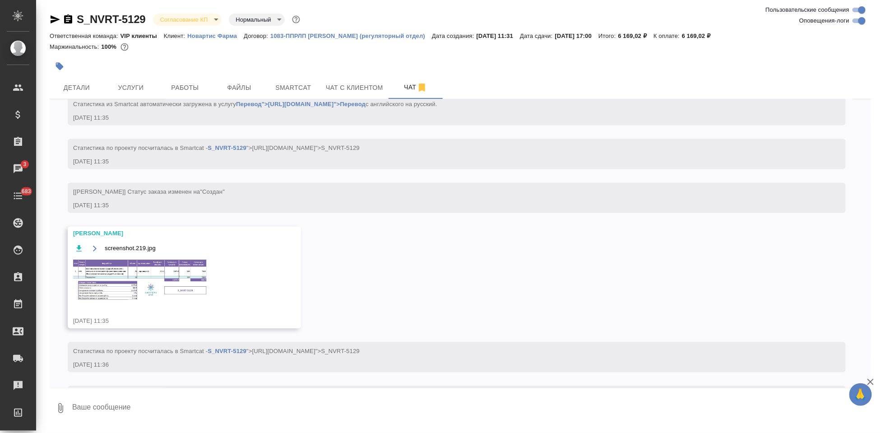
scroll to position [713, 0]
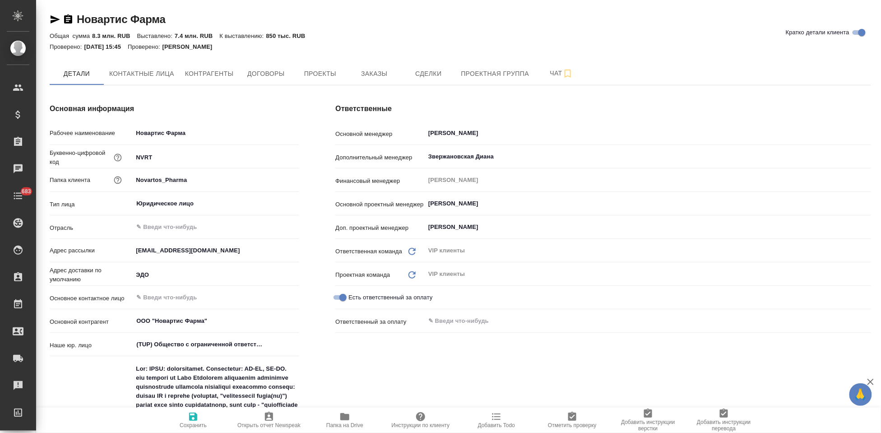
type input "(TUP) Общество с ограниченной ответственностью «Технологии управления переводом»"
type textarea "x"
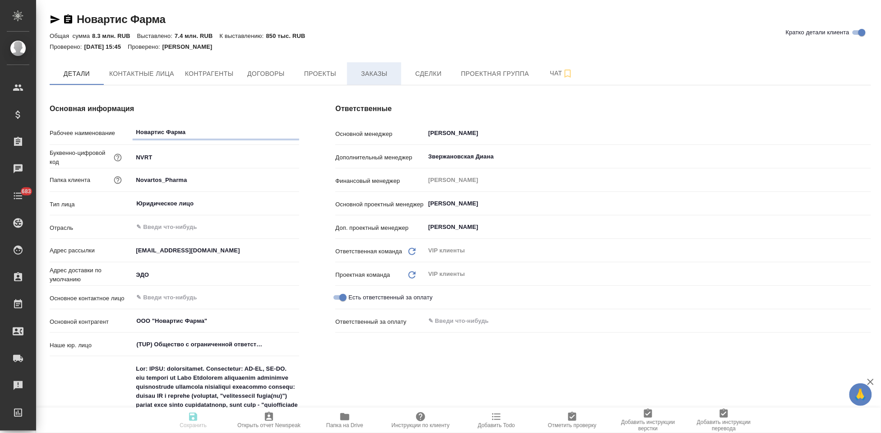
click at [365, 71] on span "Заказы" at bounding box center [374, 73] width 43 height 11
type textarea "x"
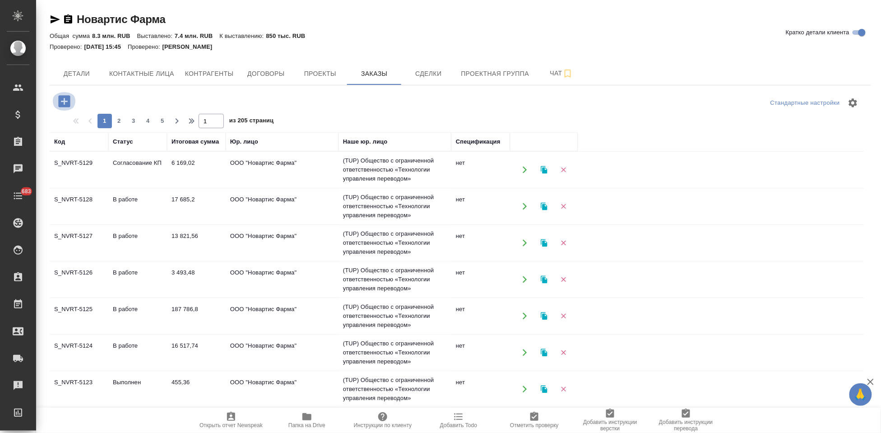
click at [65, 101] on icon "button" at bounding box center [64, 101] width 16 height 16
click at [73, 105] on button "button" at bounding box center [64, 101] width 25 height 19
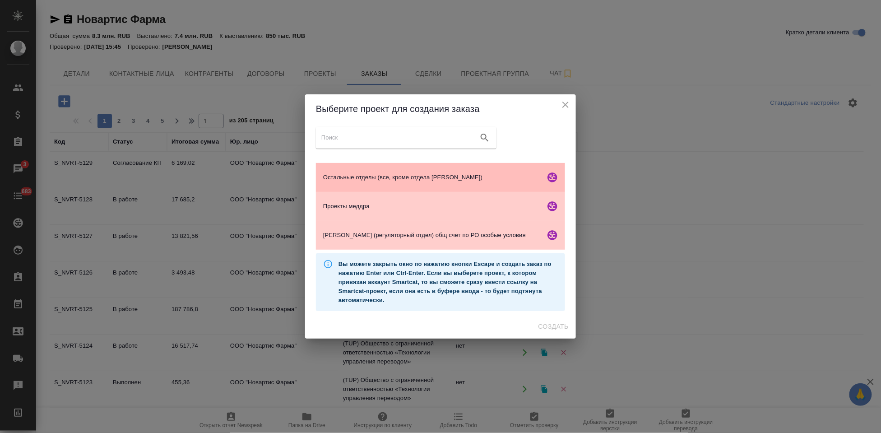
click at [376, 177] on span "Остальные отделы (все, кроме отдела Гладковой)" at bounding box center [432, 177] width 219 height 9
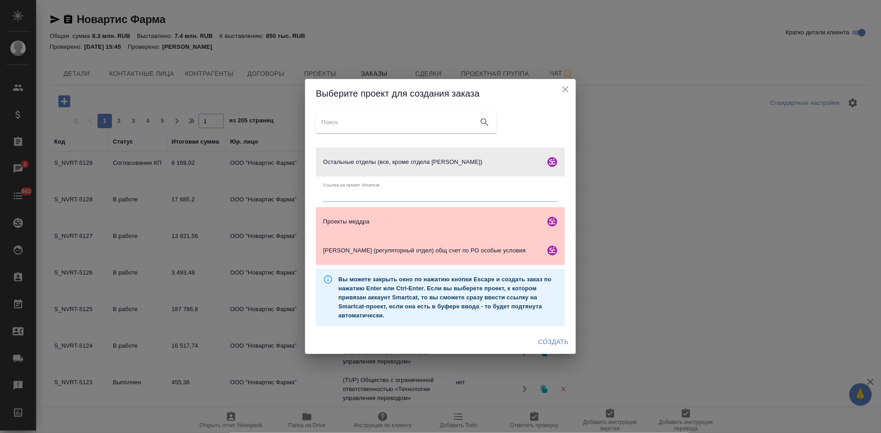
click at [561, 344] on span "Создать" at bounding box center [554, 341] width 30 height 11
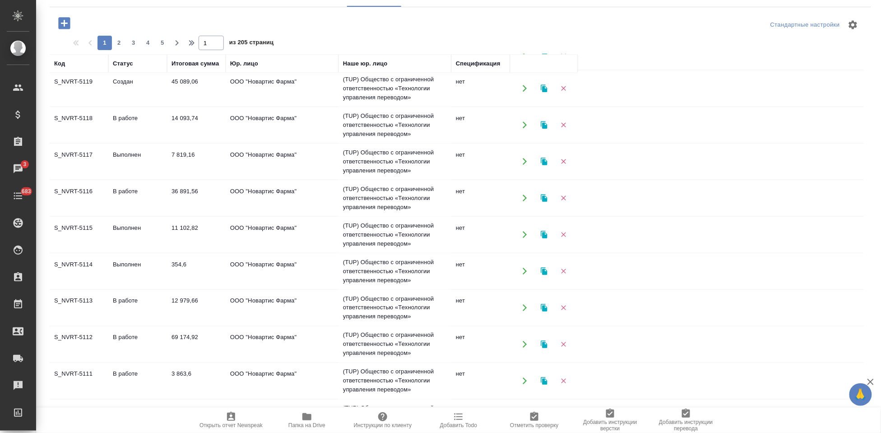
scroll to position [385, 0]
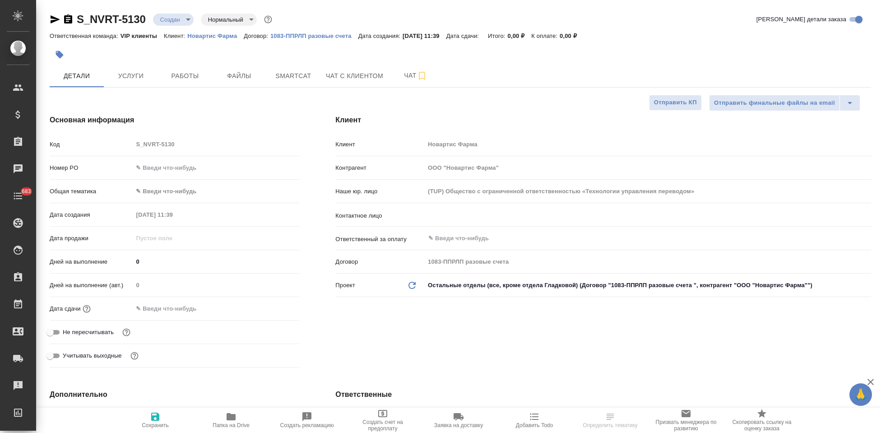
select select "RU"
click at [112, 147] on div "Код S_NVRT-5130" at bounding box center [175, 144] width 250 height 16
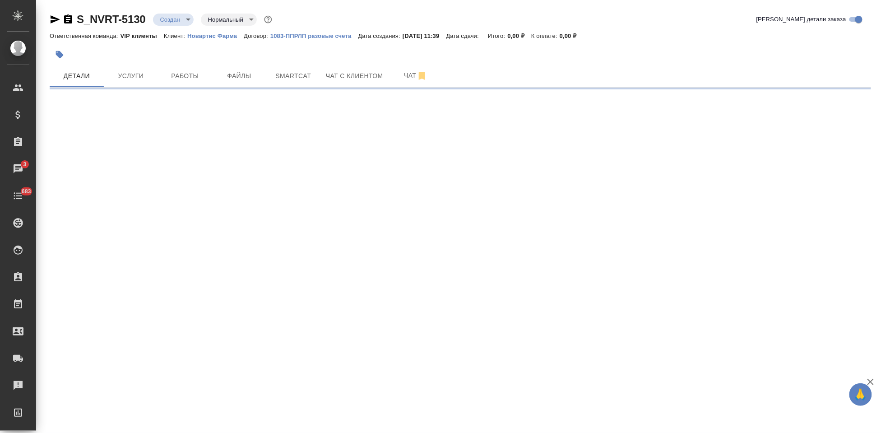
select select "RU"
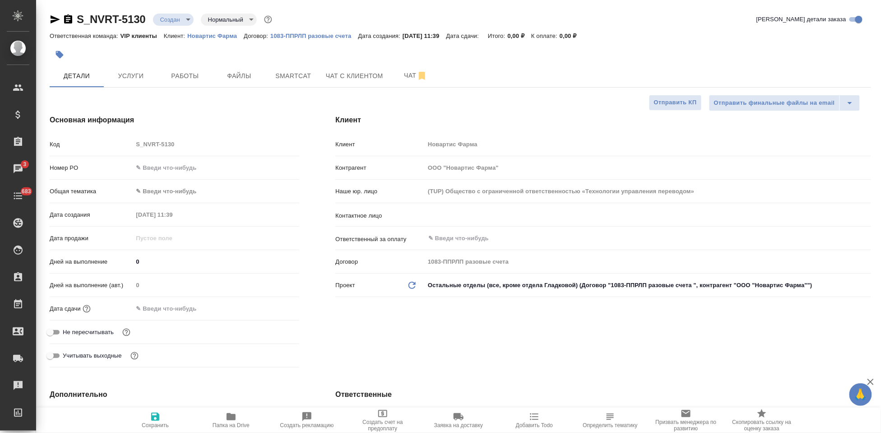
type textarea "x"
click at [452, 217] on input "text" at bounding box center [633, 215] width 411 height 11
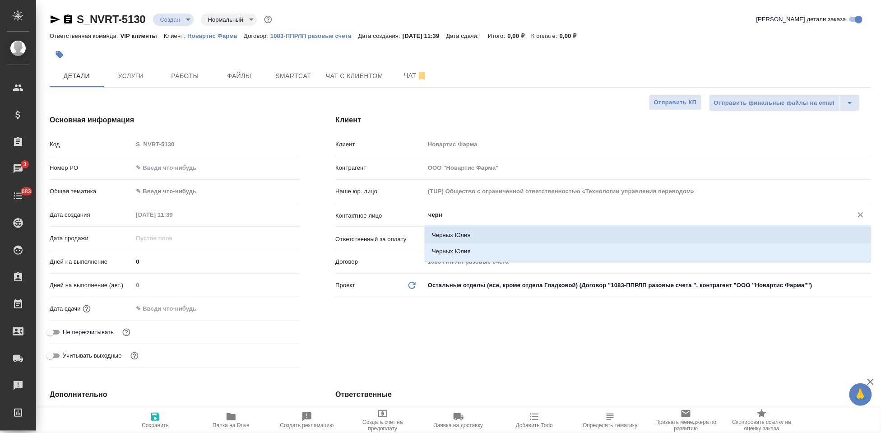
click at [464, 238] on li "Черных Юлия" at bounding box center [648, 235] width 447 height 16
type input "Черных Юлия"
type textarea "x"
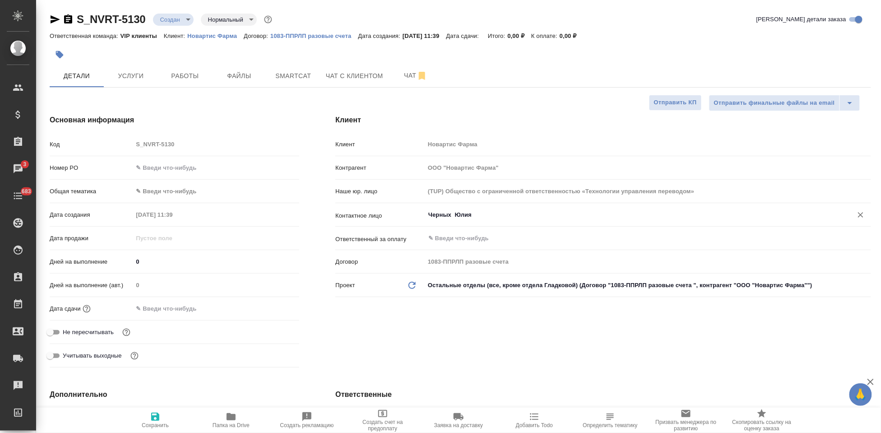
type input "Черных Юлия"
click at [164, 420] on span "Сохранить" at bounding box center [155, 419] width 65 height 17
type textarea "x"
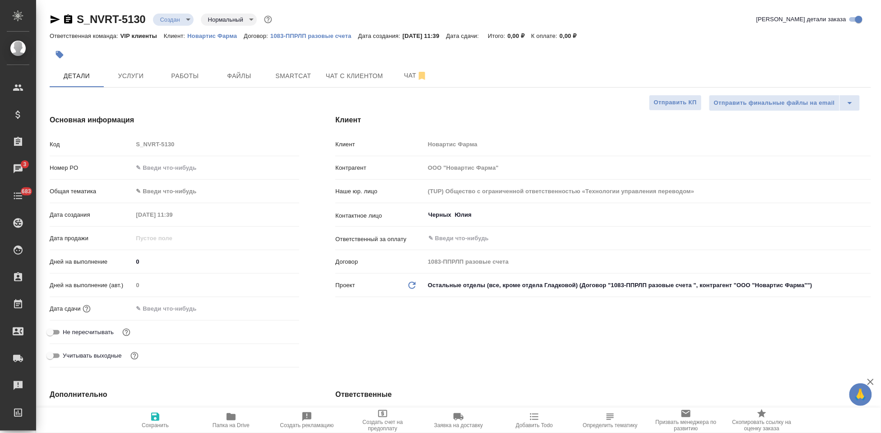
type textarea "x"
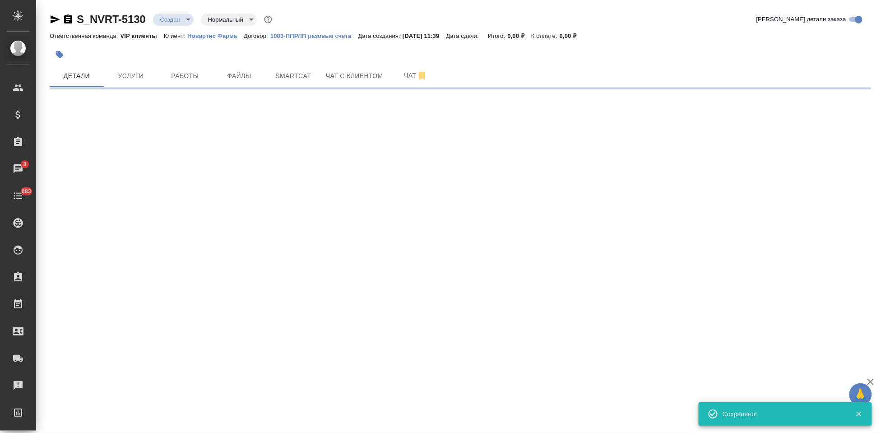
select select "RU"
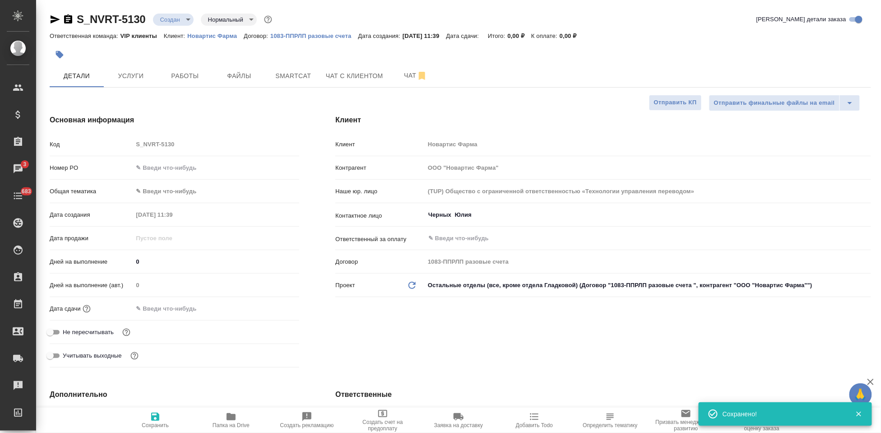
type textarea "x"
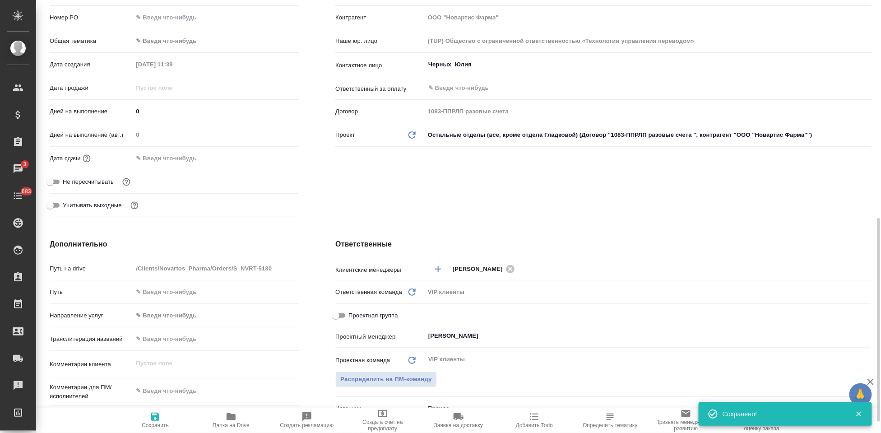
scroll to position [251, 0]
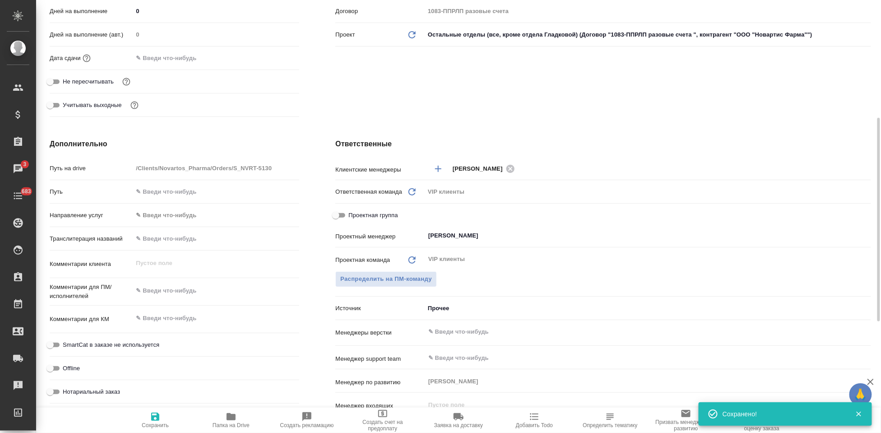
type textarea "x"
click at [159, 315] on textarea at bounding box center [216, 318] width 167 height 15
paste textarea "DSUR Issue 015 ([DATE] to [DATE]) for BYL719 - Dispatch Notification"
type textarea "DSUR Issue 015 ([DATE] to [DATE]) for BYL719 - Dispatch Notification"
type textarea "x"
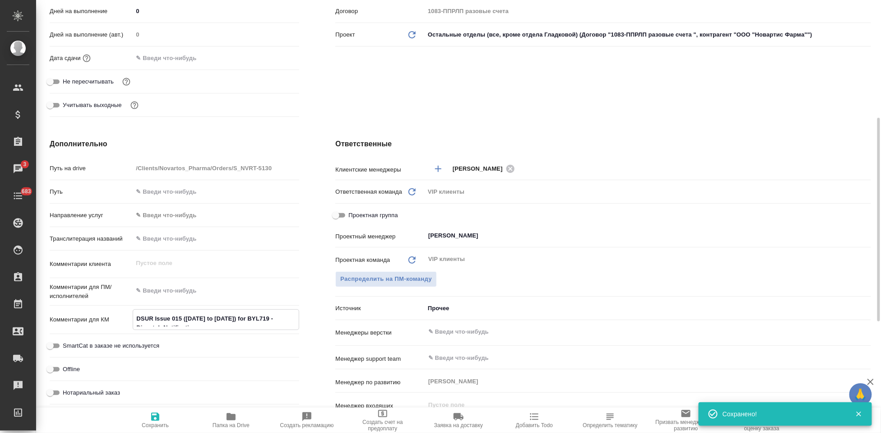
type textarea "x"
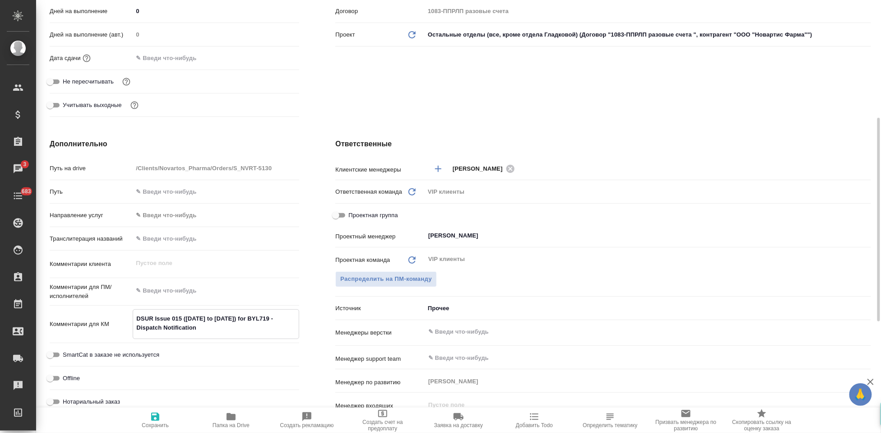
type textarea "DSUR Issue 015 ([DATE] to [DATE]) for BYL719 - Dispatch Notification"
type textarea "x"
click at [158, 421] on icon "button" at bounding box center [155, 417] width 8 height 8
type textarea "x"
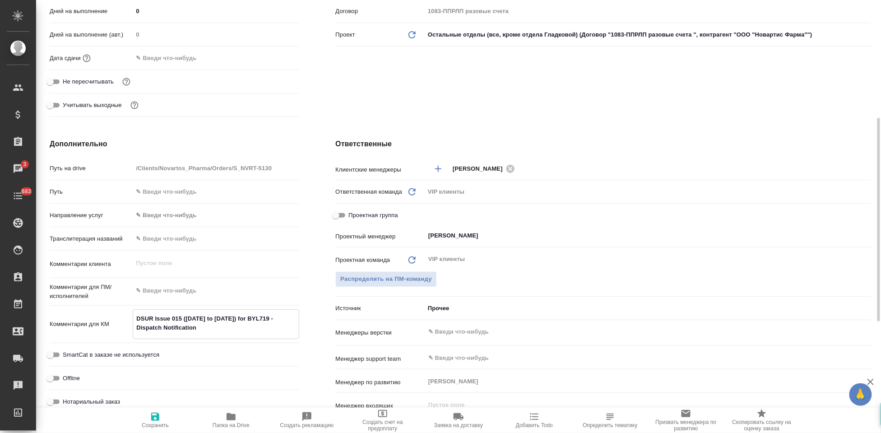
type textarea "x"
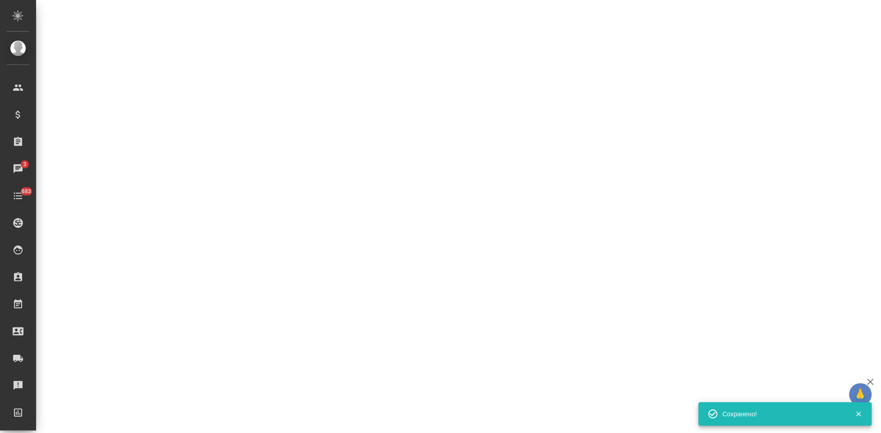
select select "RU"
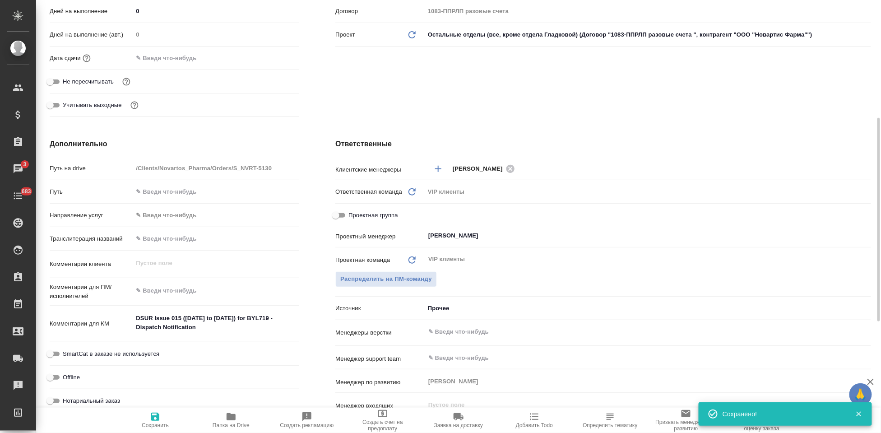
type textarea "x"
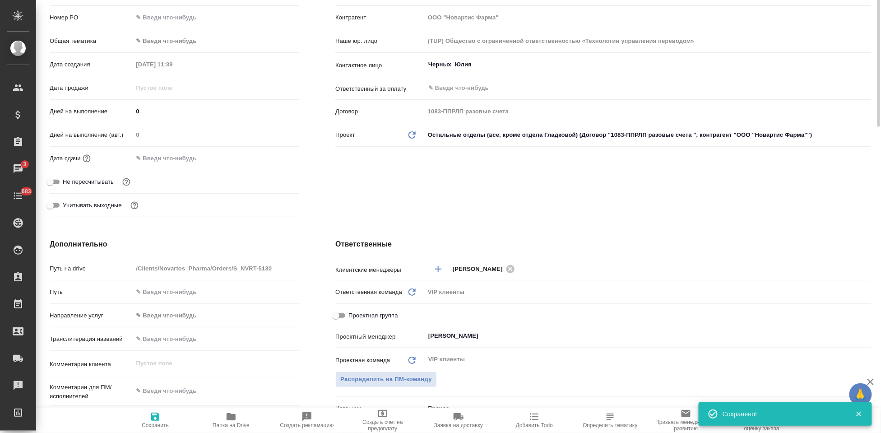
scroll to position [0, 0]
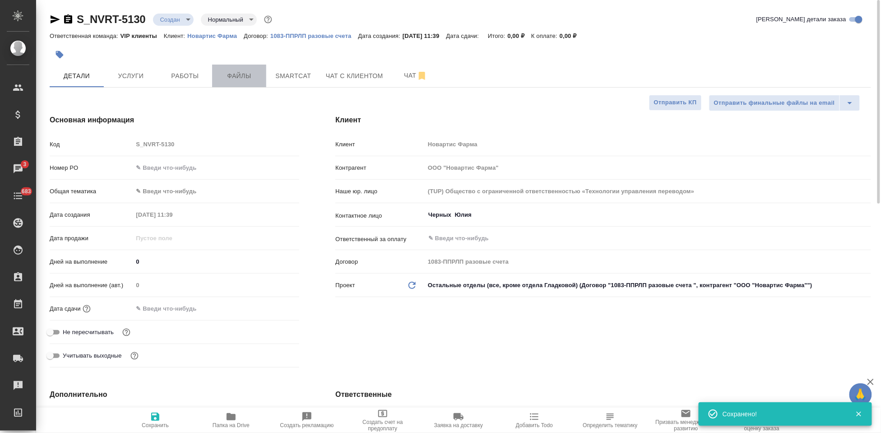
click at [241, 80] on span "Файлы" at bounding box center [239, 75] width 43 height 11
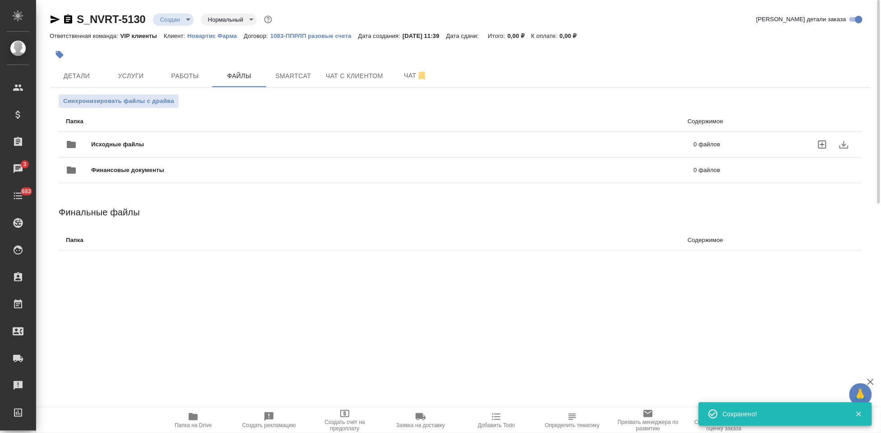
click at [816, 143] on label "uploadFiles" at bounding box center [823, 145] width 22 height 22
click at [0, 0] on input "uploadFiles" at bounding box center [0, 0] width 0 height 0
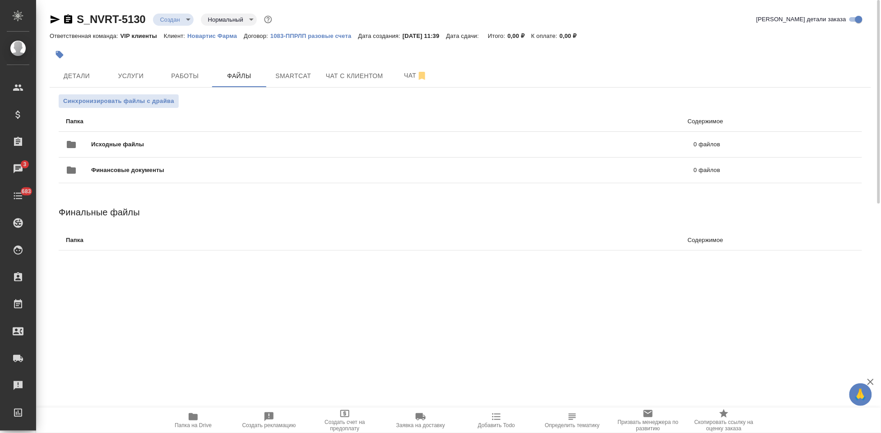
click at [184, 24] on body "🙏 .cls-1 fill:#fff; AWATERA Kabargina Anna Клиенты Спецификации Заказы 3 Чаты 6…" at bounding box center [440, 216] width 881 height 433
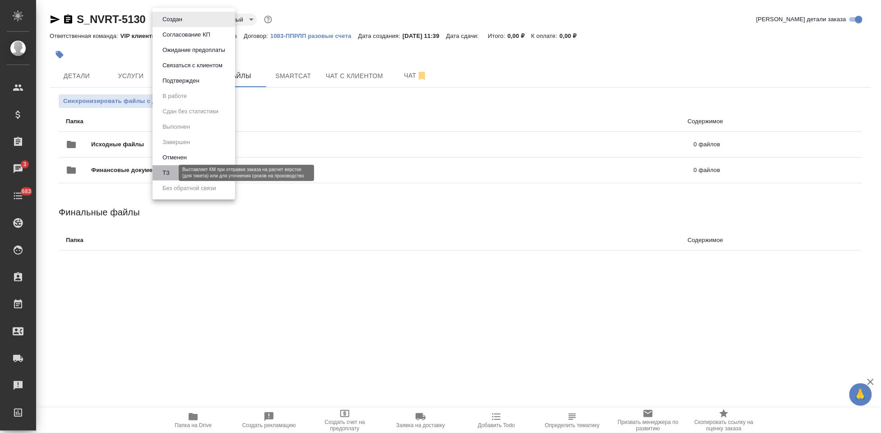
click at [168, 176] on button "ТЗ" at bounding box center [166, 173] width 13 height 10
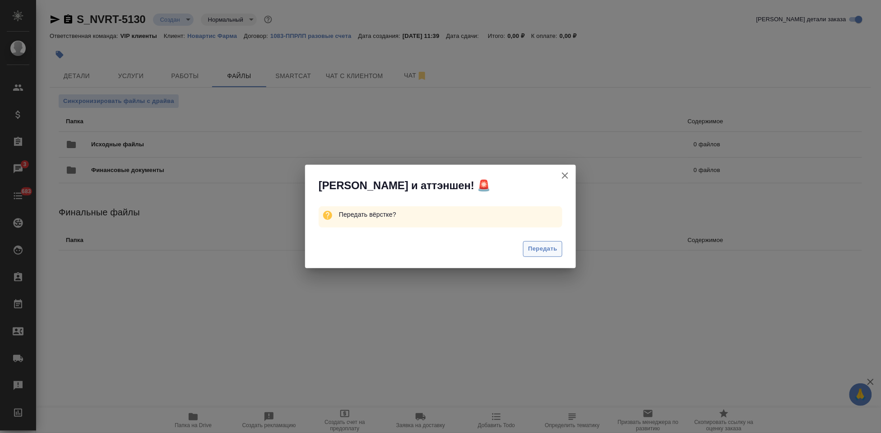
click at [544, 243] on button "Передать" at bounding box center [542, 249] width 39 height 16
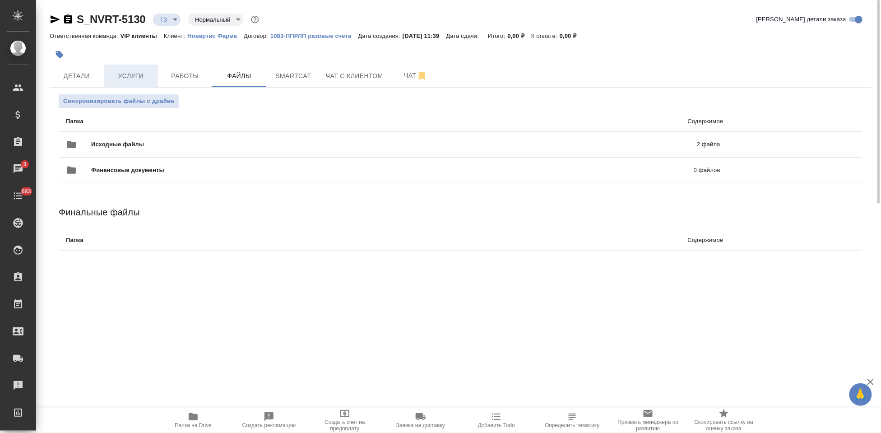
click at [140, 75] on span "Услуги" at bounding box center [130, 75] width 43 height 11
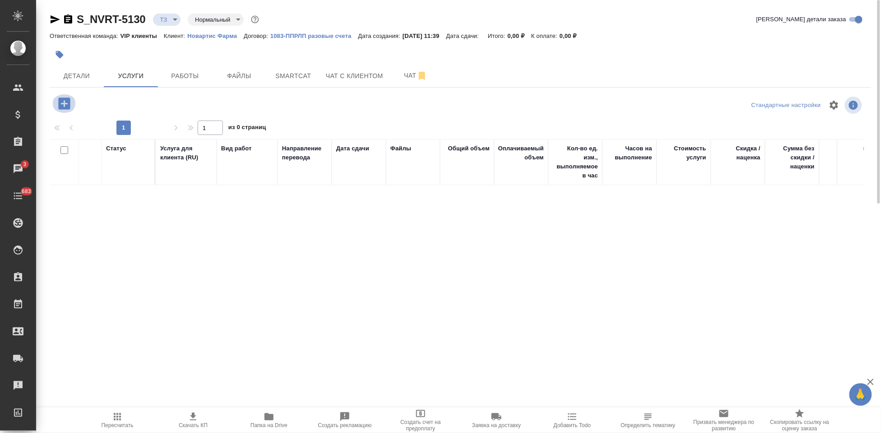
click at [65, 105] on icon "button" at bounding box center [64, 104] width 12 height 12
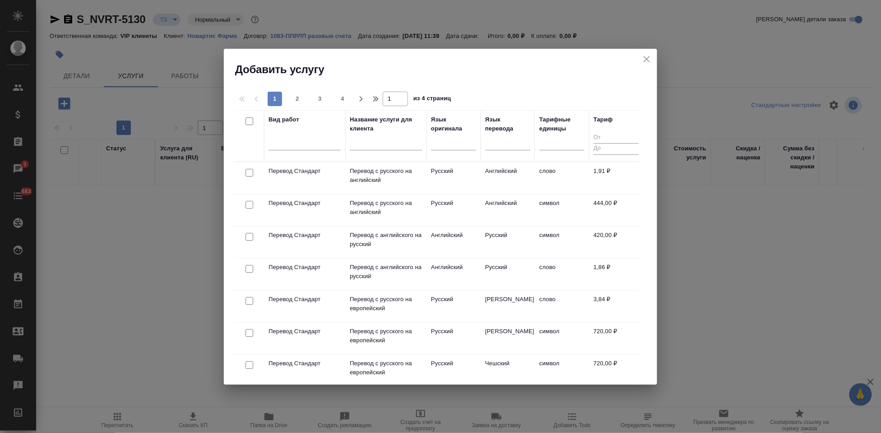
click at [365, 149] on input "text" at bounding box center [386, 144] width 72 height 11
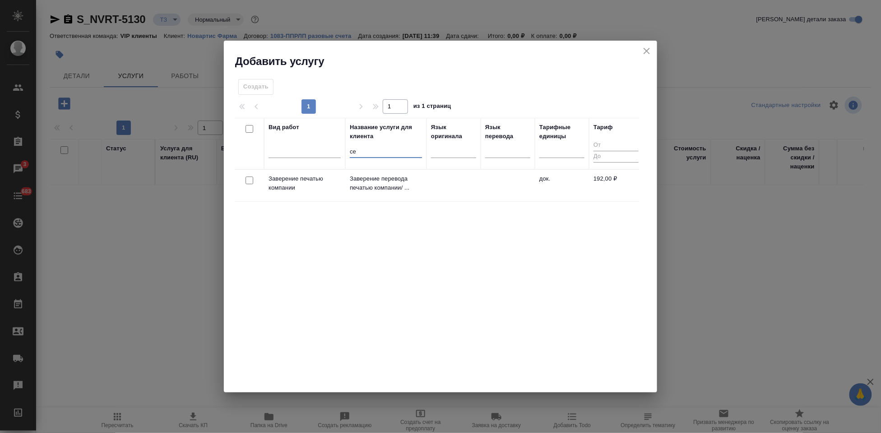
type input "се"
click at [387, 187] on p "Заверение перевода печатью компании/ ..." at bounding box center [386, 183] width 72 height 18
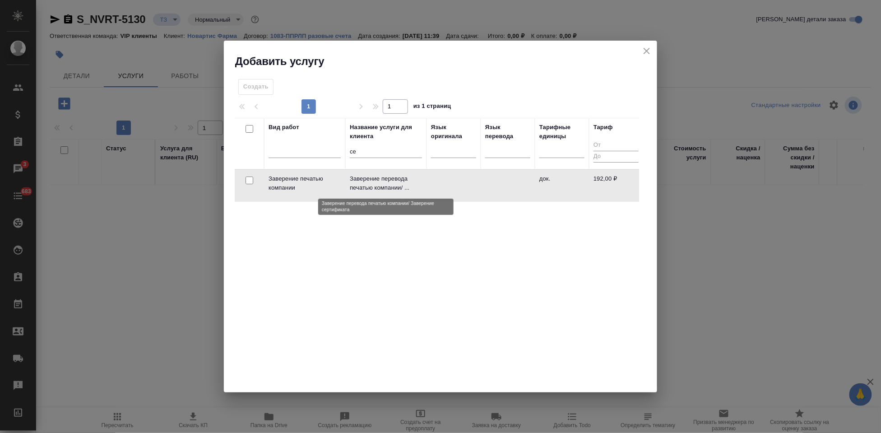
click at [387, 187] on p "Заверение перевода печатью компании/ ..." at bounding box center [386, 183] width 72 height 18
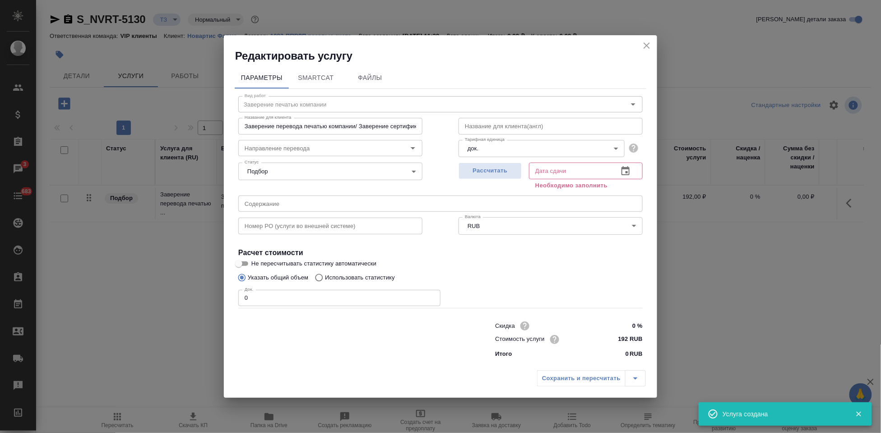
click at [276, 294] on input "0" at bounding box center [339, 298] width 202 height 16
type input "1"
click at [624, 174] on icon "button" at bounding box center [625, 171] width 11 height 11
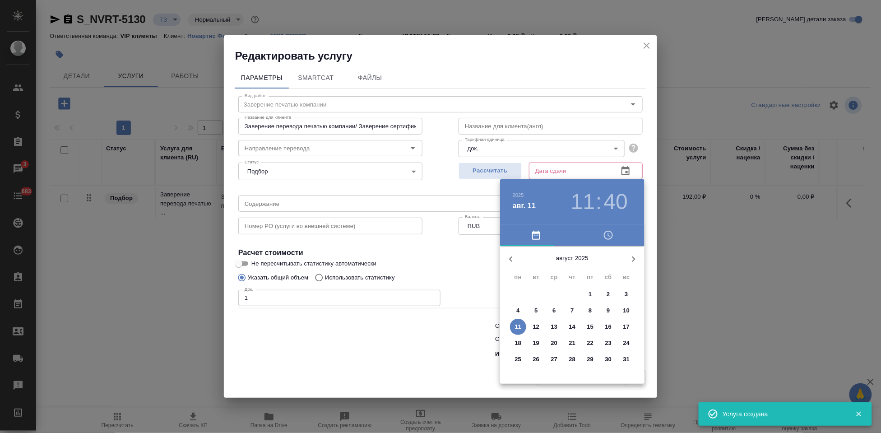
click at [538, 326] on p "12" at bounding box center [536, 326] width 7 height 9
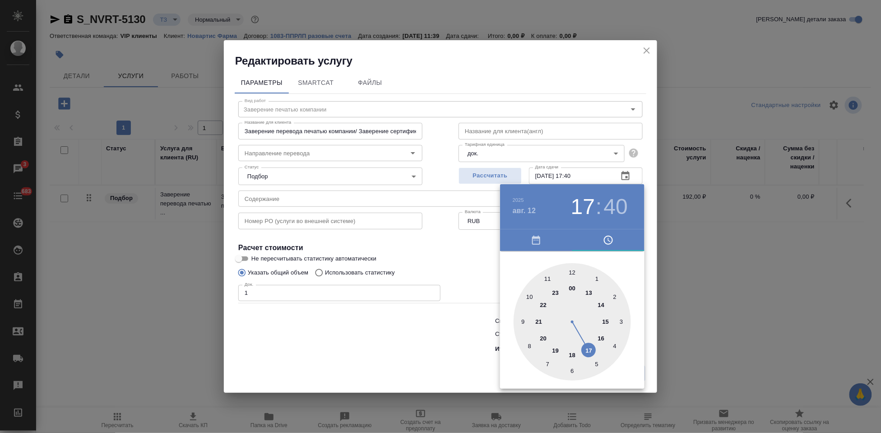
drag, startPoint x: 566, startPoint y: 320, endPoint x: 578, endPoint y: 329, distance: 15.3
click at [578, 329] on div at bounding box center [572, 321] width 117 height 117
type input "12.08.2025 17:00"
drag, startPoint x: 555, startPoint y: 305, endPoint x: 570, endPoint y: 268, distance: 40.3
click at [570, 268] on div at bounding box center [572, 321] width 117 height 117
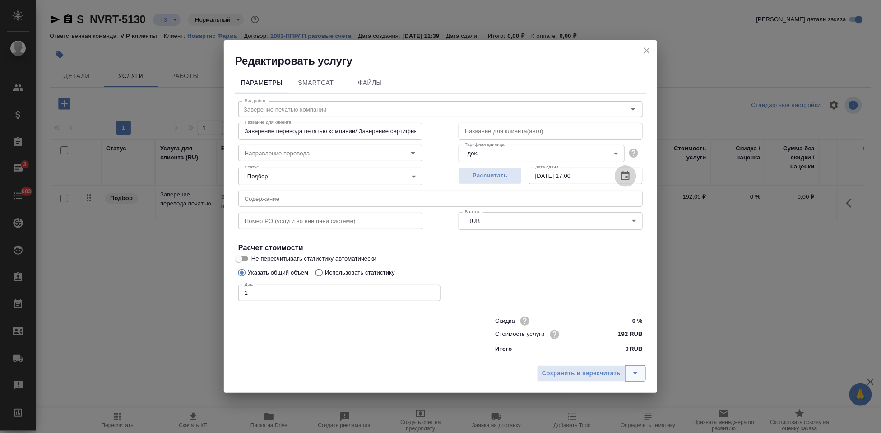
click at [638, 368] on icon "split button" at bounding box center [635, 373] width 11 height 11
click at [597, 348] on li "Сохранить" at bounding box center [593, 354] width 109 height 14
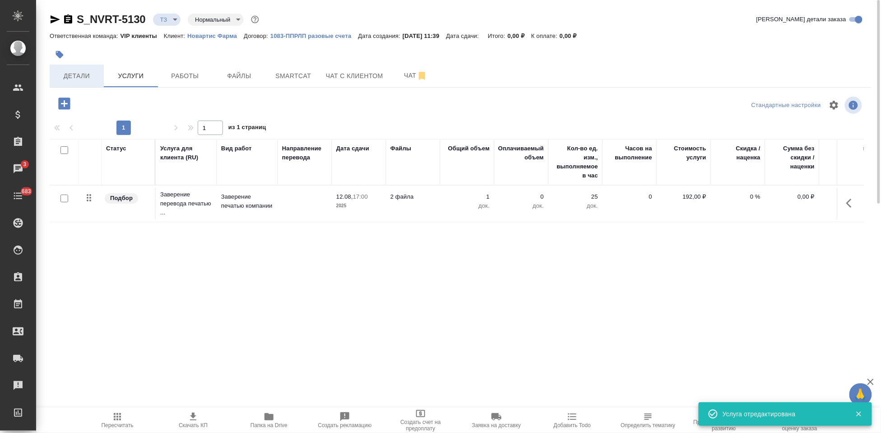
click at [79, 79] on span "Детали" at bounding box center [76, 75] width 43 height 11
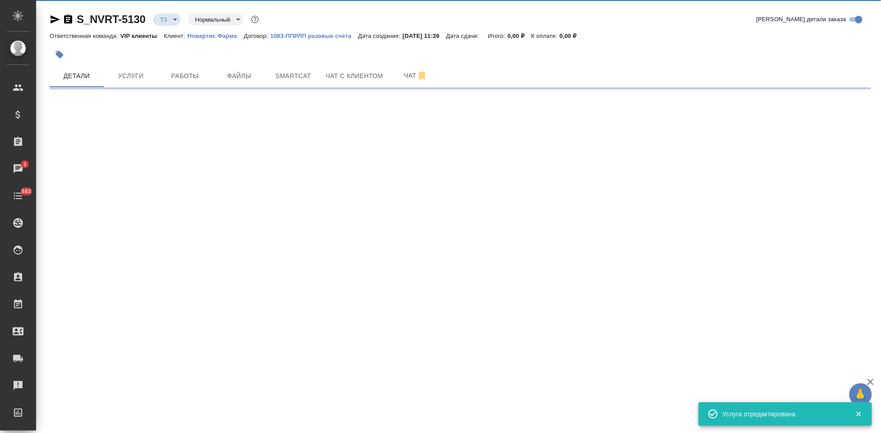
select select "RU"
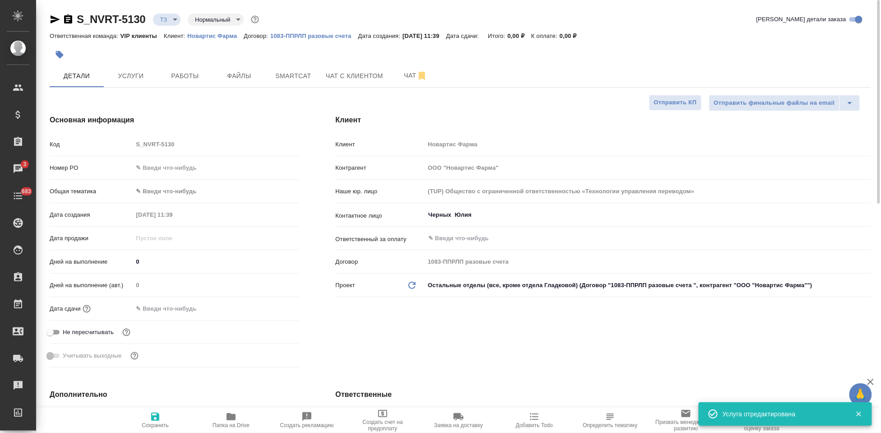
type textarea "x"
click at [177, 313] on input "text" at bounding box center [172, 308] width 79 height 13
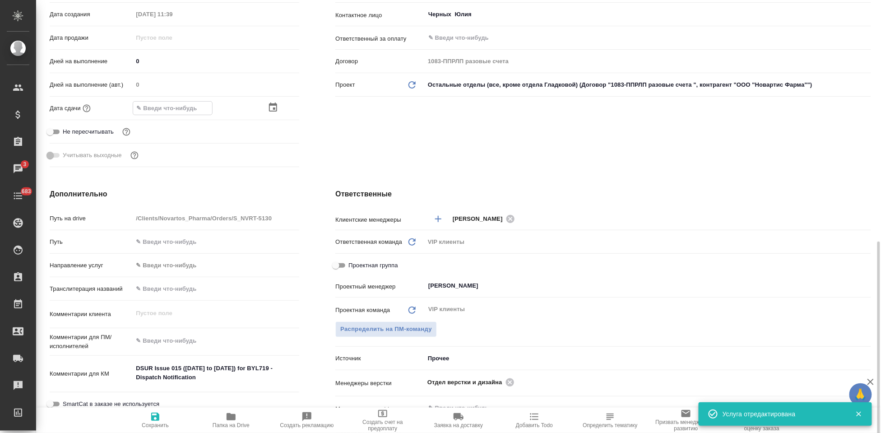
scroll to position [351, 0]
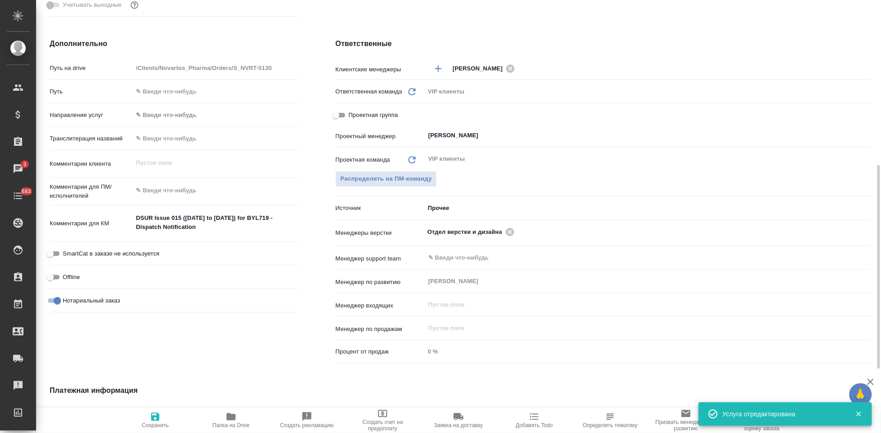
click at [55, 304] on input "Нотариальный заказ" at bounding box center [57, 300] width 33 height 11
checkbox input "false"
type textarea "x"
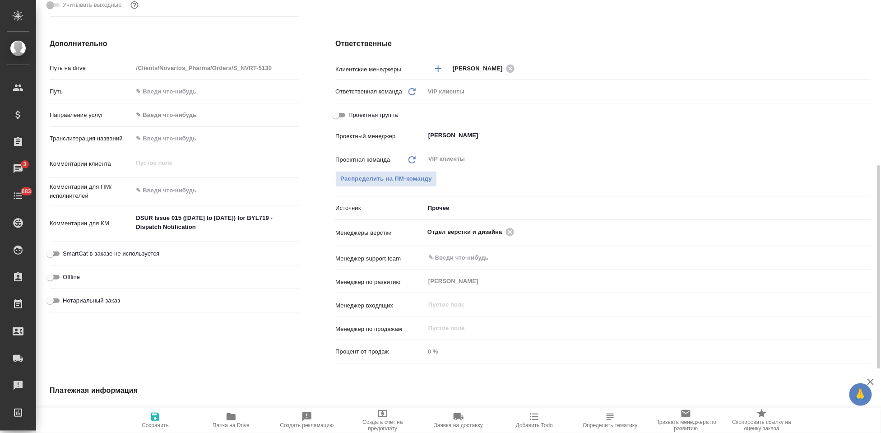
click at [151, 423] on span "Сохранить" at bounding box center [155, 425] width 27 height 6
type textarea "x"
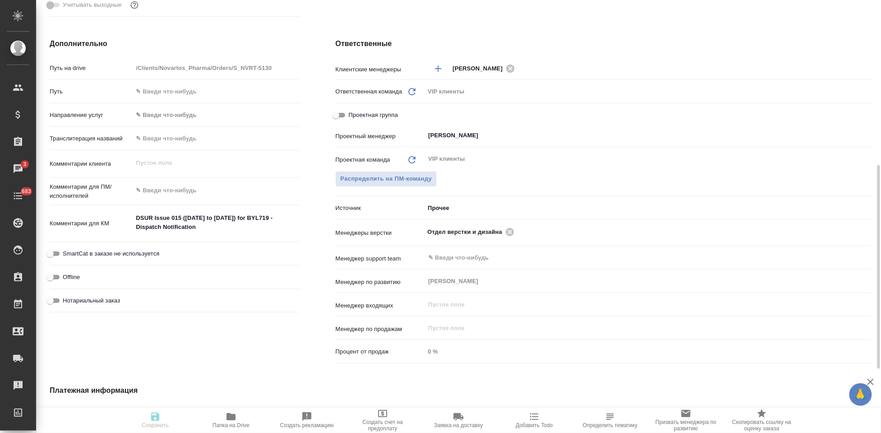
type textarea "x"
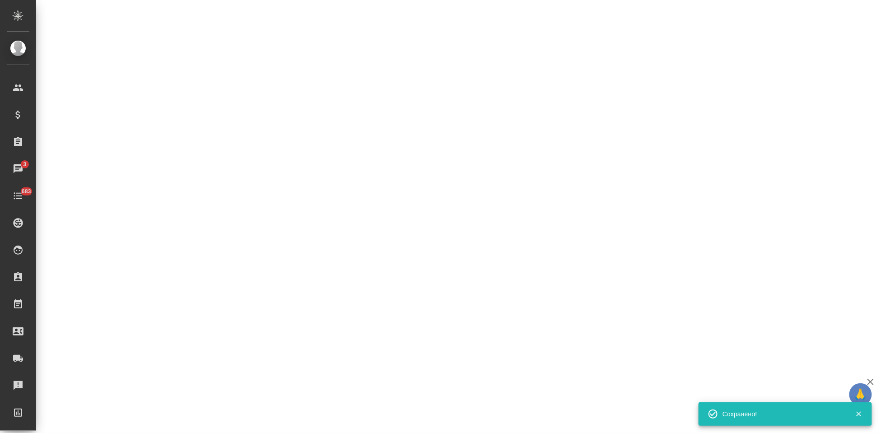
select select "RU"
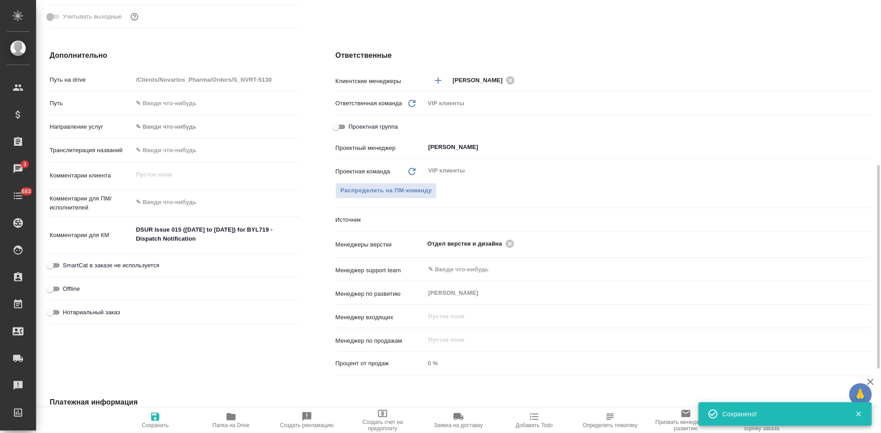
type textarea "x"
click at [160, 205] on textarea at bounding box center [216, 202] width 167 height 15
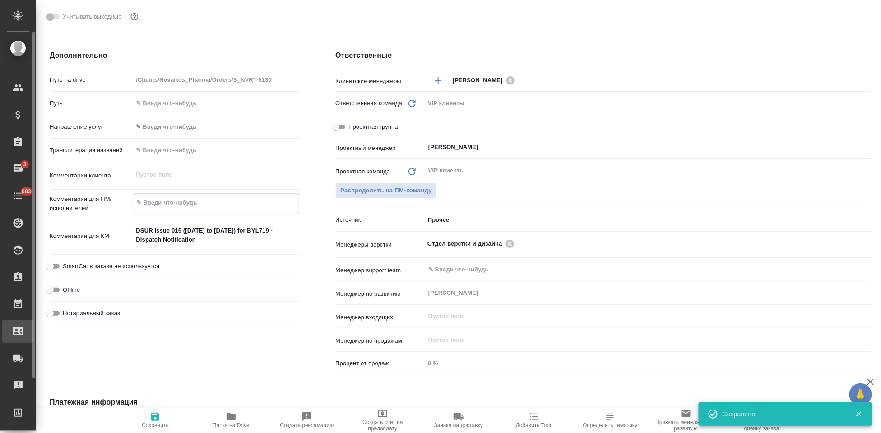
type textarea "x"
type textarea "п"
type textarea "x"
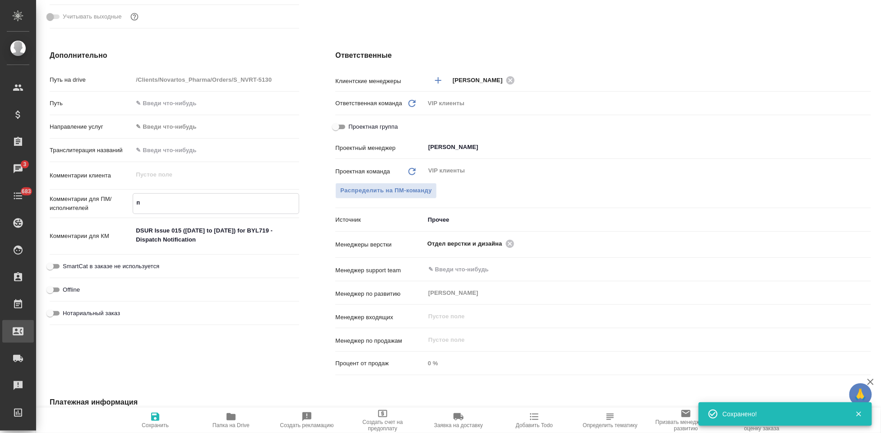
type textarea "x"
type textarea "пе"
type textarea "x"
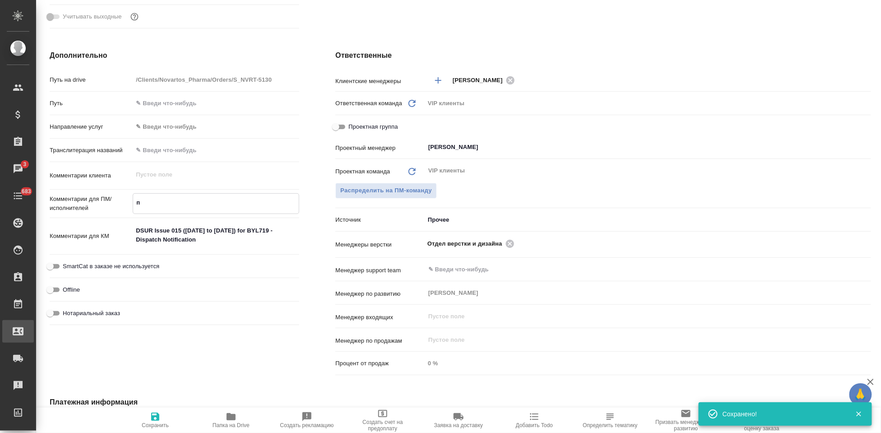
type textarea "x"
type textarea "пере"
type textarea "x"
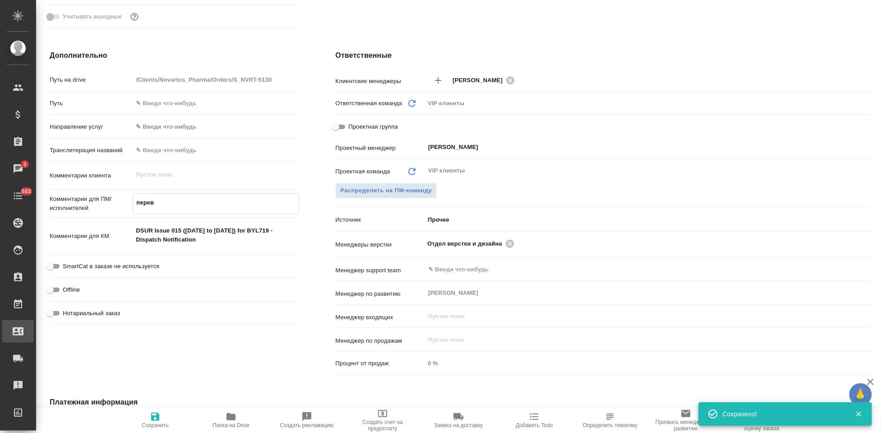
type textarea "перево"
type textarea "x"
type textarea "перевод"
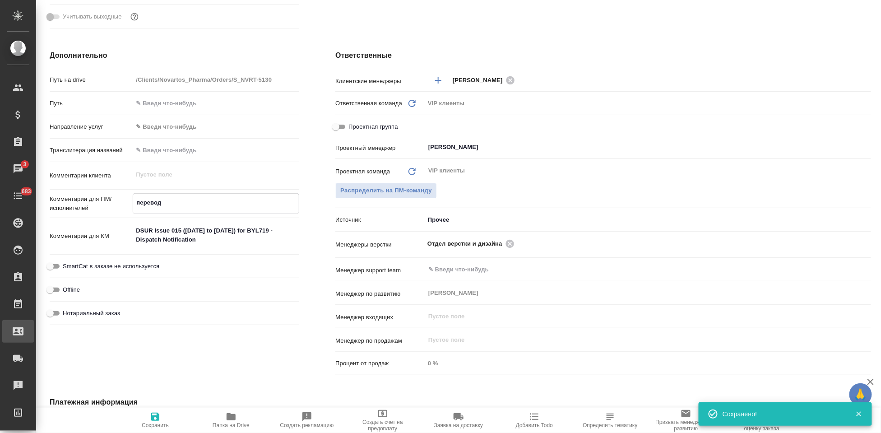
type textarea "x"
type textarea "перевод и"
type textarea "x"
type textarea "перевод и"
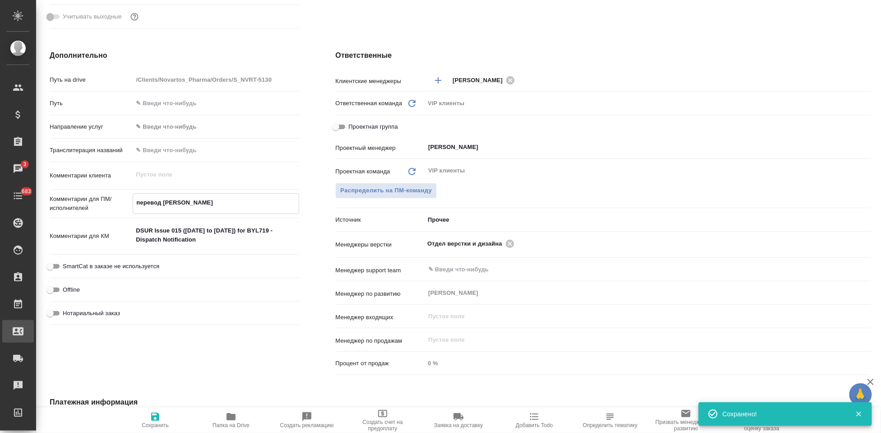
type textarea "x"
type textarea "перевод и с"
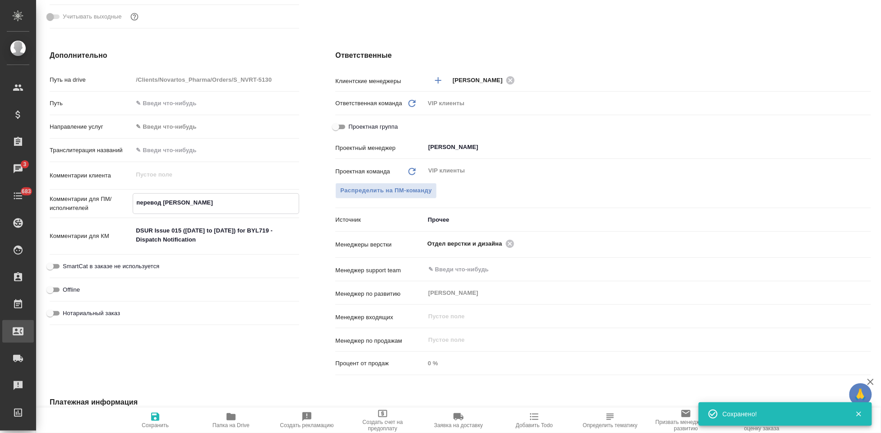
type textarea "x"
type textarea "перевод и сер"
type textarea "x"
type textarea "перевод и серт"
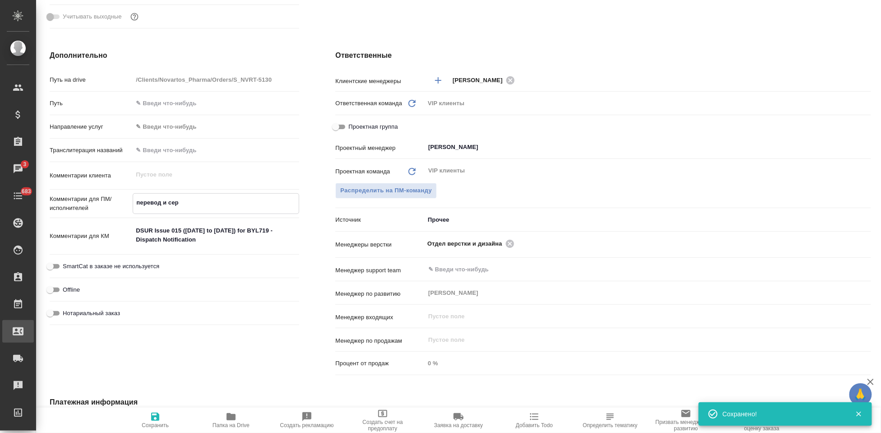
type textarea "x"
type textarea "перевод и сертифик"
type textarea "x"
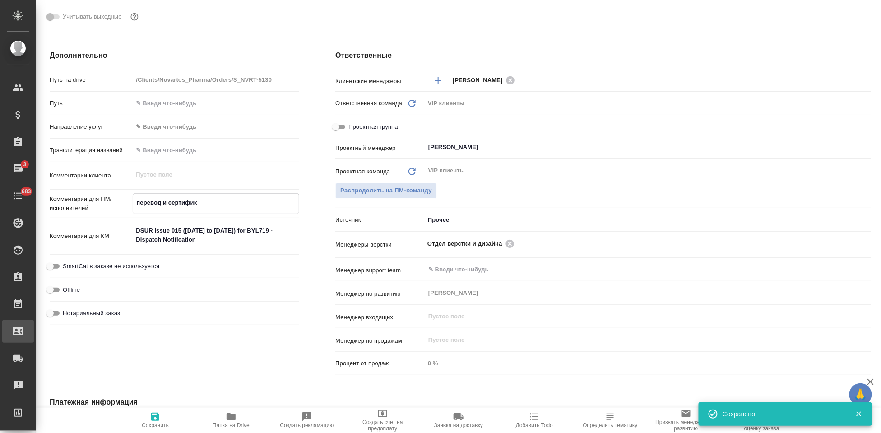
type textarea "x"
type textarea "перевод и сертификат"
type textarea "x"
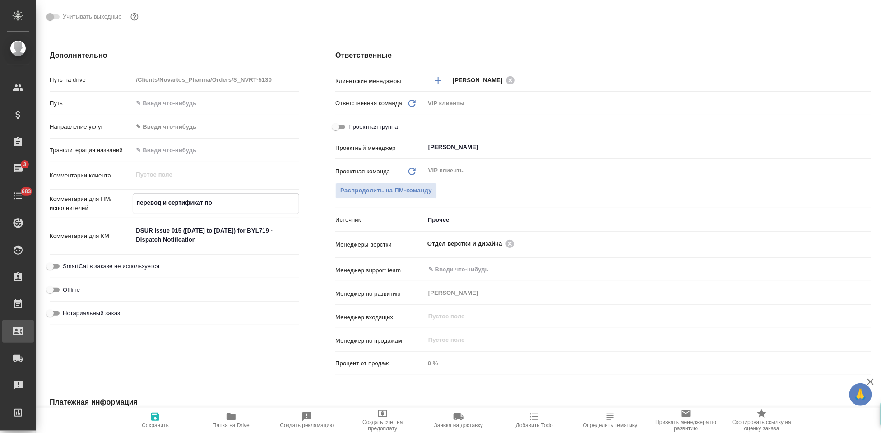
type textarea "перевод и сертификат по"
type textarea "x"
type textarea "перевод и сертификат по ф"
type textarea "x"
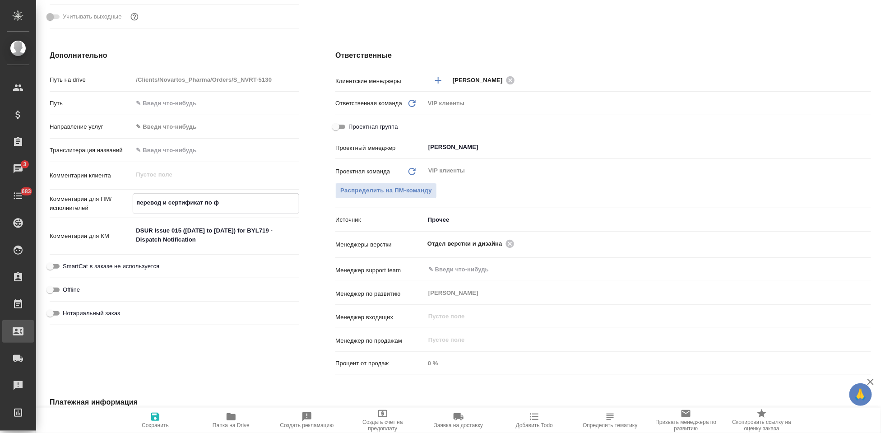
type textarea "перевод и сертификат по фо"
type textarea "x"
type textarea "перевод и сертификат по фор"
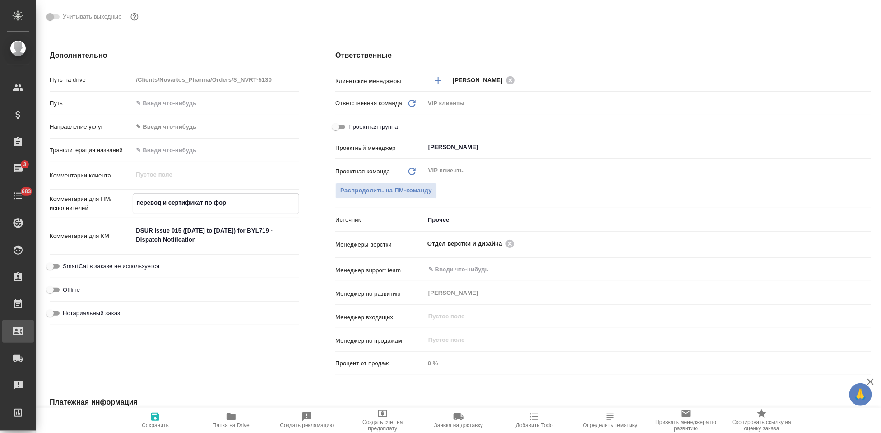
type textarea "x"
type textarea "перевод и сертификат по форм"
type textarea "x"
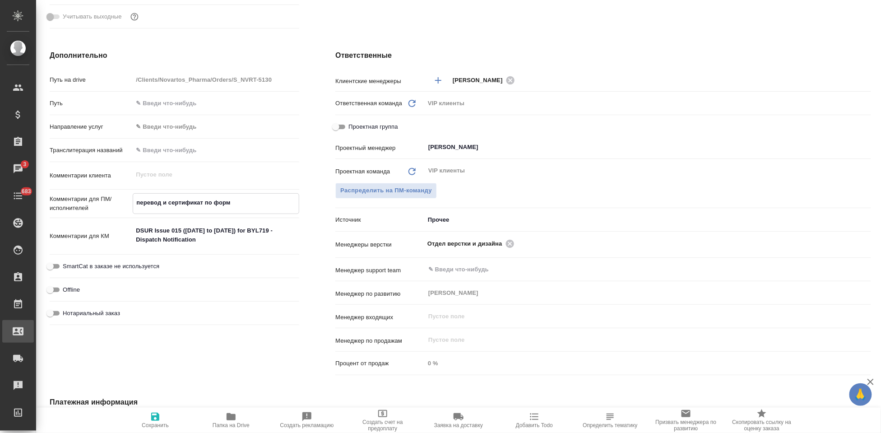
type textarea "x"
type textarea "перевод и сертификат по форме"
type textarea "x"
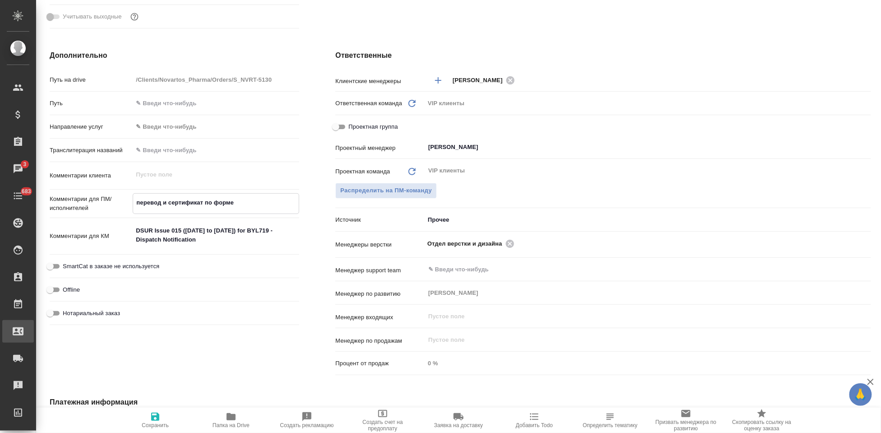
type textarea "x"
type textarea "перевод и сертификат по форме к"
type textarea "x"
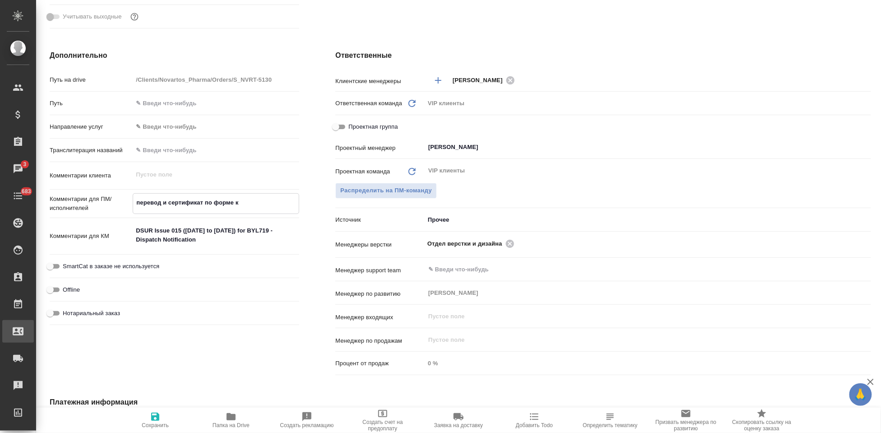
type textarea "перевод и сертификат по форме кл"
type textarea "x"
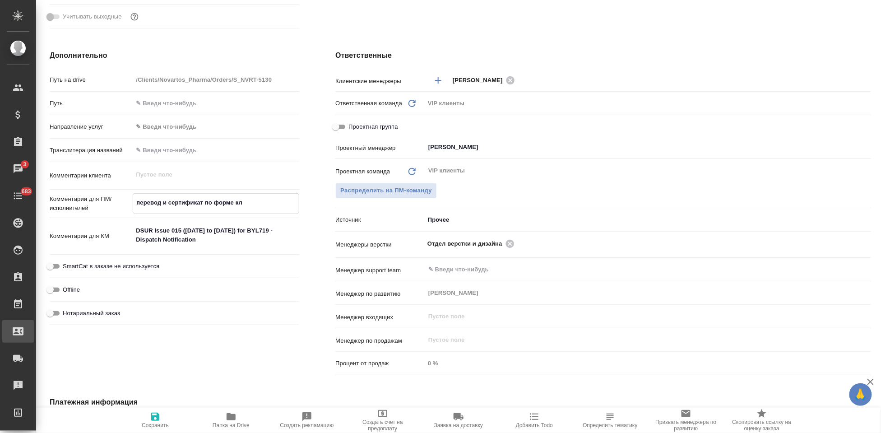
type textarea "перевод и сертификат по форме кли"
type textarea "x"
type textarea "перевод и сертификат по форме клиен"
type textarea "x"
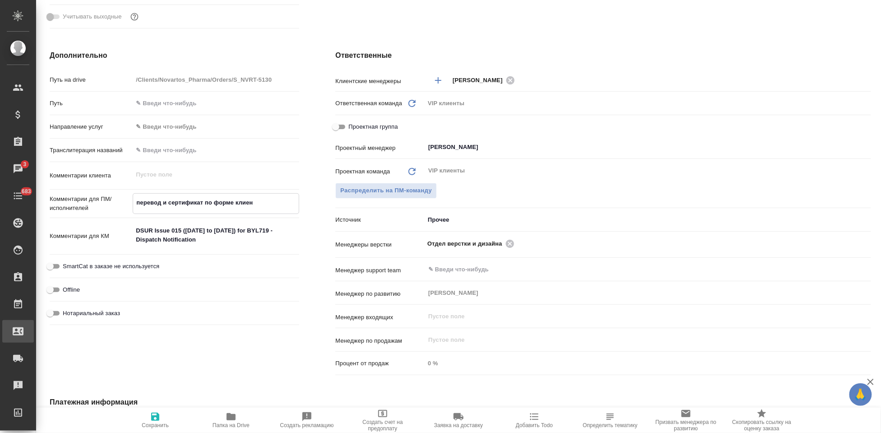
type textarea "x"
type textarea "перевод и сертификат по форме клиента"
type textarea "x"
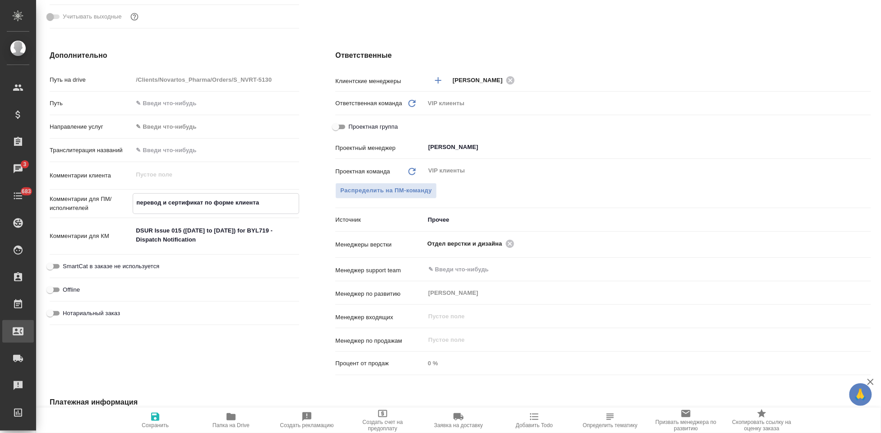
type textarea "x"
type textarea "перевод и сертификат по форме клиента"
type textarea "x"
click at [163, 420] on span "Сохранить" at bounding box center [155, 419] width 65 height 17
type textarea "x"
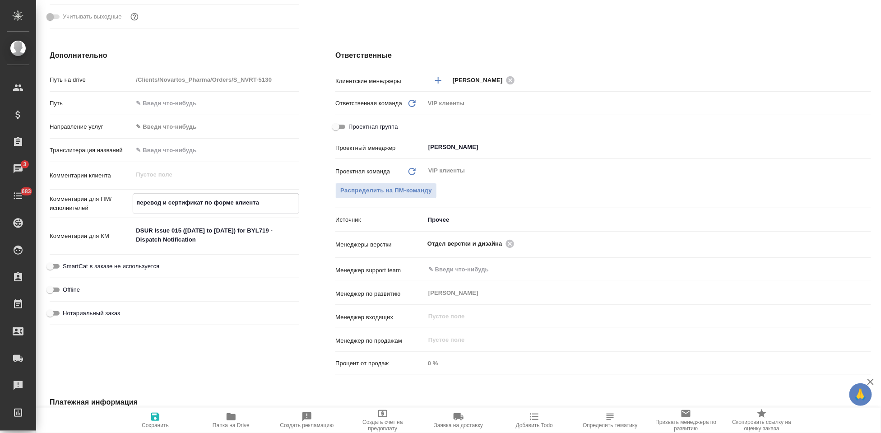
type textarea "x"
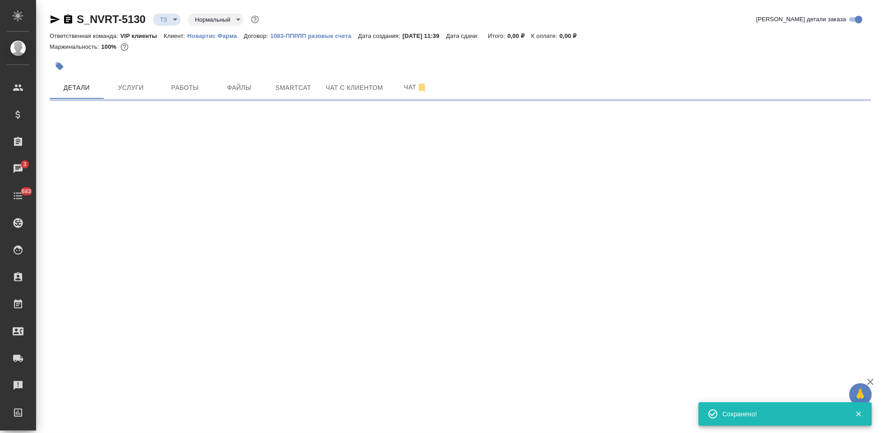
scroll to position [0, 0]
select select "RU"
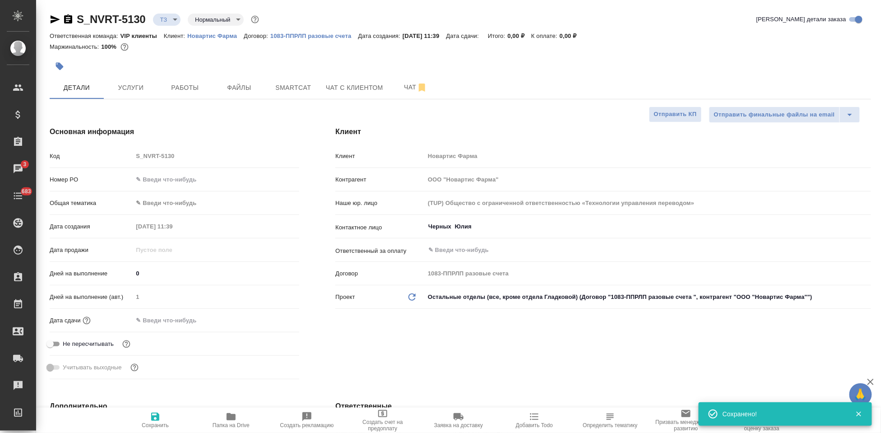
type textarea "x"
click at [163, 326] on input "text" at bounding box center [172, 320] width 79 height 13
click at [269, 319] on icon "button" at bounding box center [273, 319] width 8 height 9
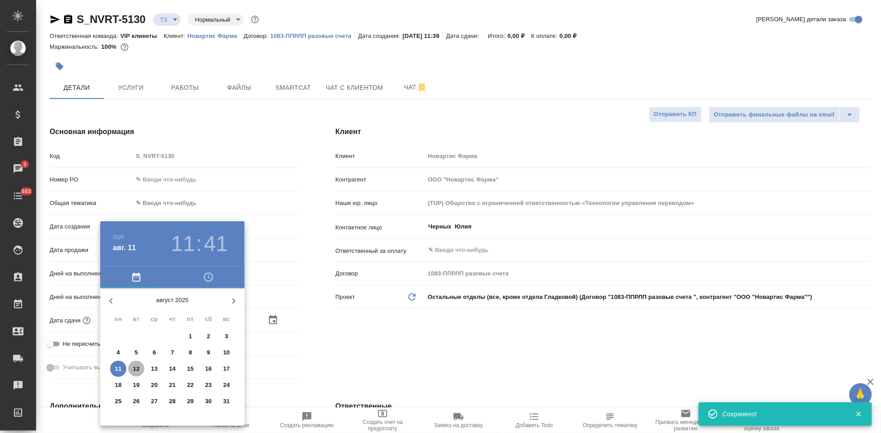
click at [140, 372] on span "12" at bounding box center [136, 368] width 16 height 9
type input "12.08.2025 11:41"
type textarea "x"
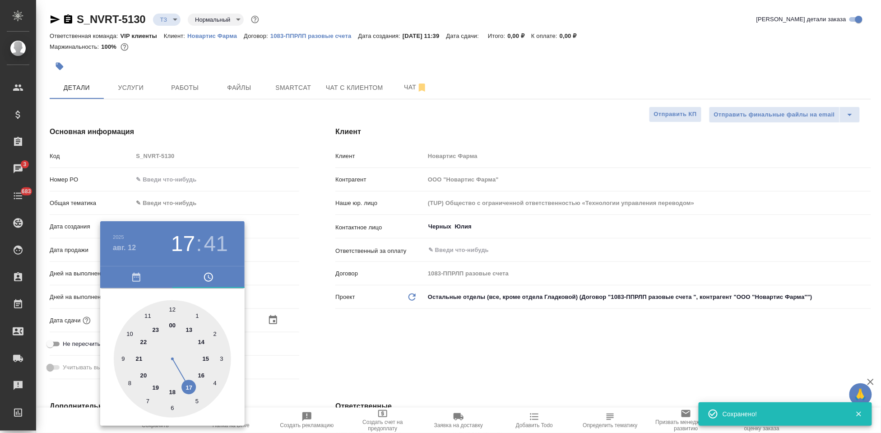
type input "12.08.2025 17:41"
type textarea "x"
click at [187, 379] on div at bounding box center [172, 358] width 117 height 117
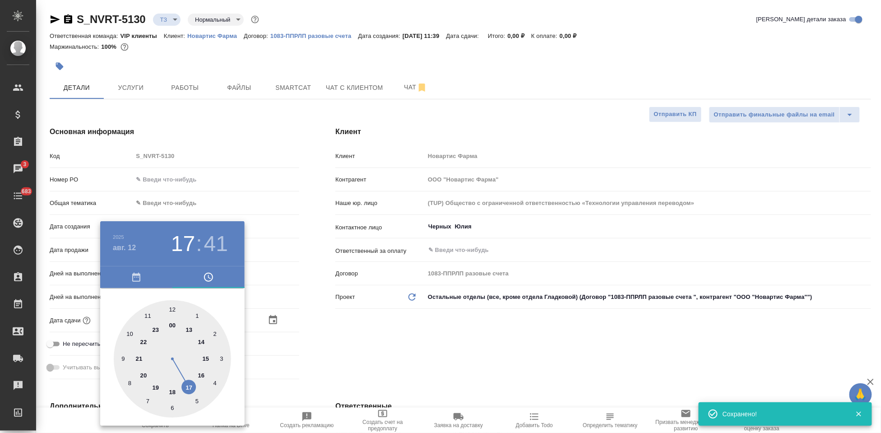
type textarea "x"
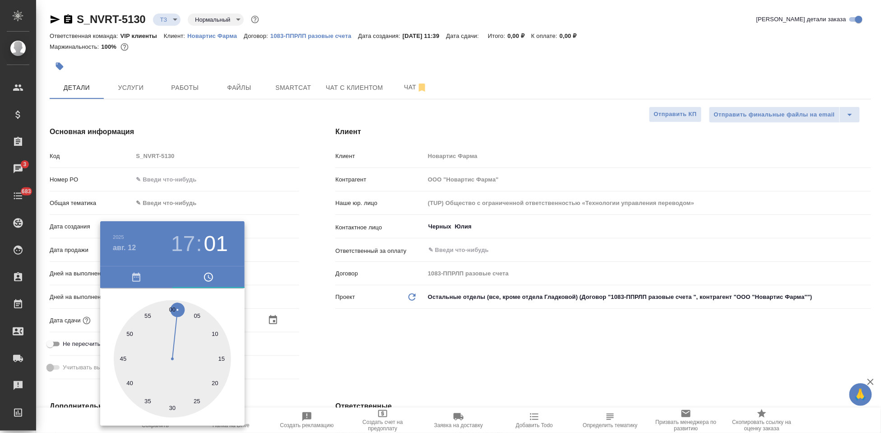
type input "12.08.2025 17:01"
type textarea "x"
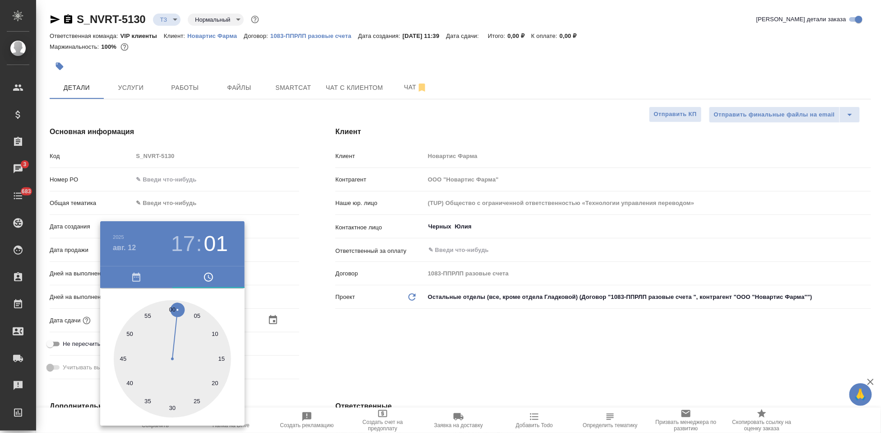
type textarea "x"
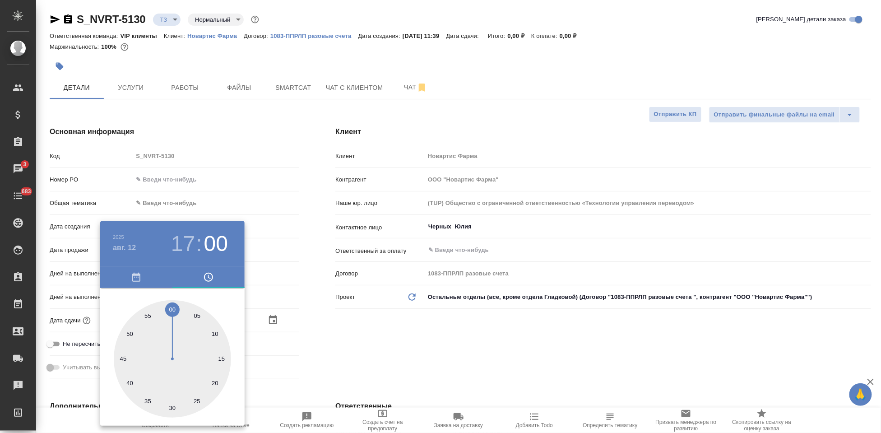
type input "12.08.2025 17:00"
type textarea "x"
drag, startPoint x: 176, startPoint y: 321, endPoint x: 174, endPoint y: 310, distance: 10.9
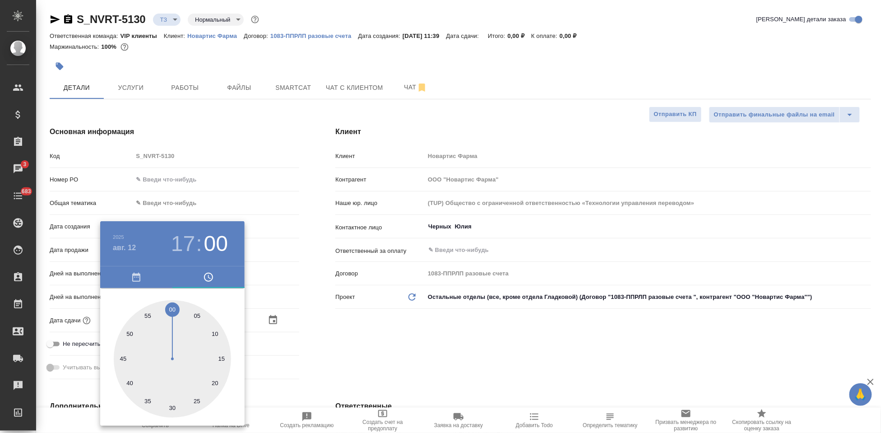
click at [174, 310] on div at bounding box center [172, 358] width 117 height 117
type textarea "x"
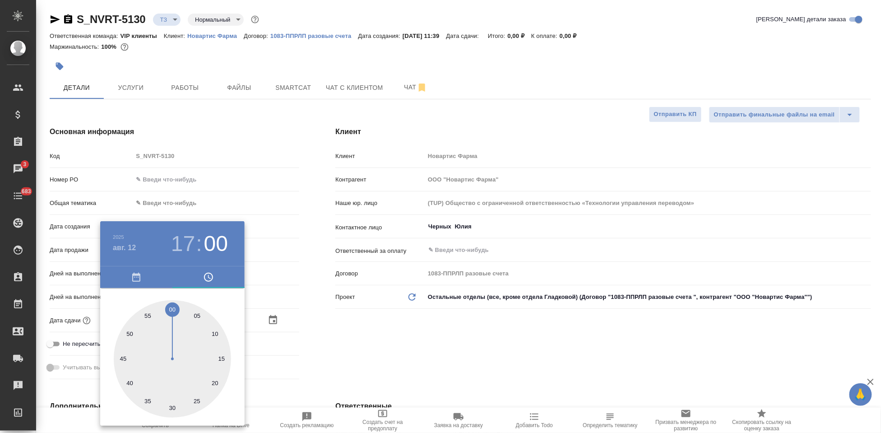
type textarea "x"
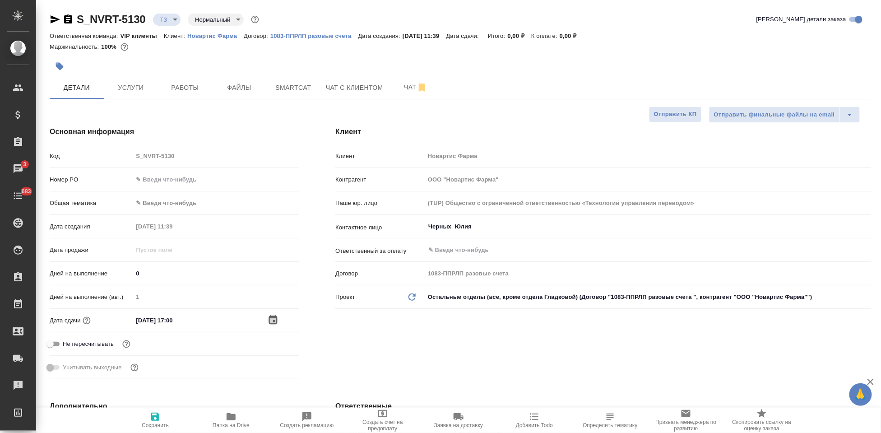
click at [162, 413] on span "Сохранить" at bounding box center [155, 419] width 65 height 17
type textarea "x"
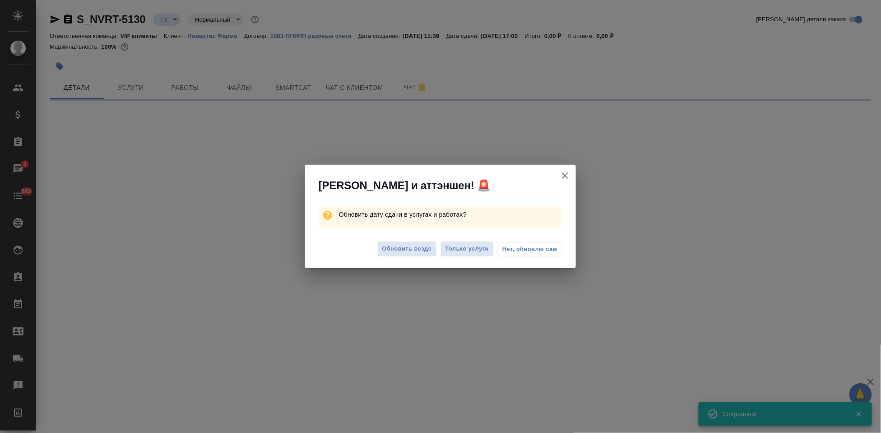
select select "RU"
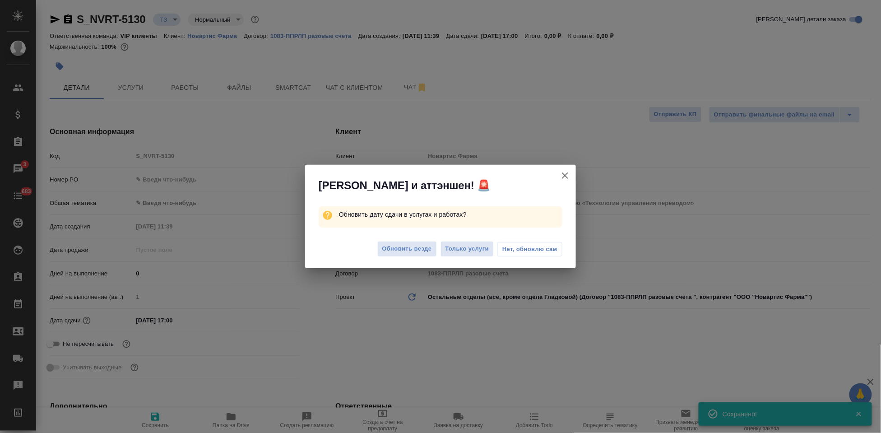
type textarea "x"
click at [410, 253] on span "Обновить везде" at bounding box center [407, 249] width 50 height 10
type textarea "x"
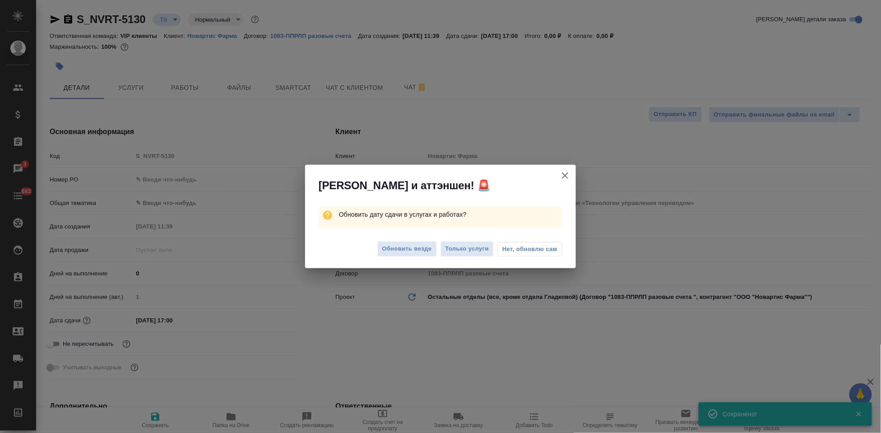
type textarea "x"
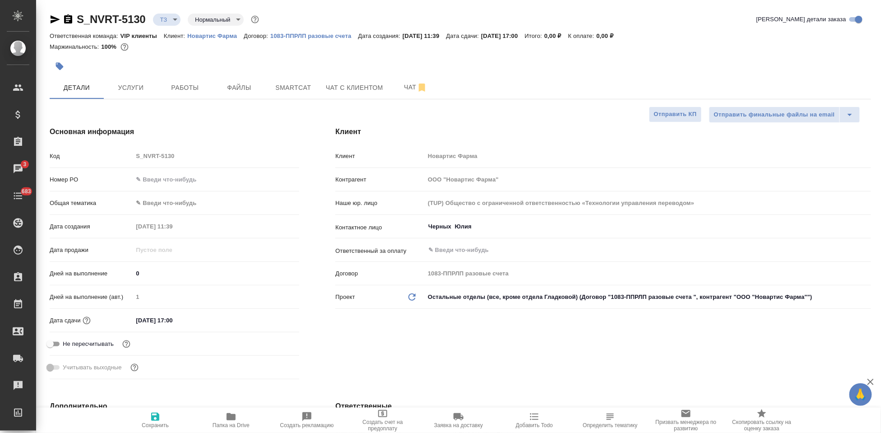
click at [230, 422] on icon "button" at bounding box center [231, 416] width 11 height 11
type textarea "x"
click at [130, 93] on span "Услуги" at bounding box center [130, 87] width 43 height 11
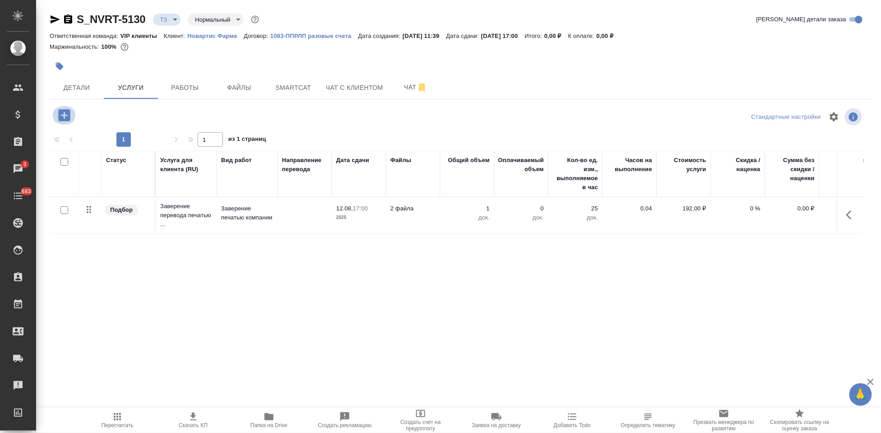
click at [61, 114] on icon "button" at bounding box center [64, 115] width 12 height 12
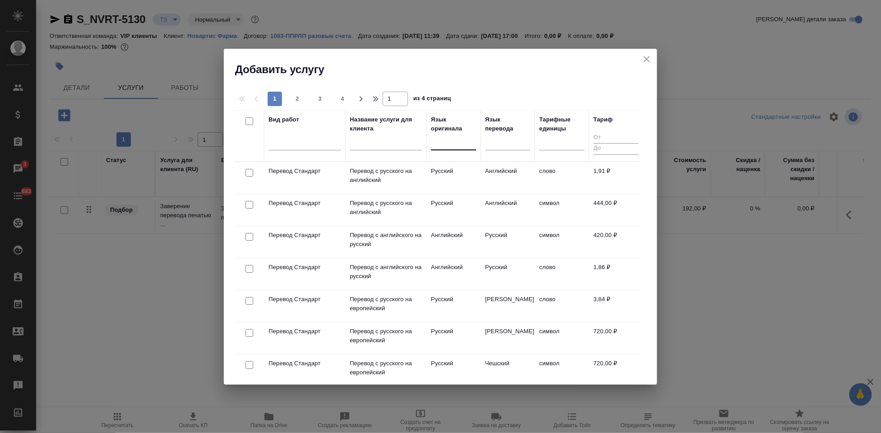
click at [441, 144] on div at bounding box center [453, 141] width 45 height 13
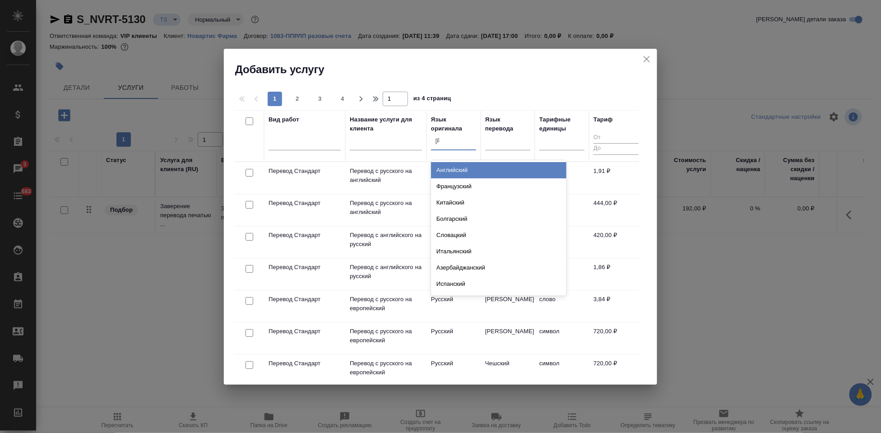
click at [475, 173] on div "Английский" at bounding box center [498, 170] width 135 height 16
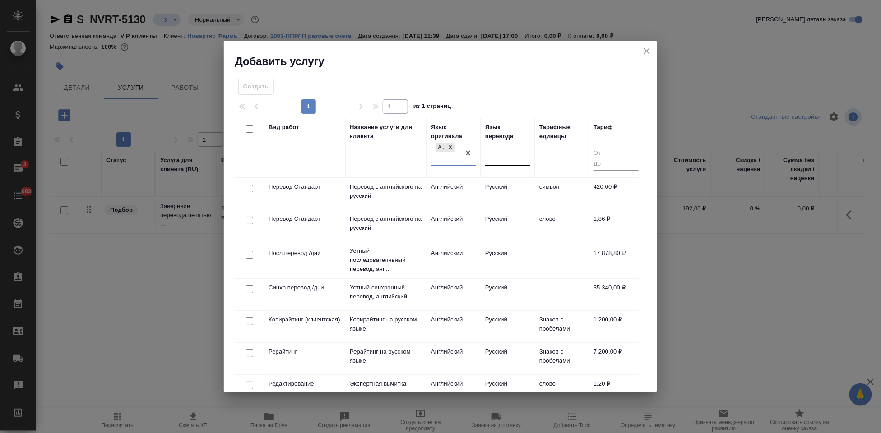
click at [502, 162] on div at bounding box center [507, 156] width 45 height 13
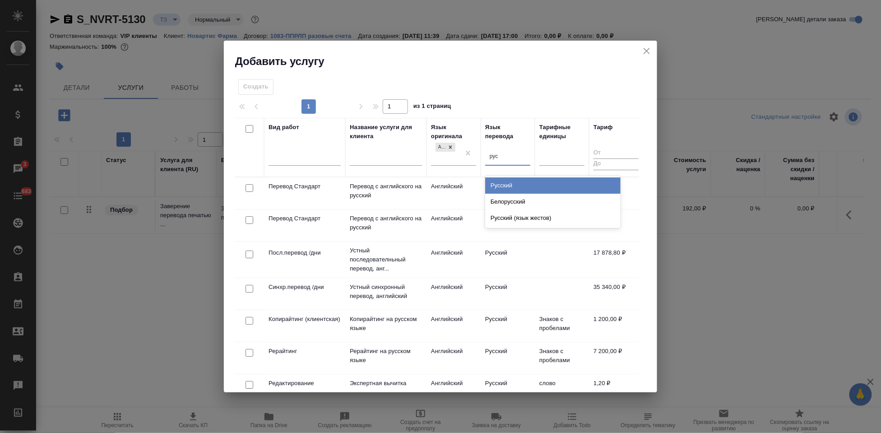
click at [509, 184] on div "Русский" at bounding box center [552, 185] width 135 height 16
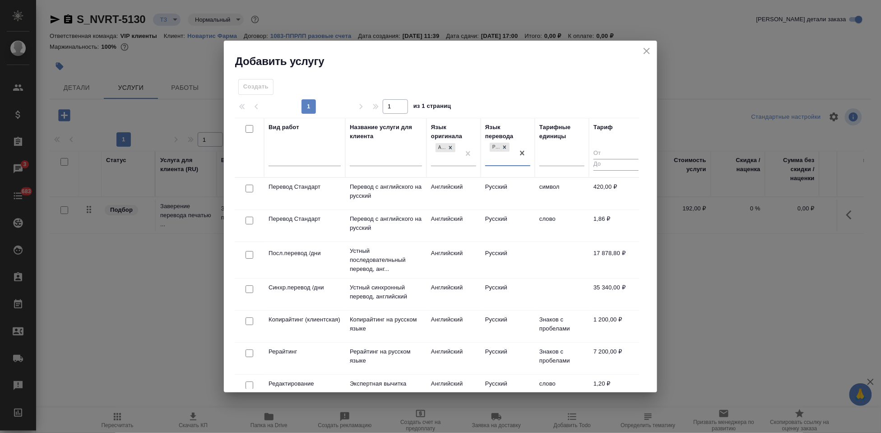
click at [469, 210] on td "Английский" at bounding box center [454, 194] width 54 height 32
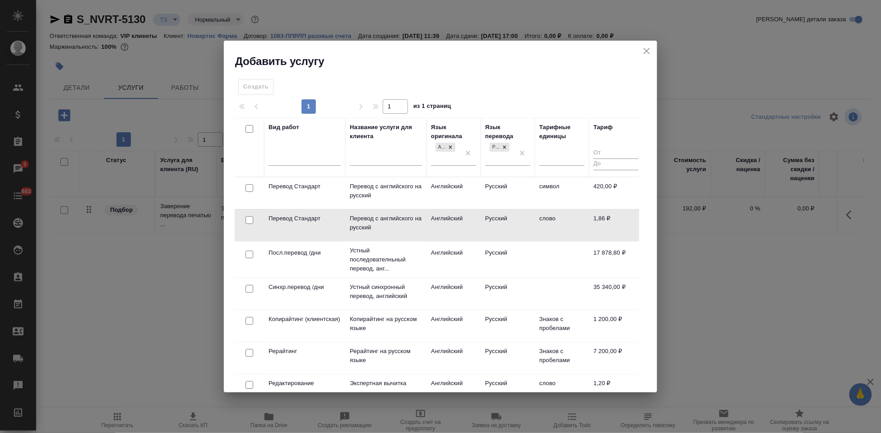
click at [469, 209] on td "Английский" at bounding box center [454, 193] width 54 height 32
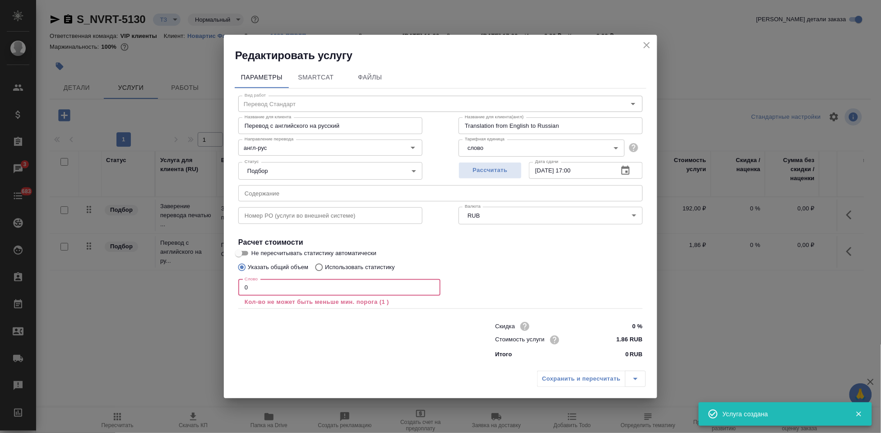
click at [347, 287] on input "0" at bounding box center [339, 287] width 202 height 16
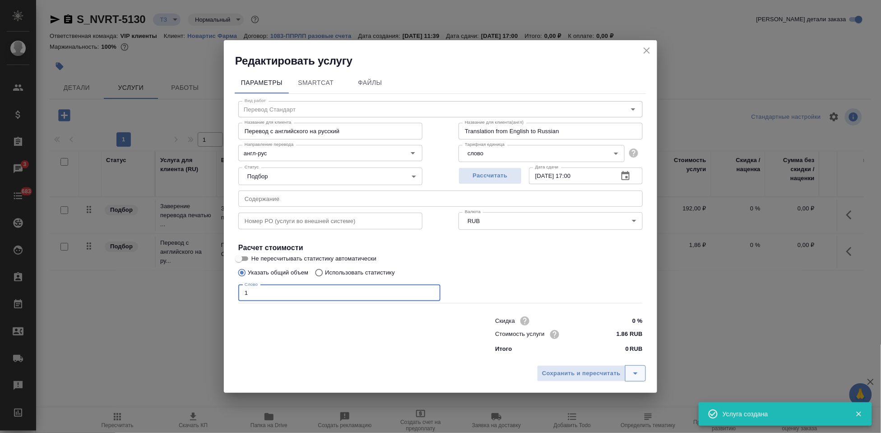
click at [633, 378] on icon "split button" at bounding box center [635, 373] width 11 height 11
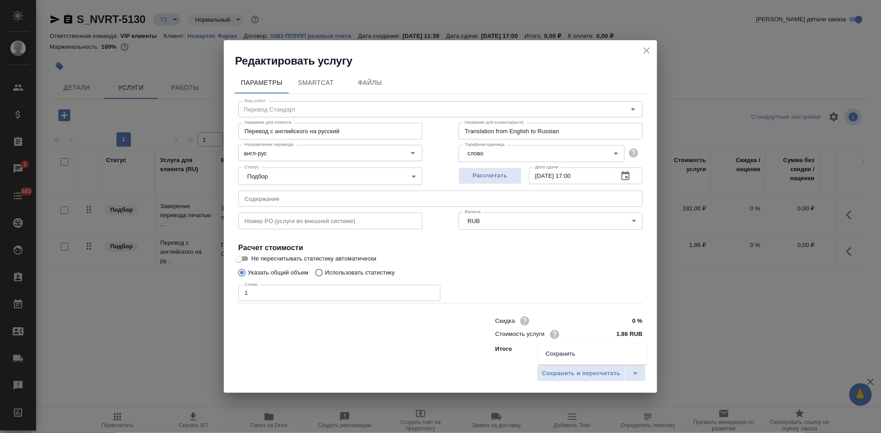
click at [567, 353] on li "Сохранить" at bounding box center [593, 354] width 109 height 14
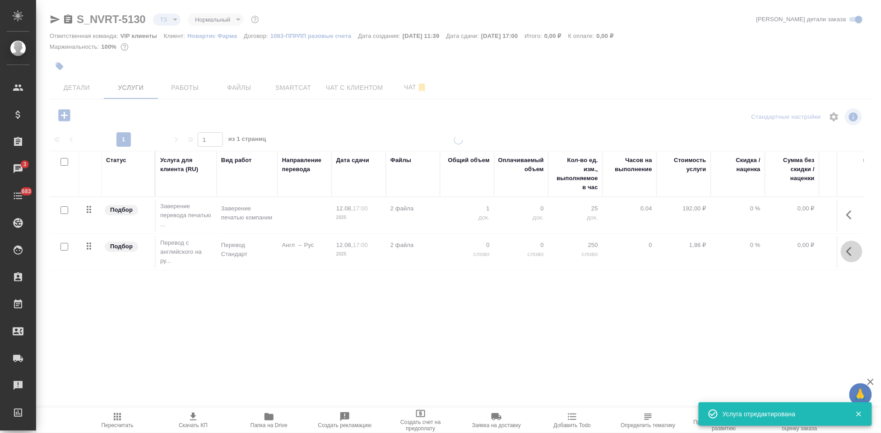
click at [841, 252] on button "button" at bounding box center [852, 252] width 22 height 22
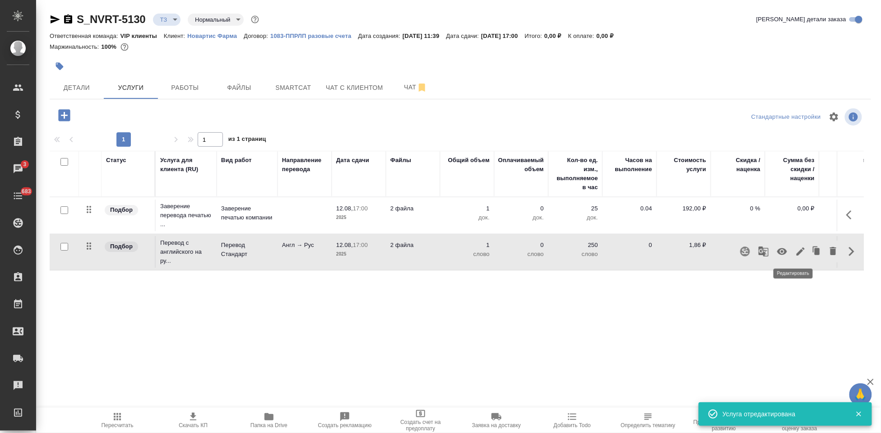
click at [796, 252] on icon "button" at bounding box center [801, 251] width 11 height 11
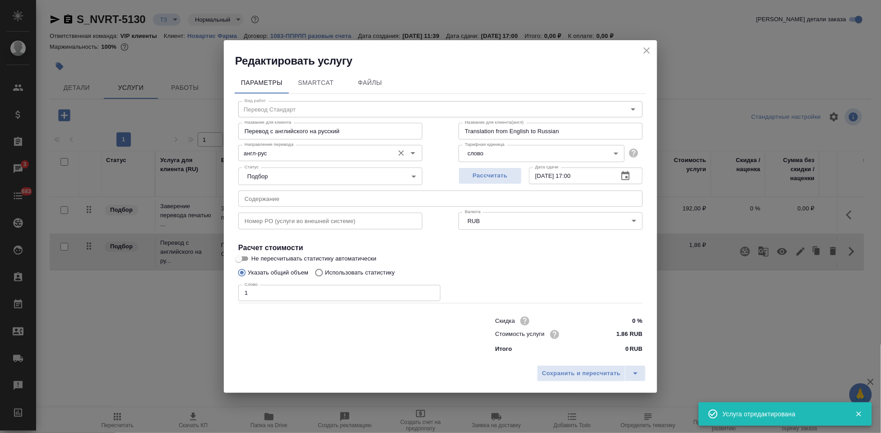
click at [277, 153] on input "англ-рус" at bounding box center [315, 153] width 149 height 11
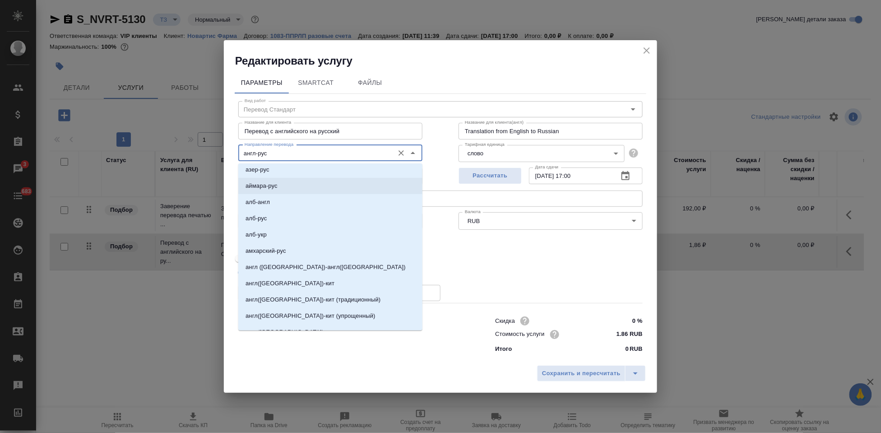
scroll to position [251, 0]
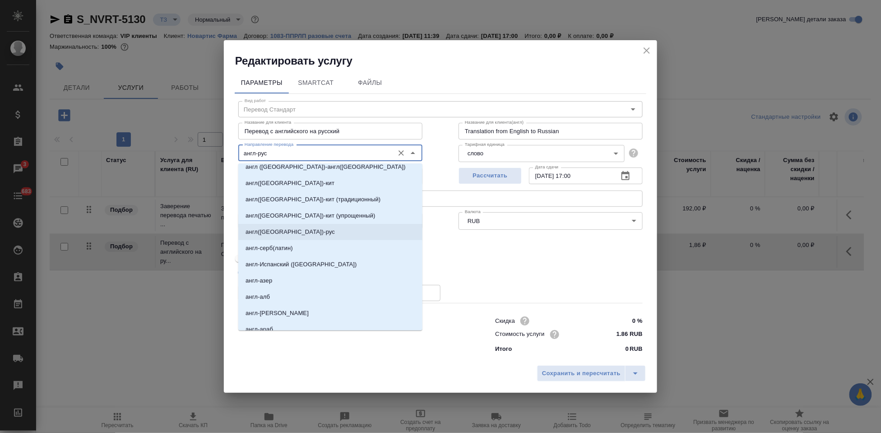
click at [276, 230] on p "англ(США)-рус" at bounding box center [290, 232] width 89 height 9
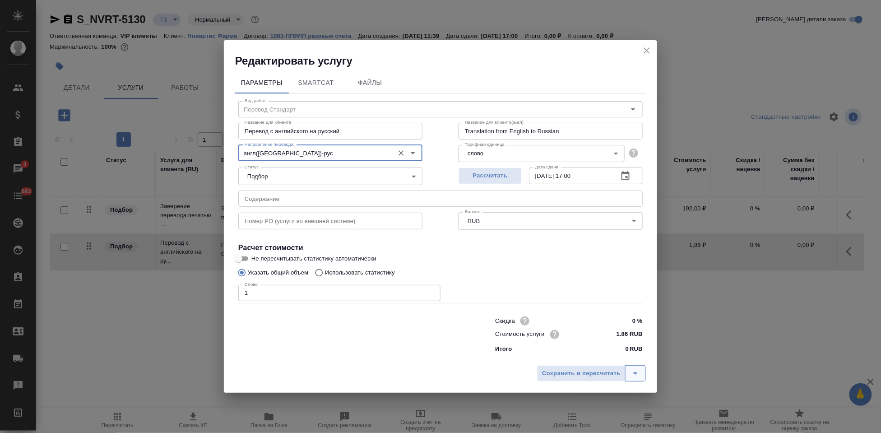
click at [636, 374] on icon "split button" at bounding box center [635, 374] width 5 height 2
click at [595, 352] on li "Сохранить" at bounding box center [593, 354] width 109 height 14
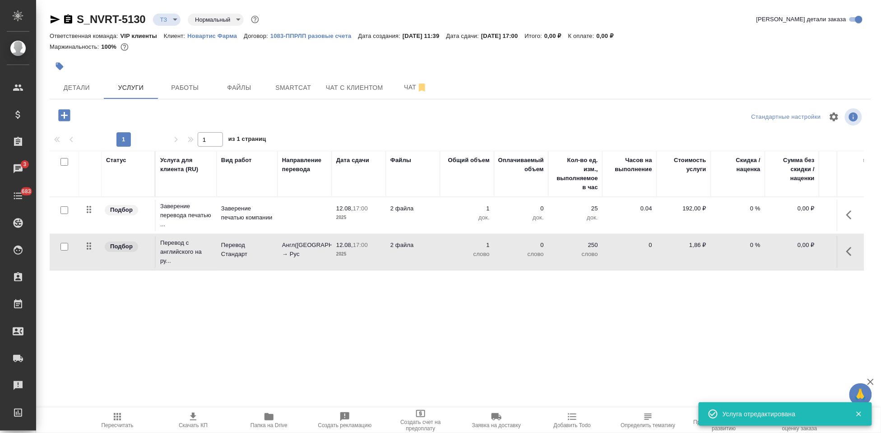
drag, startPoint x: 66, startPoint y: 248, endPoint x: 428, endPoint y: 225, distance: 362.4
click at [66, 248] on input "checkbox" at bounding box center [65, 247] width 8 height 8
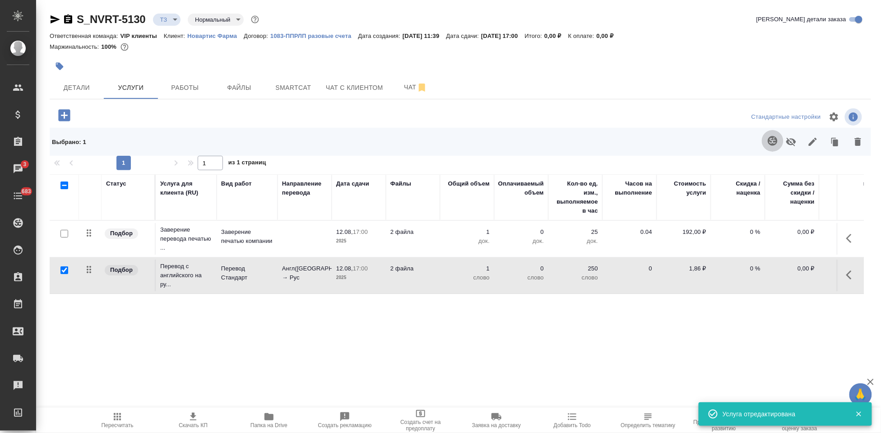
click at [768, 140] on icon "button" at bounding box center [772, 140] width 9 height 9
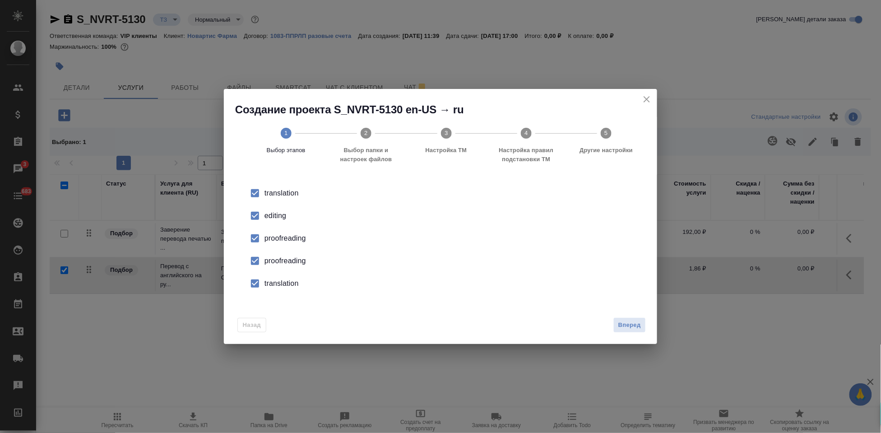
click at [268, 218] on div "editing" at bounding box center [450, 215] width 371 height 11
click at [262, 262] on input "checkbox" at bounding box center [255, 260] width 19 height 19
click at [263, 281] on input "checkbox" at bounding box center [255, 283] width 19 height 19
click at [621, 325] on span "Вперед" at bounding box center [630, 325] width 23 height 10
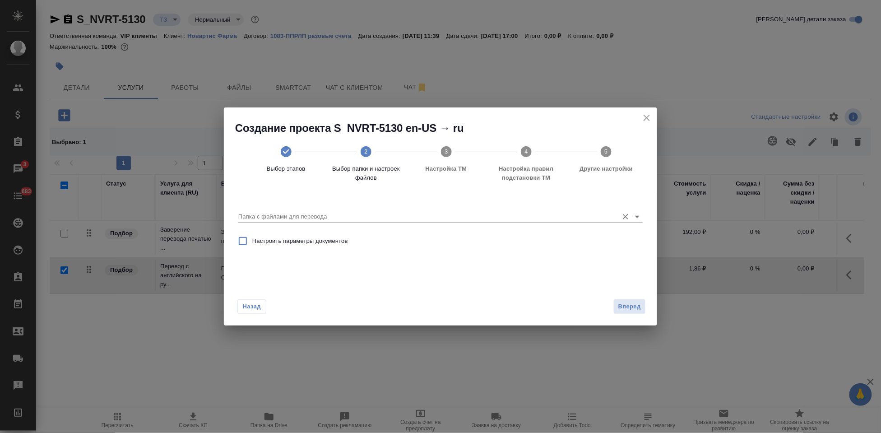
click at [582, 219] on input "Папка с файлами для перевода" at bounding box center [426, 216] width 376 height 11
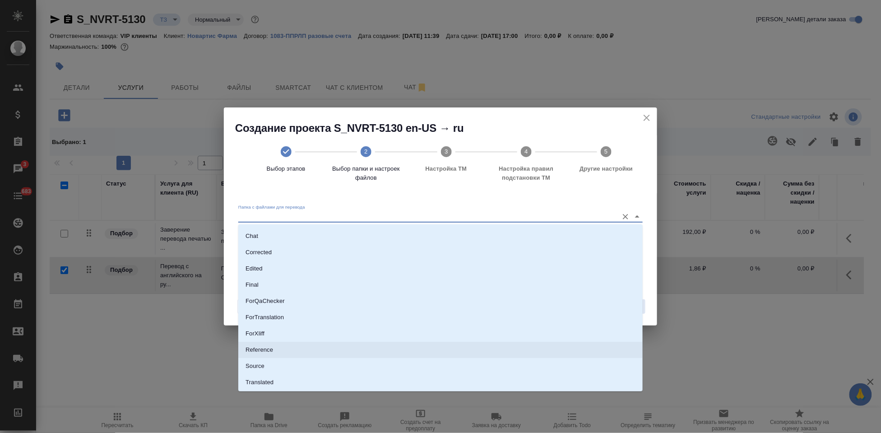
scroll to position [47, 0]
click at [298, 355] on li "Source" at bounding box center [440, 351] width 405 height 16
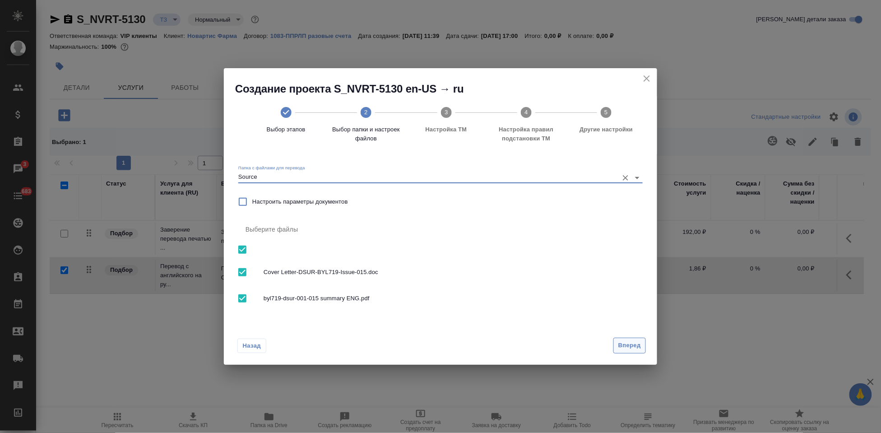
click at [615, 349] on button "Вперед" at bounding box center [630, 346] width 33 height 16
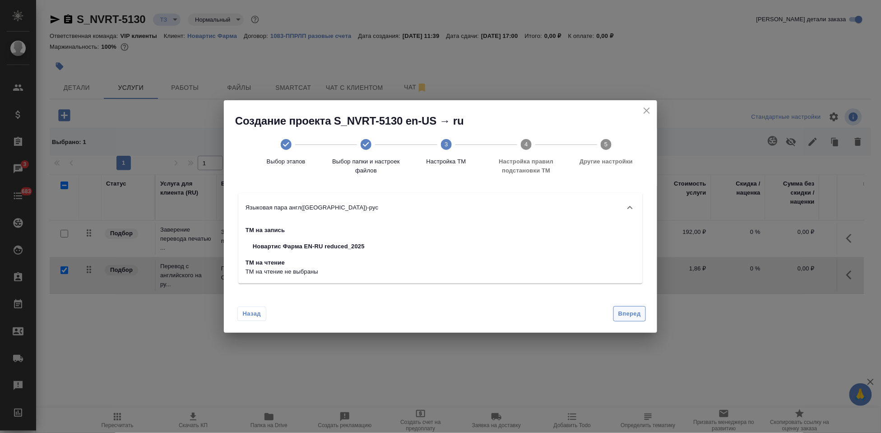
click at [626, 317] on span "Вперед" at bounding box center [630, 314] width 23 height 10
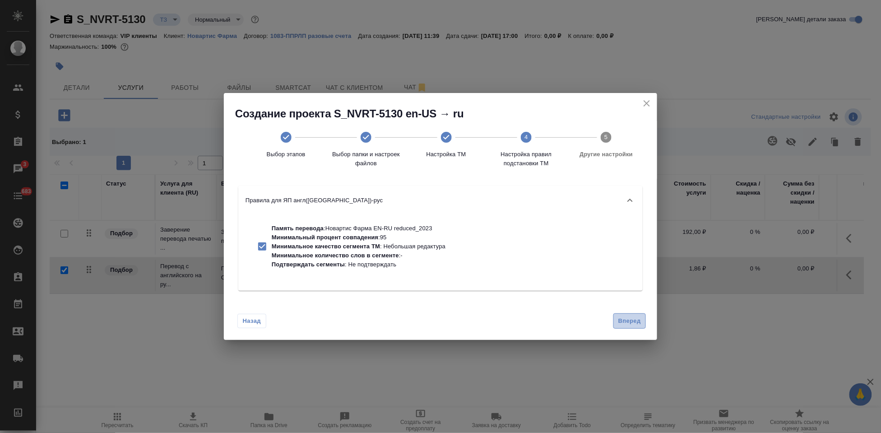
click at [630, 318] on span "Вперед" at bounding box center [630, 321] width 23 height 10
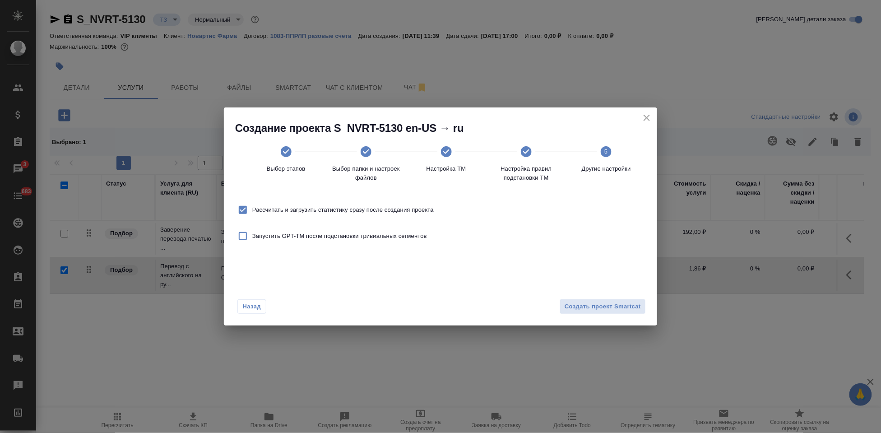
click at [623, 314] on div "Создать проект Smartcat" at bounding box center [601, 307] width 90 height 16
click at [623, 307] on span "Создать проект Smartcat" at bounding box center [603, 307] width 76 height 10
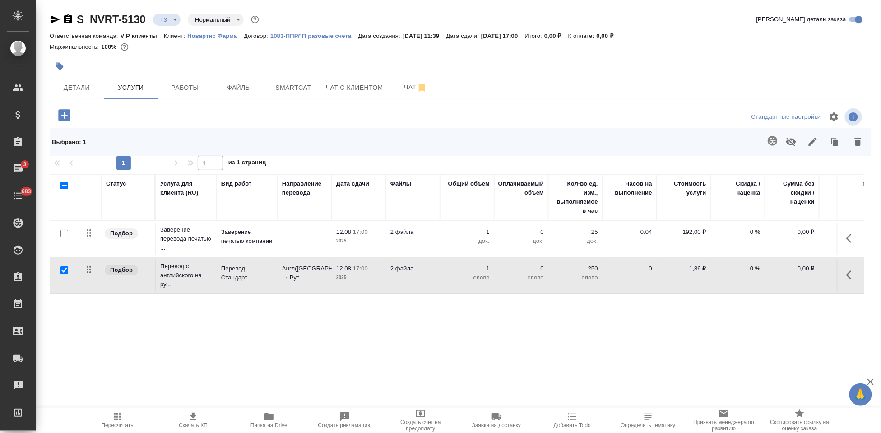
click at [847, 279] on icon "button" at bounding box center [852, 275] width 11 height 11
click at [797, 276] on icon "button" at bounding box center [801, 275] width 8 height 8
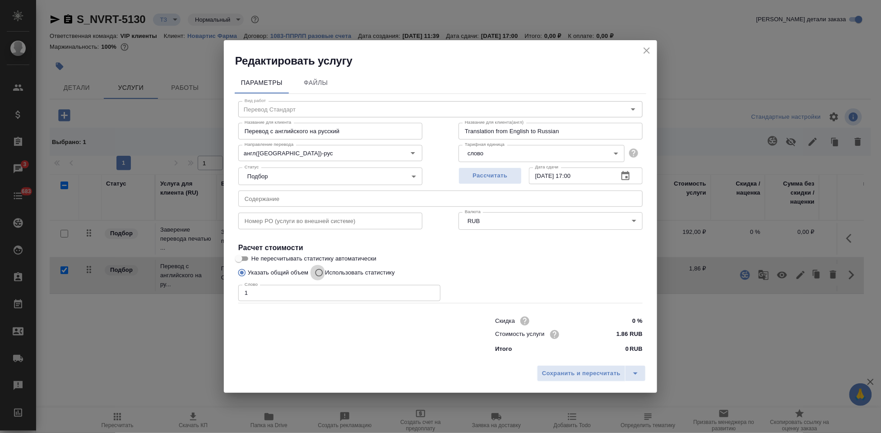
click at [317, 271] on input "Использовать статистику" at bounding box center [318, 272] width 14 height 17
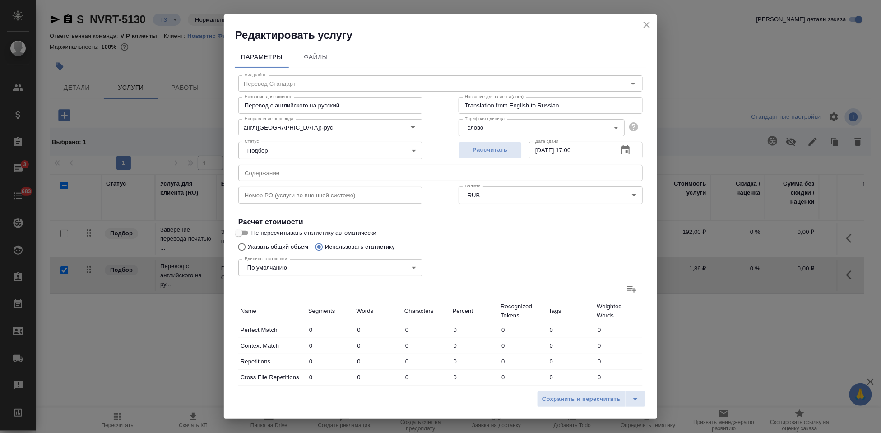
click at [634, 290] on label at bounding box center [632, 289] width 22 height 22
click at [0, 0] on input "file" at bounding box center [0, 0] width 0 height 0
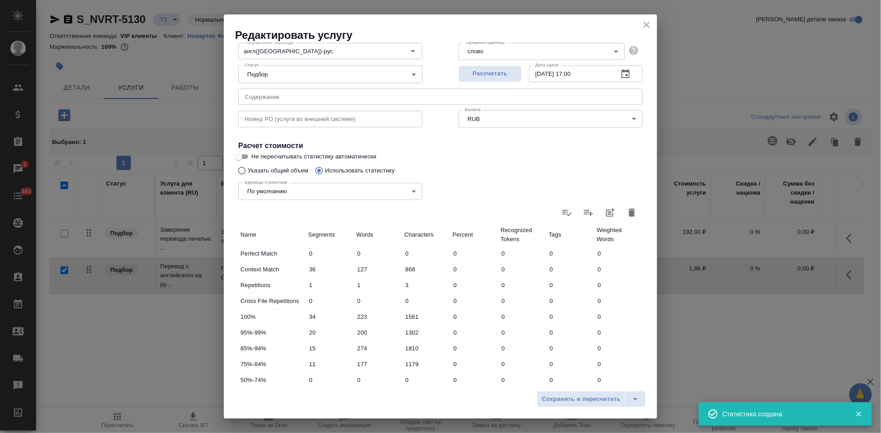
scroll to position [182, 0]
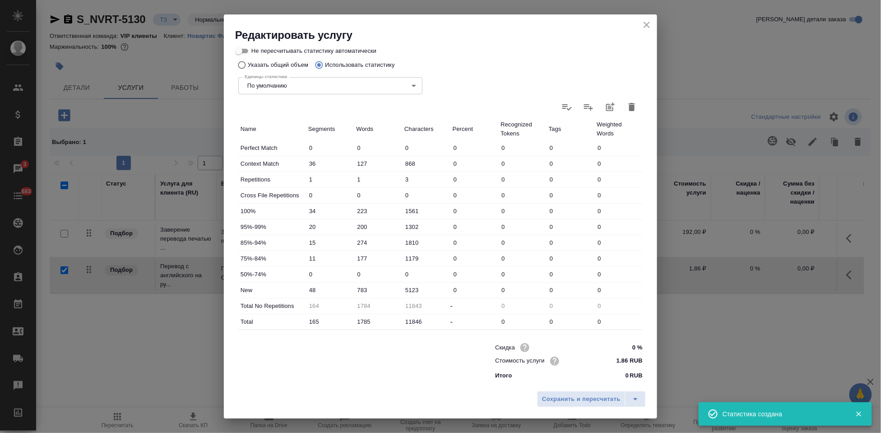
click at [360, 288] on input "783" at bounding box center [378, 290] width 48 height 13
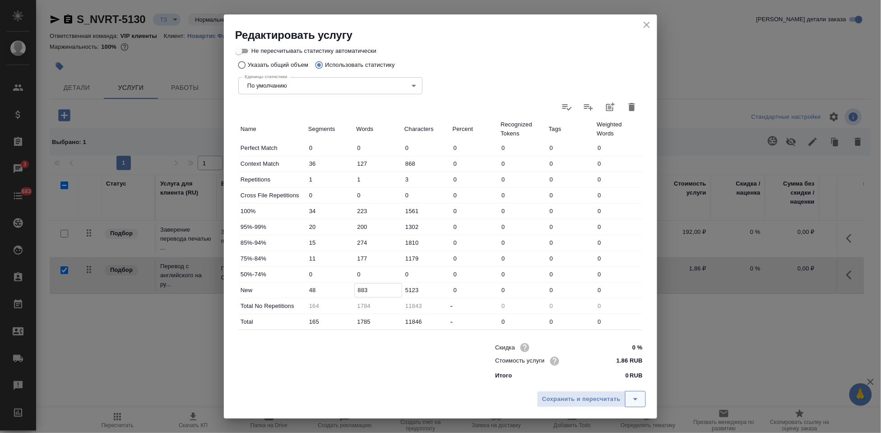
click at [638, 398] on icon "split button" at bounding box center [635, 399] width 11 height 11
click at [597, 382] on li "Сохранить" at bounding box center [593, 380] width 109 height 14
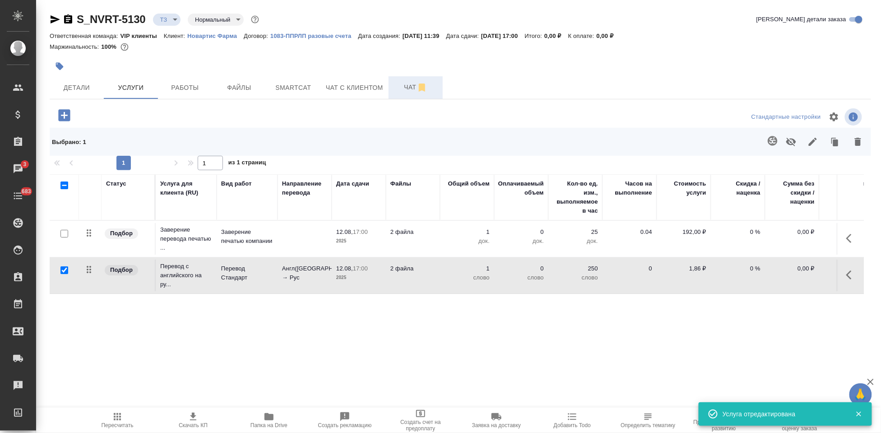
click at [410, 93] on button "Чат" at bounding box center [416, 87] width 54 height 23
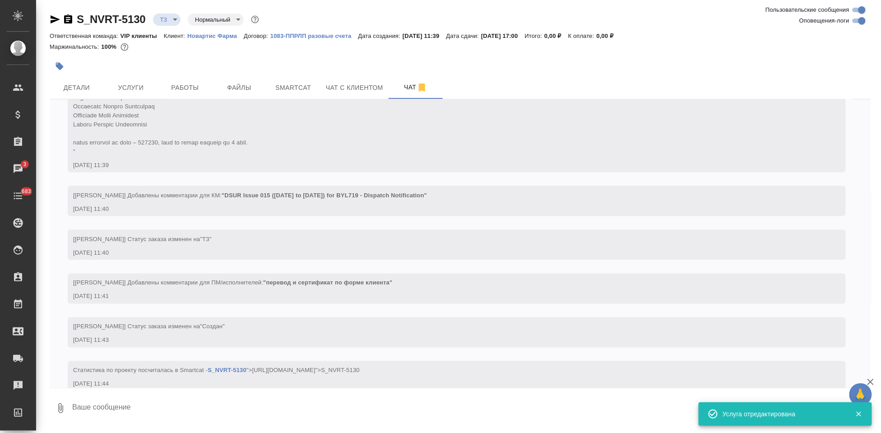
scroll to position [509, 0]
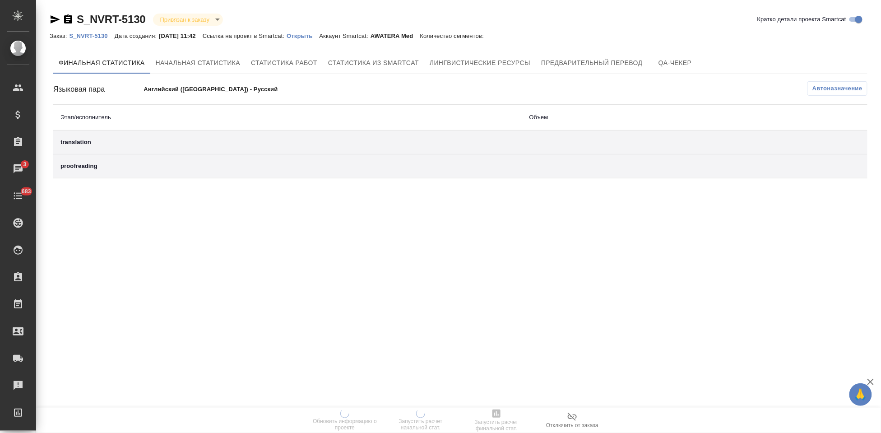
click at [313, 37] on p "Открыть" at bounding box center [303, 36] width 33 height 7
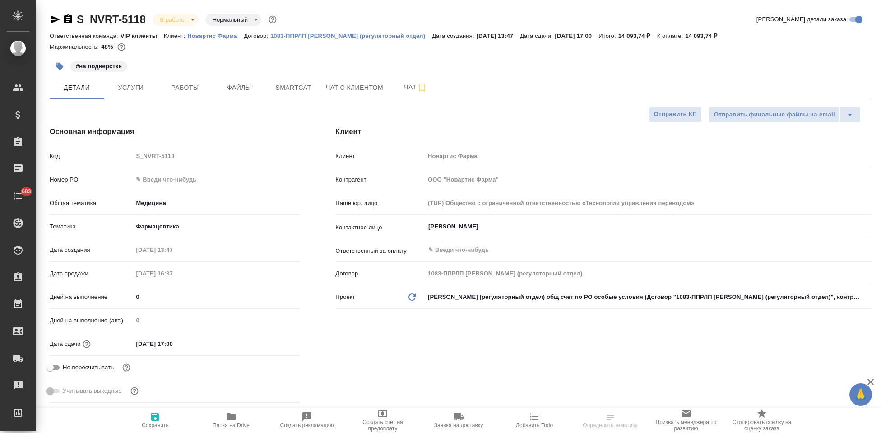
select select "RU"
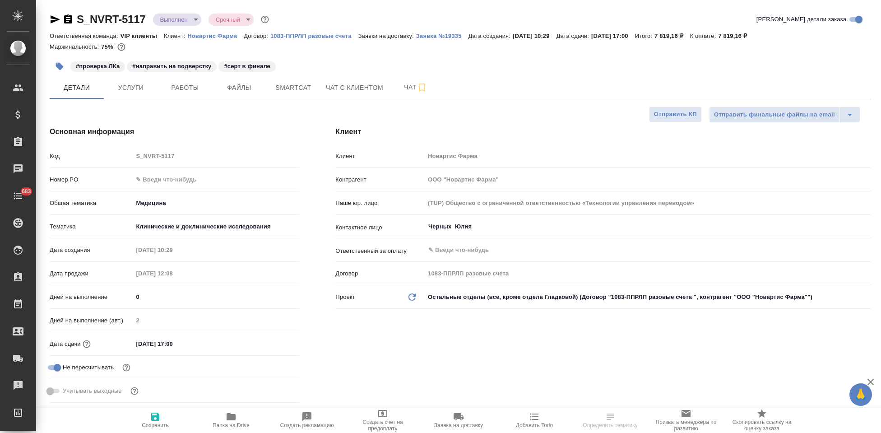
select select "RU"
type textarea "x"
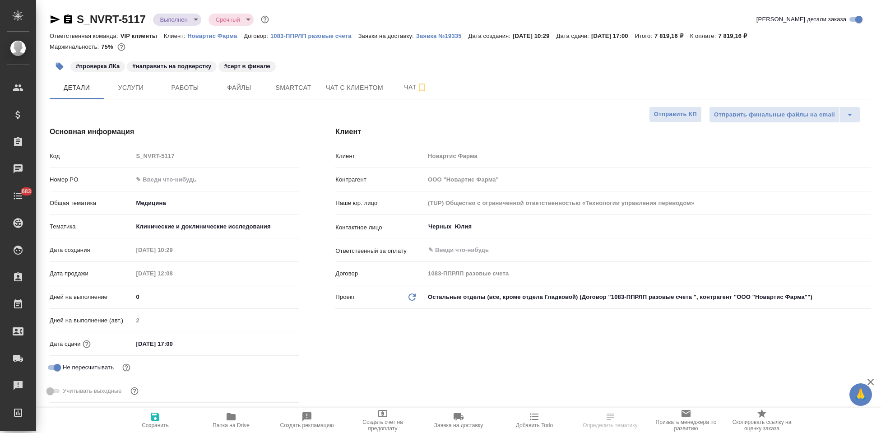
type textarea "x"
click at [159, 176] on input "text" at bounding box center [216, 179] width 167 height 13
paste input "3006491141"
type input "3006491141"
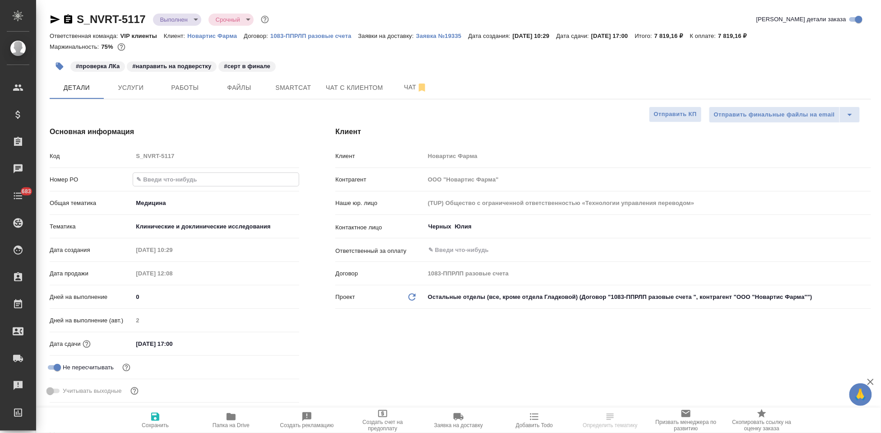
type textarea "x"
type input "3006491141"
click at [152, 422] on span "Сохранить" at bounding box center [155, 425] width 27 height 6
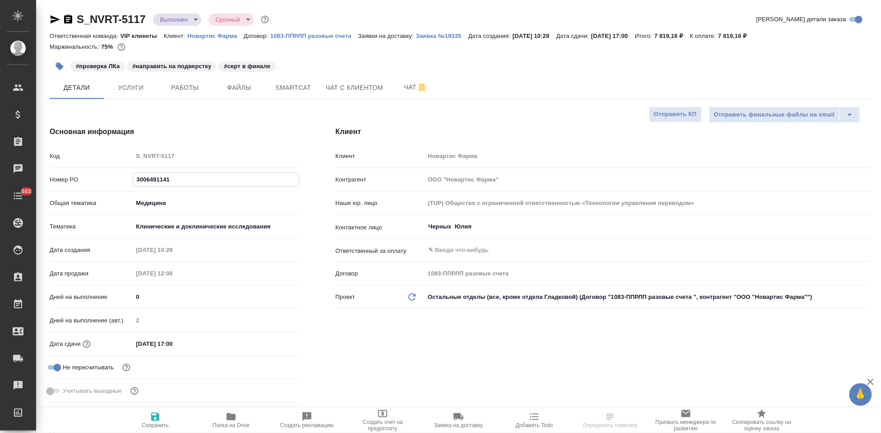
type textarea "x"
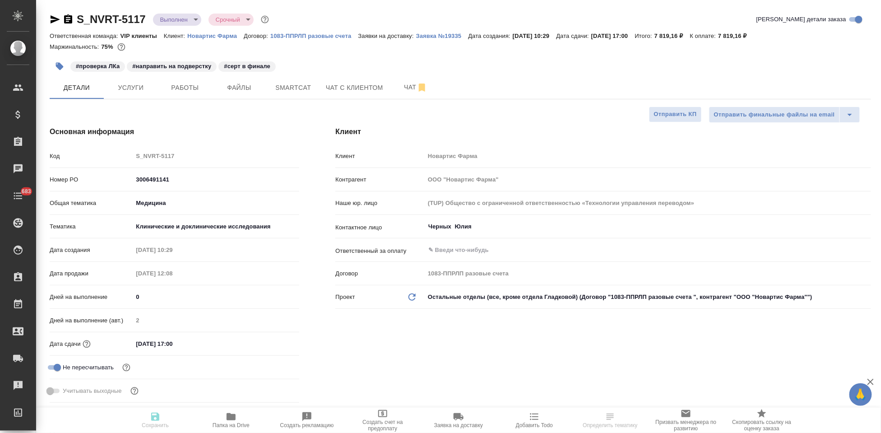
type textarea "x"
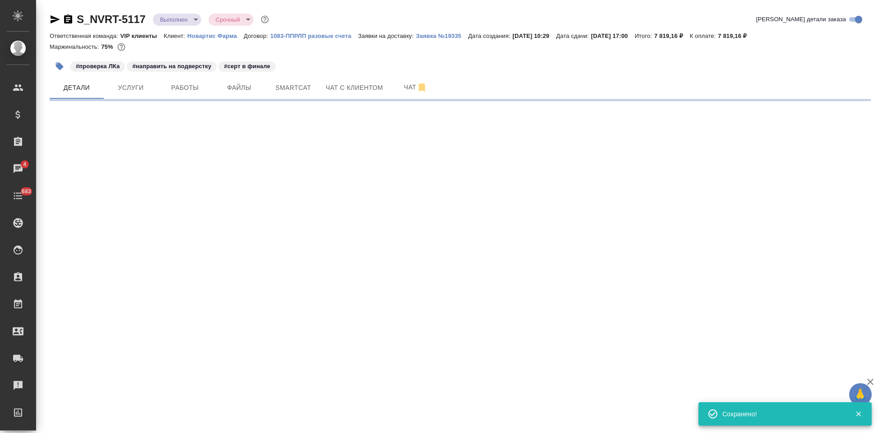
select select "RU"
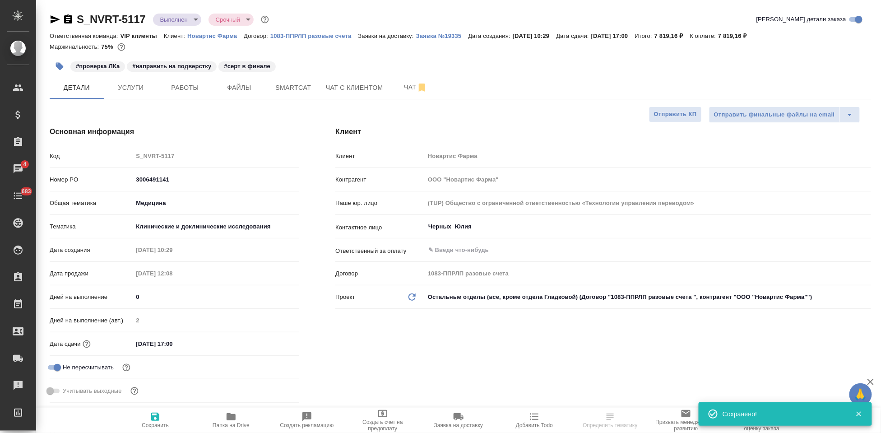
type textarea "x"
